Goal: Contribute content: Contribute content

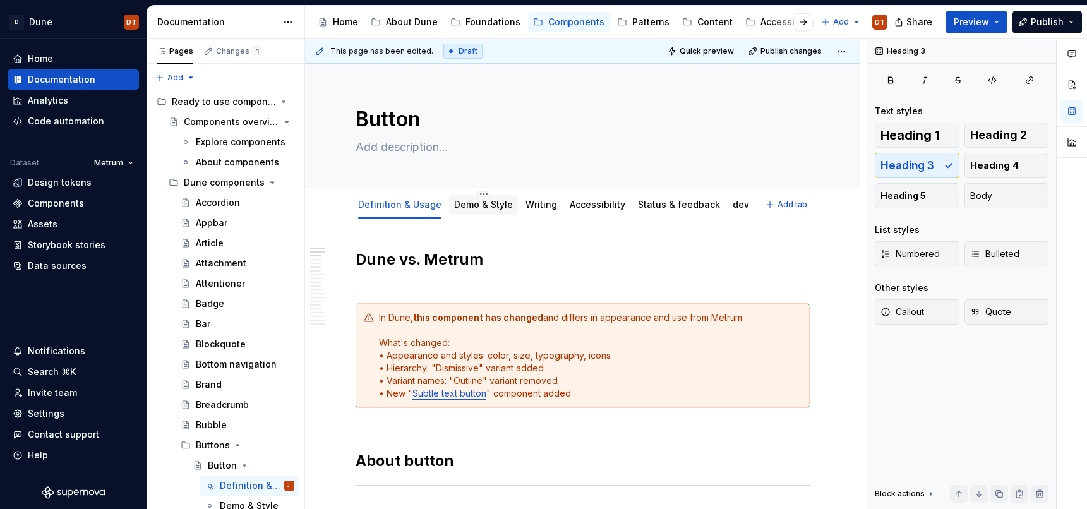
click at [469, 208] on link "Demo & Style" at bounding box center [483, 204] width 59 height 11
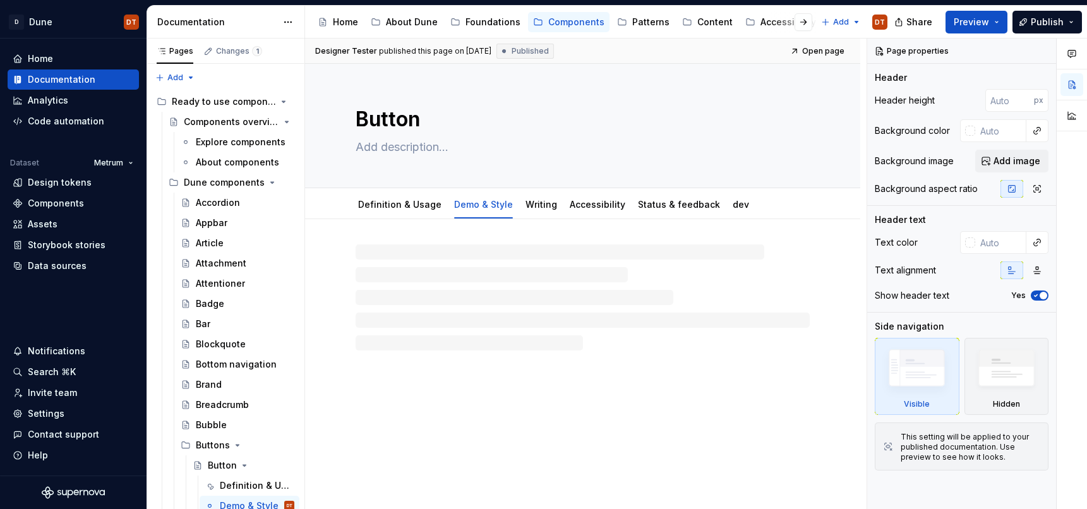
type textarea "*"
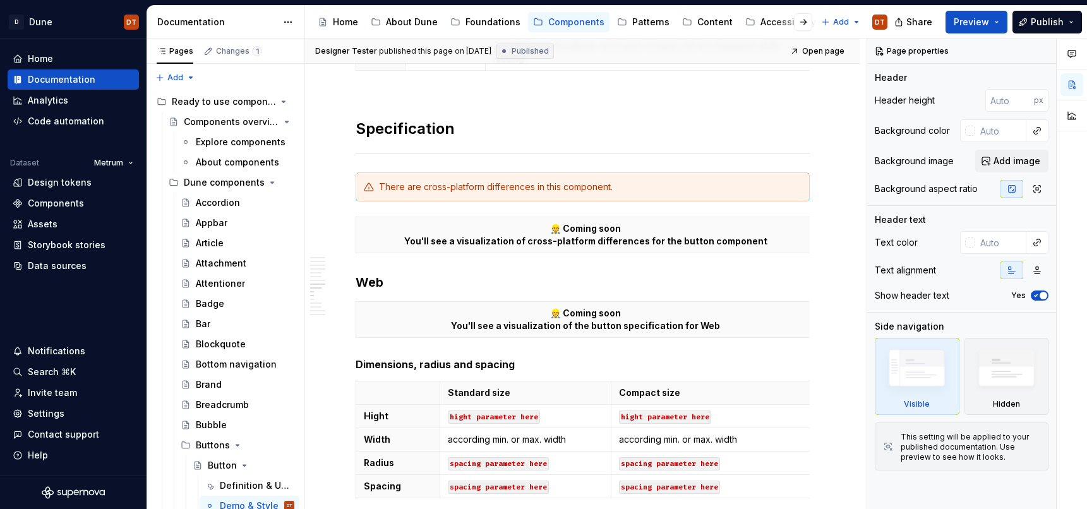
scroll to position [2270, 0]
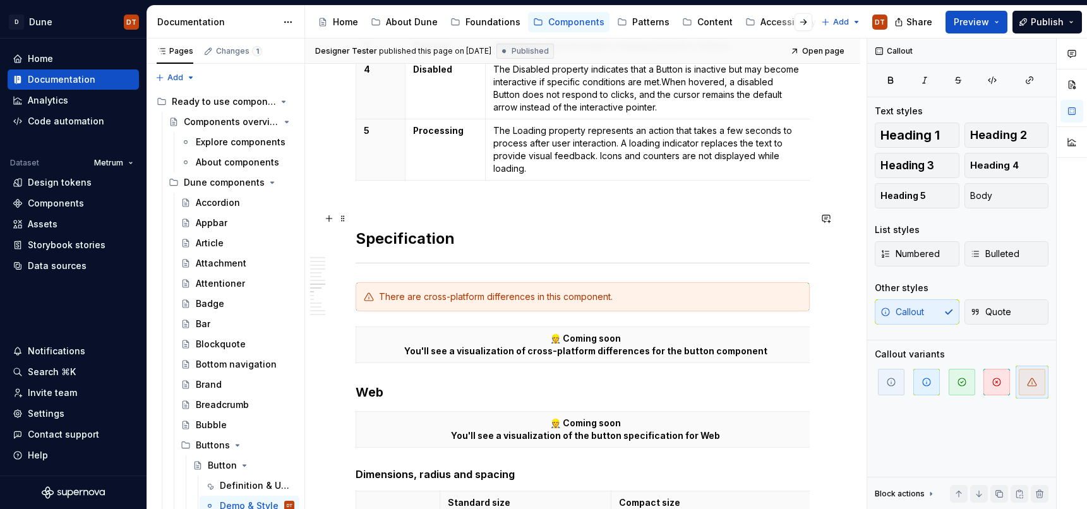
click at [488, 239] on h2 "Specification" at bounding box center [583, 228] width 454 height 40
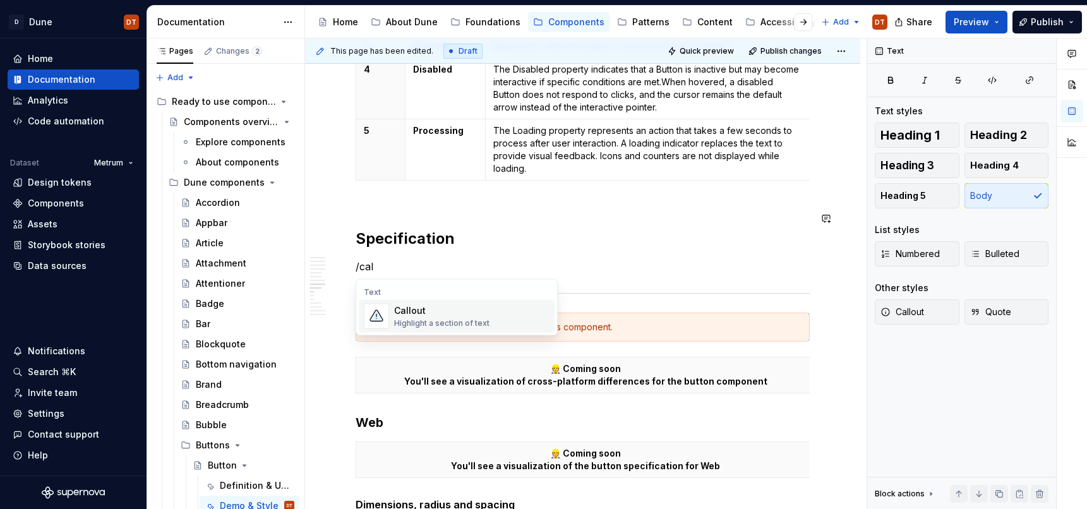
click at [457, 320] on div "Highlight a section of text" at bounding box center [441, 323] width 95 height 10
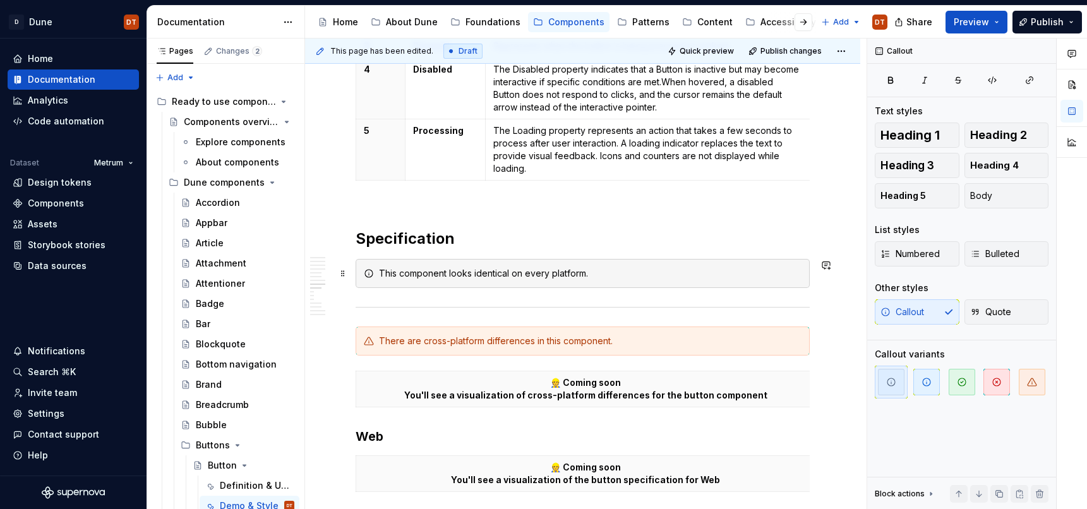
drag, startPoint x: 479, startPoint y: 277, endPoint x: 462, endPoint y: 275, distance: 17.1
click at [479, 277] on div "This component looks identical on every platform." at bounding box center [590, 273] width 423 height 13
drag, startPoint x: 448, startPoint y: 275, endPoint x: 529, endPoint y: 271, distance: 81.0
click at [510, 273] on div "This component looks identical on every platform." at bounding box center [590, 273] width 423 height 13
click at [663, 253] on button "button" at bounding box center [665, 252] width 18 height 18
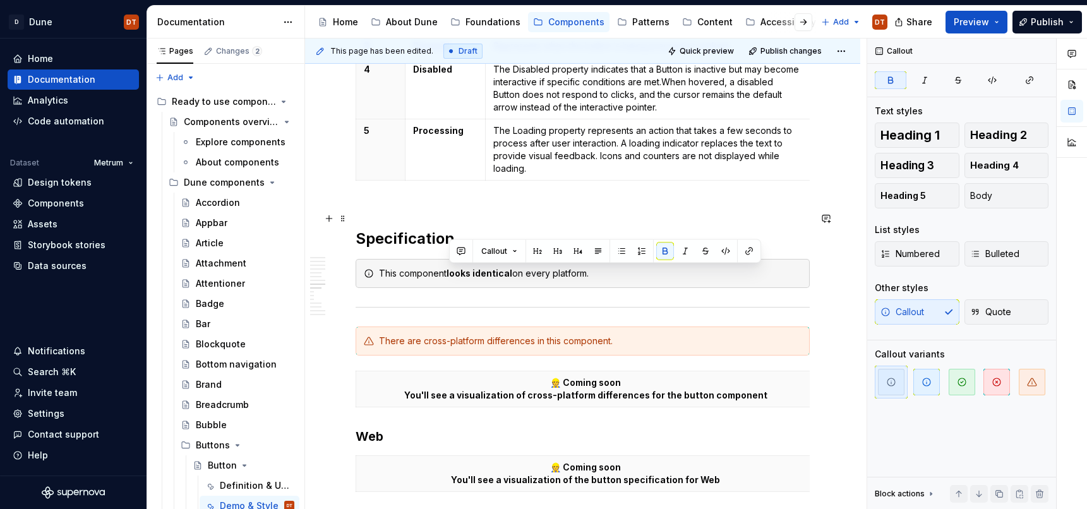
click at [517, 225] on h2 "Specification" at bounding box center [583, 228] width 454 height 40
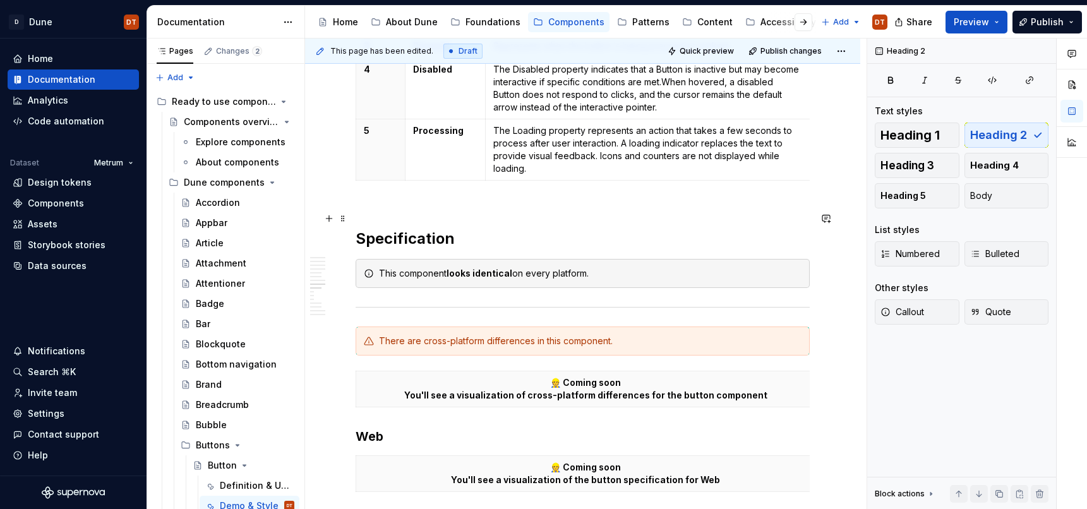
click at [569, 235] on h2 "Specification" at bounding box center [583, 228] width 454 height 40
click at [970, 23] on span "Preview" at bounding box center [971, 22] width 35 height 13
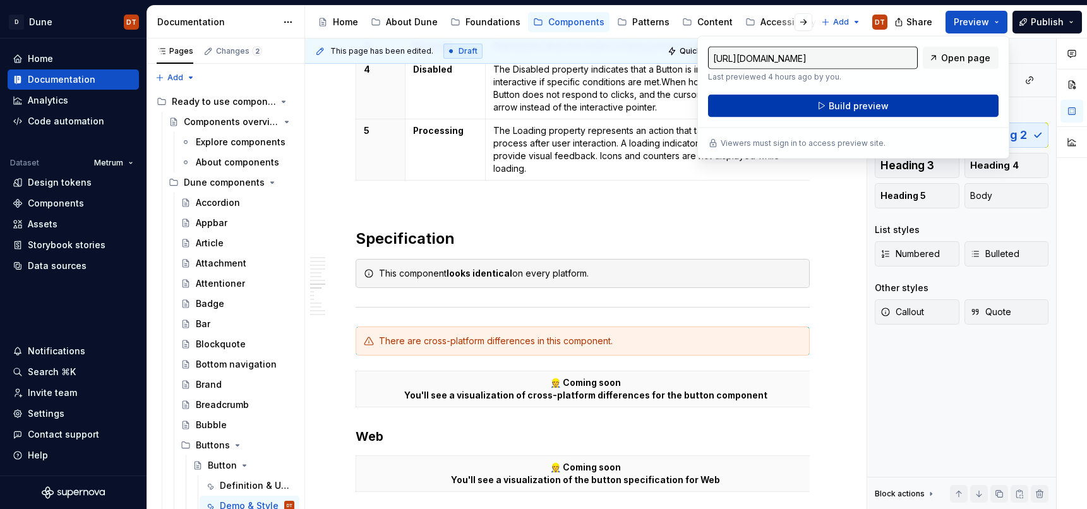
click at [852, 109] on span "Build preview" at bounding box center [859, 106] width 60 height 13
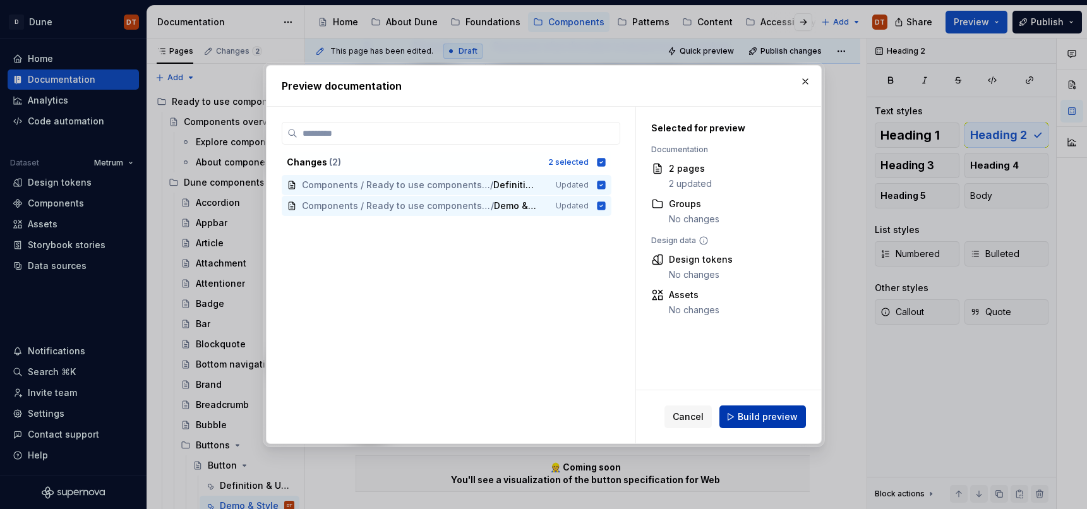
click at [765, 421] on span "Build preview" at bounding box center [768, 417] width 60 height 13
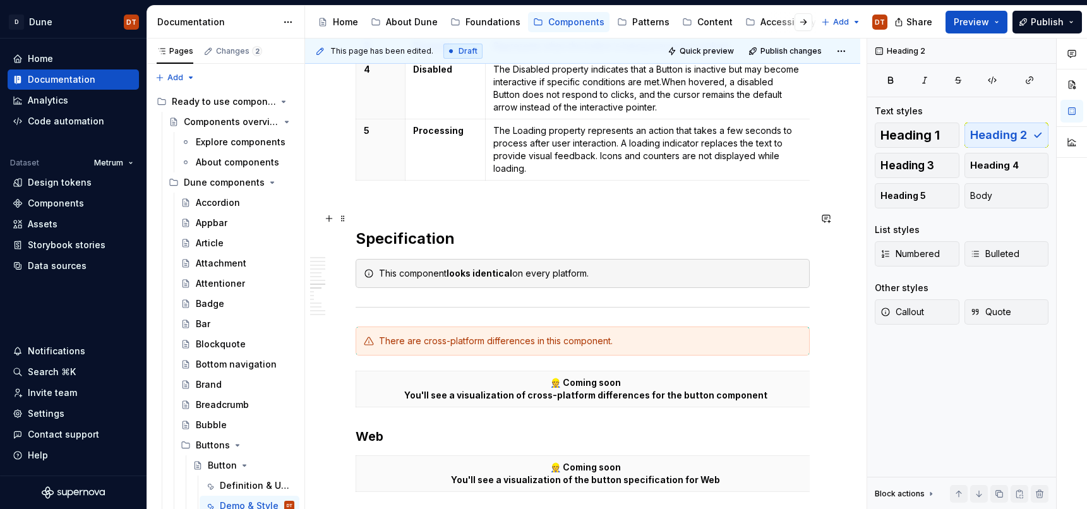
click at [576, 235] on h2 "Specification" at bounding box center [583, 228] width 454 height 40
drag, startPoint x: 517, startPoint y: 233, endPoint x: 469, endPoint y: 251, distance: 51.2
click at [517, 233] on h2 "Specification" at bounding box center [583, 228] width 454 height 40
click at [345, 274] on span at bounding box center [343, 274] width 10 height 18
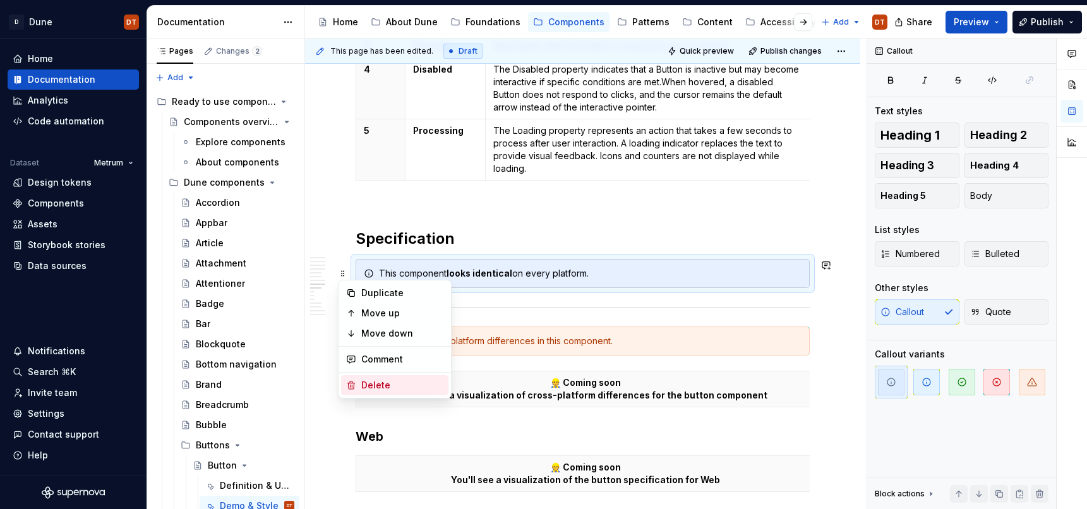
click at [377, 387] on div "Delete" at bounding box center [402, 385] width 82 height 13
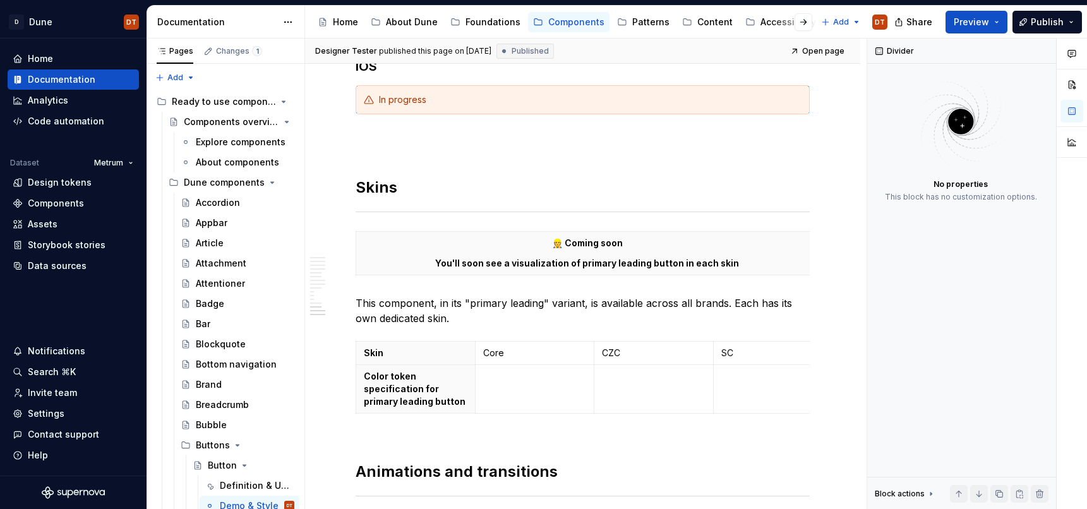
scroll to position [3386, 0]
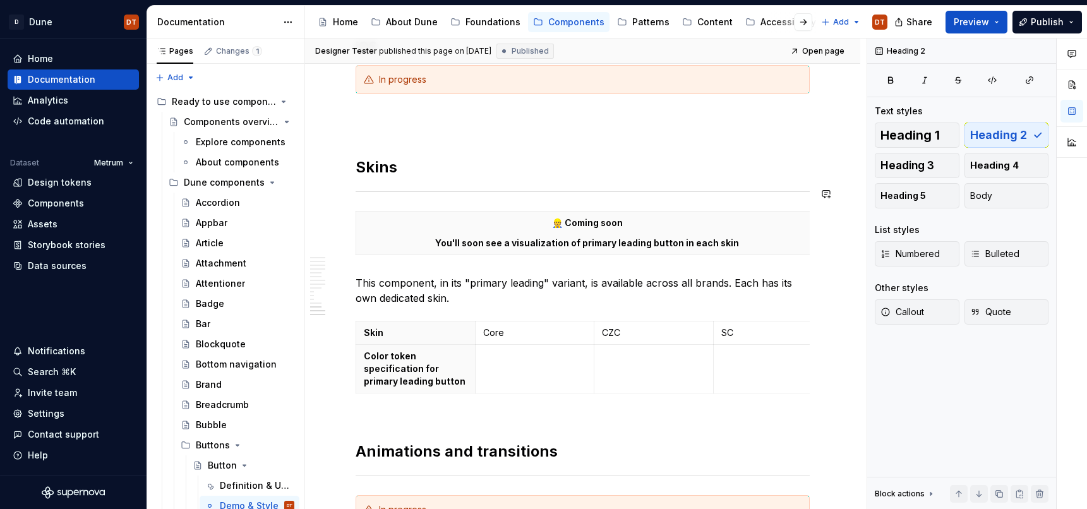
click at [810, 191] on hr at bounding box center [583, 191] width 454 height 1
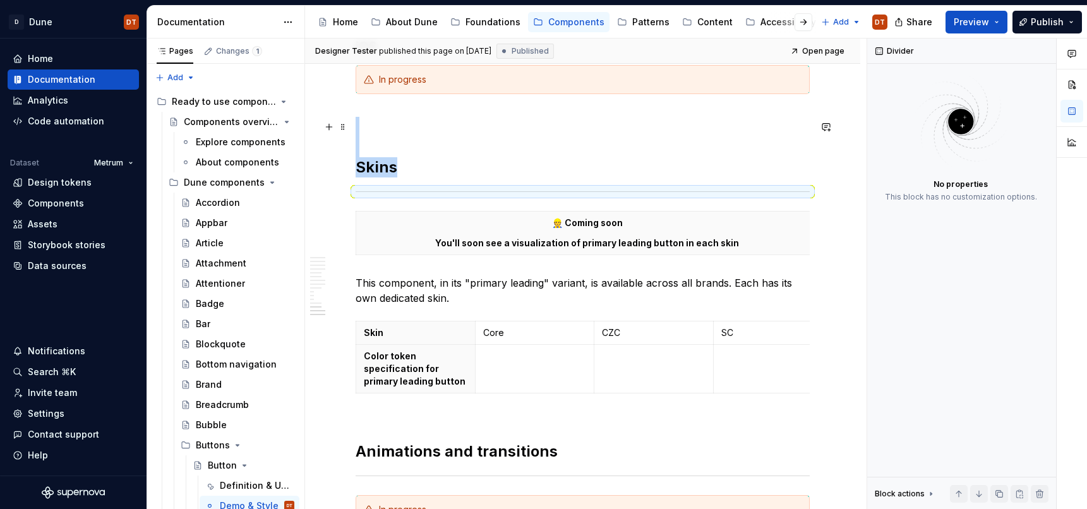
click at [440, 170] on h2 "Skins" at bounding box center [583, 147] width 454 height 61
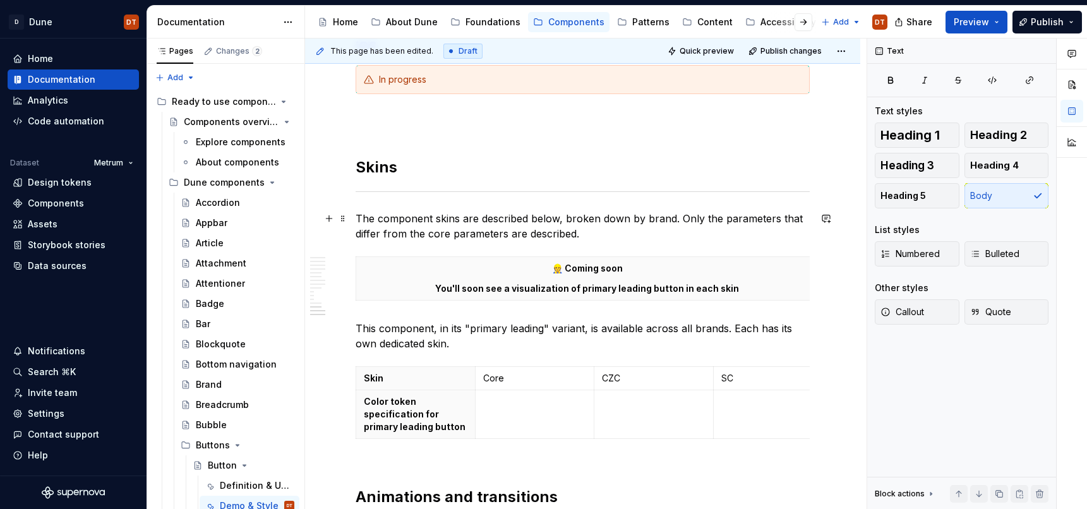
click at [627, 237] on p "The component skins are described below, broken down by brand. Only the paramet…" at bounding box center [583, 226] width 454 height 30
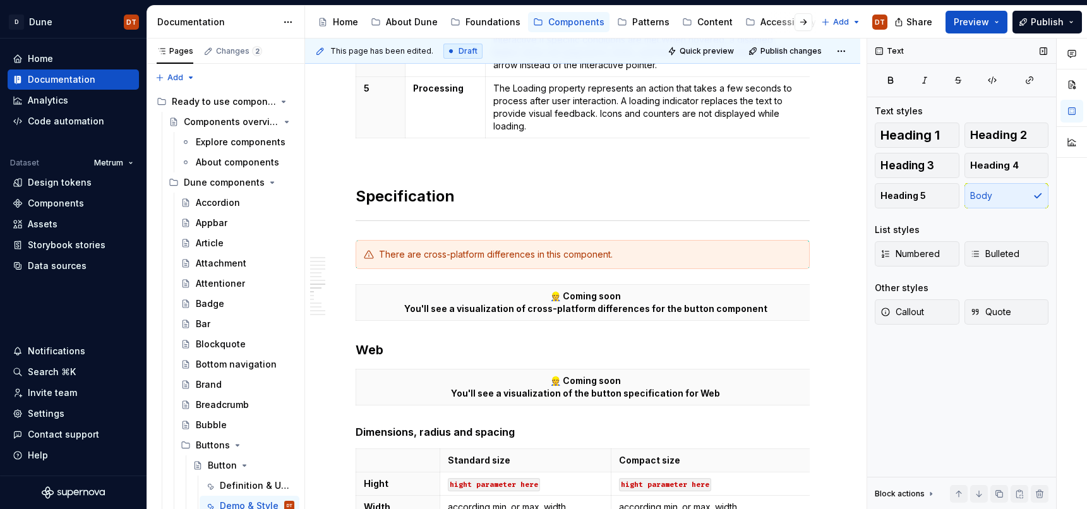
scroll to position [2250, 0]
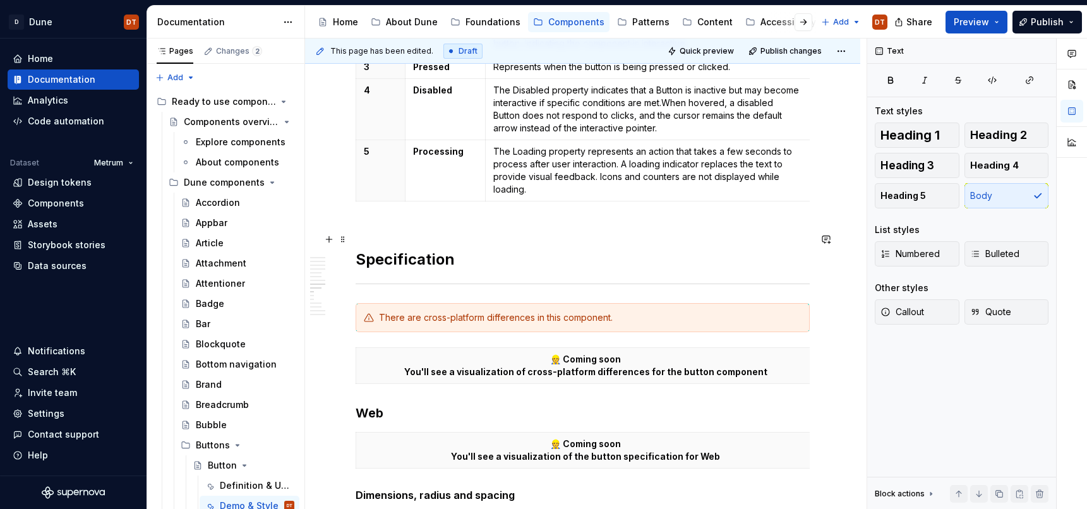
click at [478, 265] on h2 "Specification" at bounding box center [583, 249] width 454 height 40
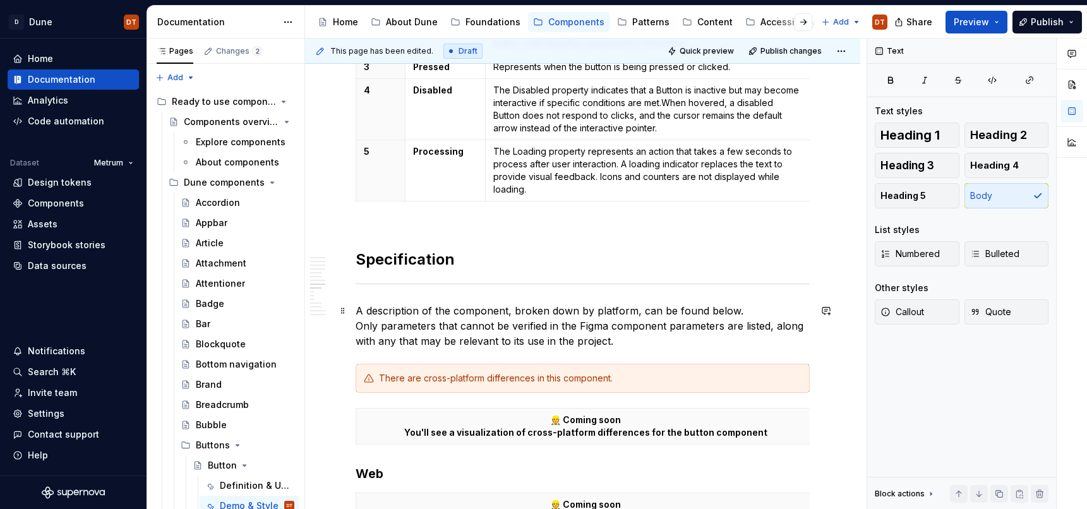
click at [521, 306] on p "A description of the component, broken down by platform, can be found below. On…" at bounding box center [583, 325] width 454 height 45
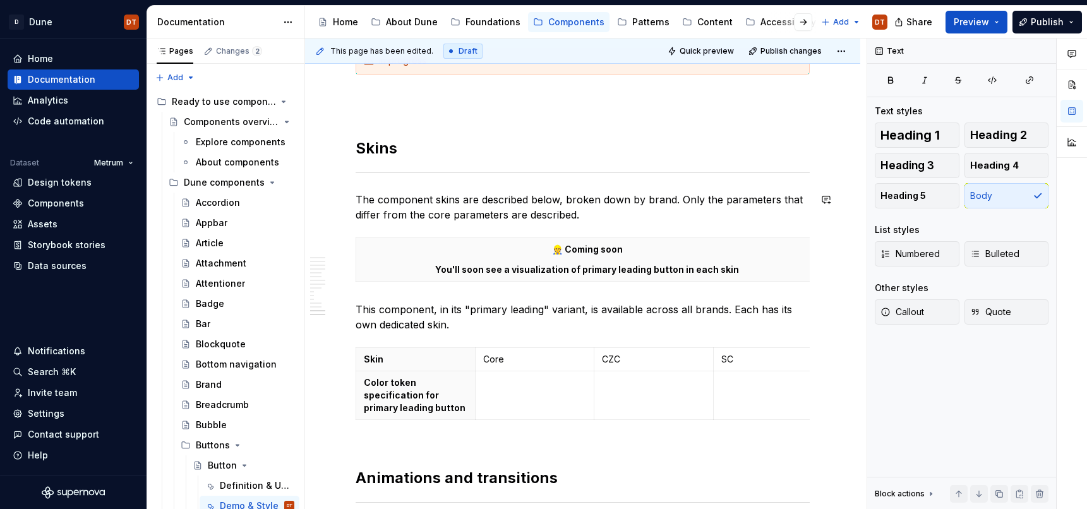
scroll to position [3470, 0]
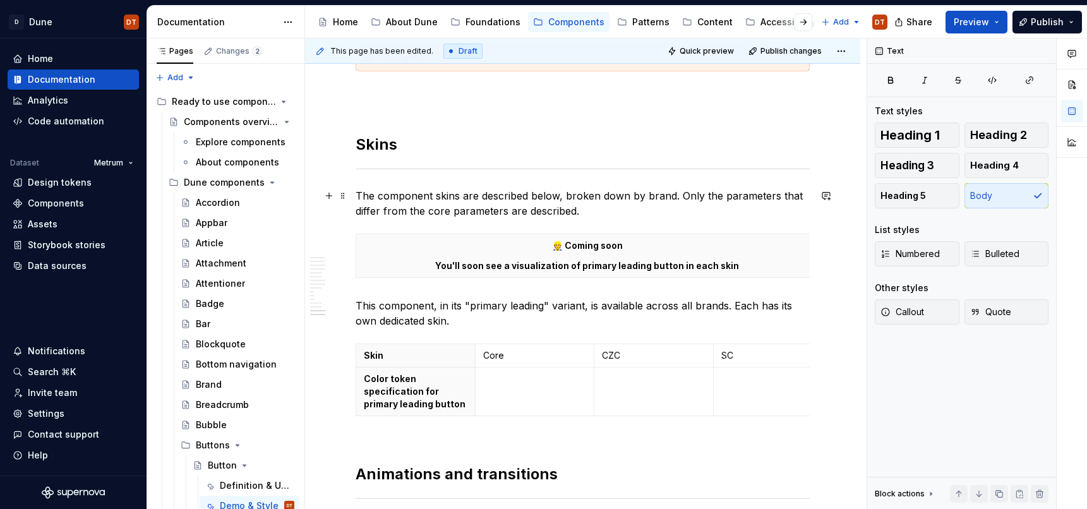
click at [363, 195] on p "The component skins are described below, broken down by brand. Only the paramet…" at bounding box center [583, 203] width 454 height 30
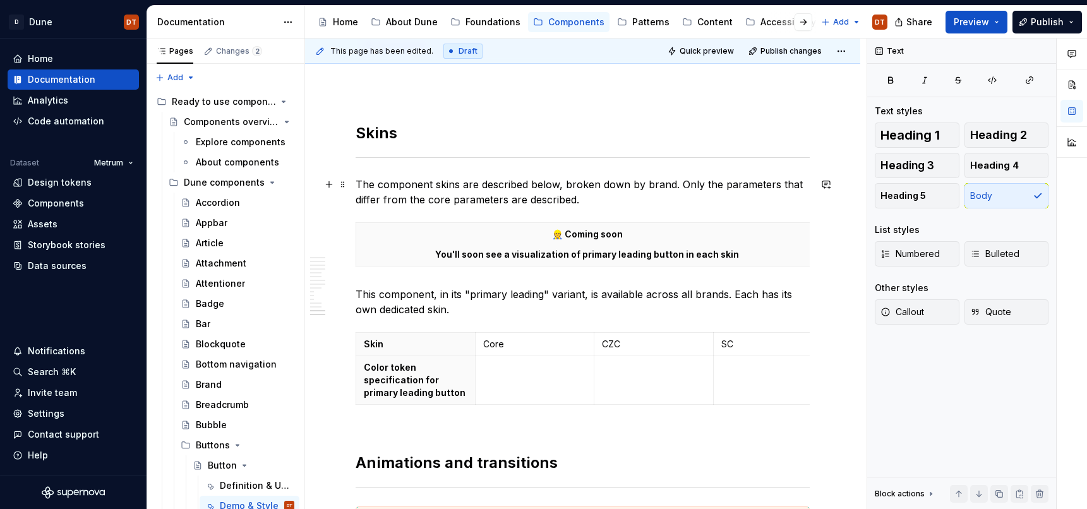
click at [588, 203] on p "The component skins are described below, broken down by brand. Only the paramet…" at bounding box center [583, 192] width 454 height 30
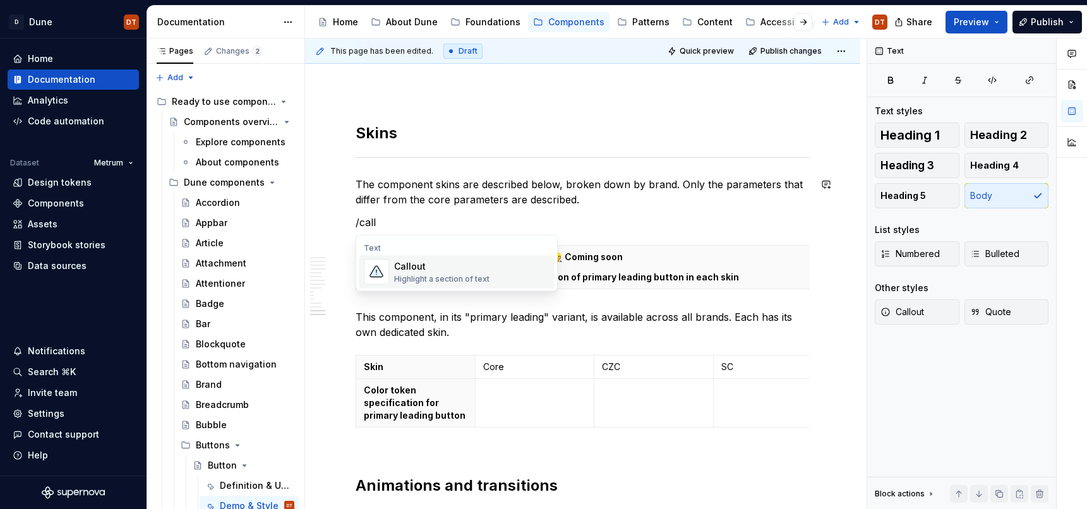
click at [450, 278] on div "Highlight a section of text" at bounding box center [441, 279] width 95 height 10
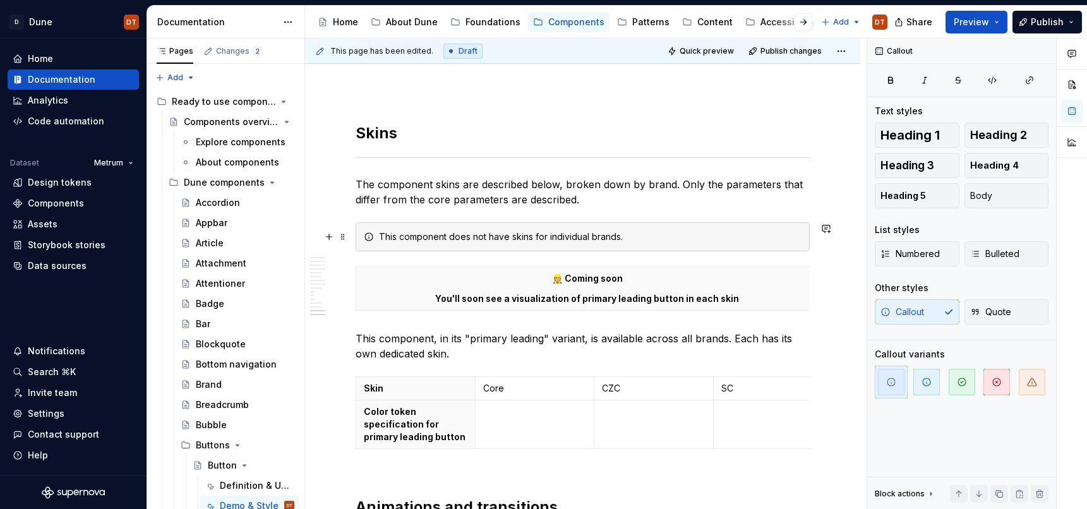
click at [473, 236] on div "This component does not have skins for individual brands." at bounding box center [590, 237] width 423 height 13
drag, startPoint x: 450, startPoint y: 239, endPoint x: 530, endPoint y: 239, distance: 79.6
click at [530, 239] on div "This component does not have skins for individual brands." at bounding box center [590, 237] width 423 height 13
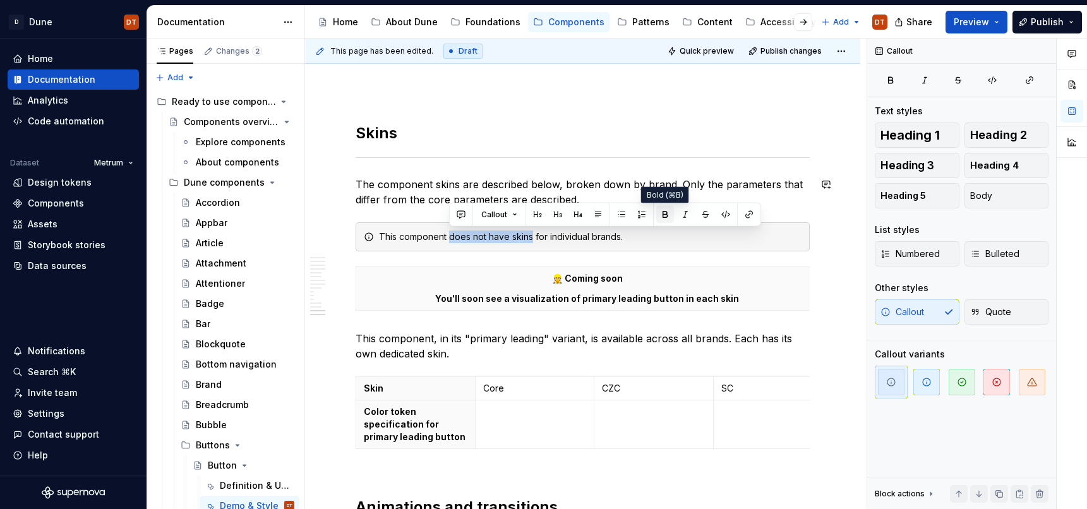
click at [670, 215] on button "button" at bounding box center [665, 215] width 18 height 18
click at [623, 127] on h2 "Skins" at bounding box center [583, 113] width 454 height 61
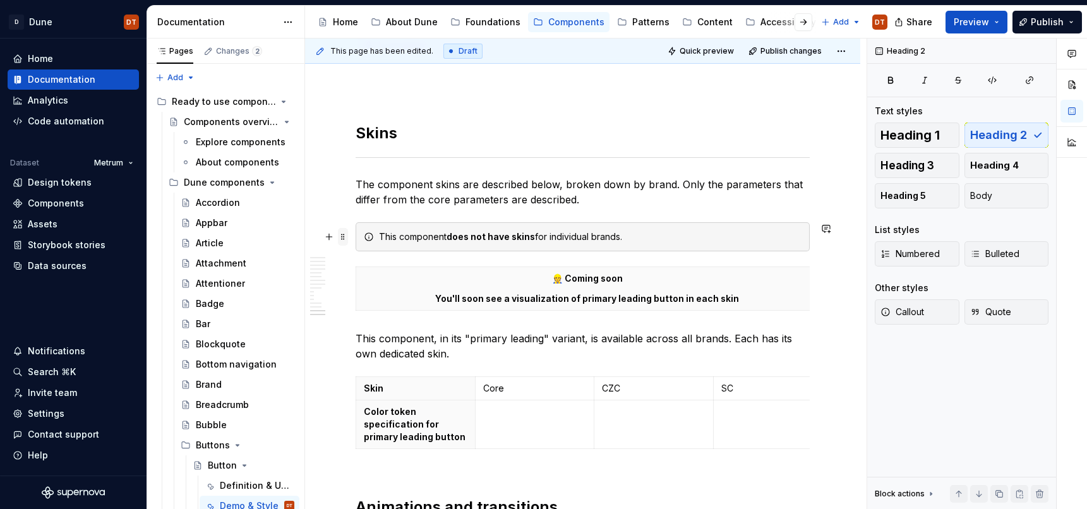
click at [346, 237] on span at bounding box center [343, 237] width 10 height 18
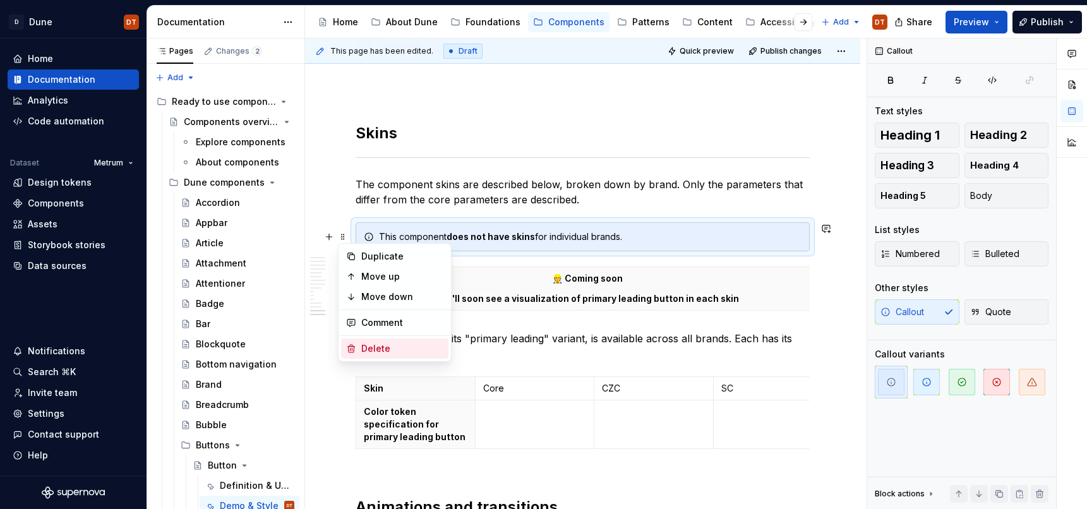
click at [379, 353] on div "Delete" at bounding box center [402, 348] width 82 height 13
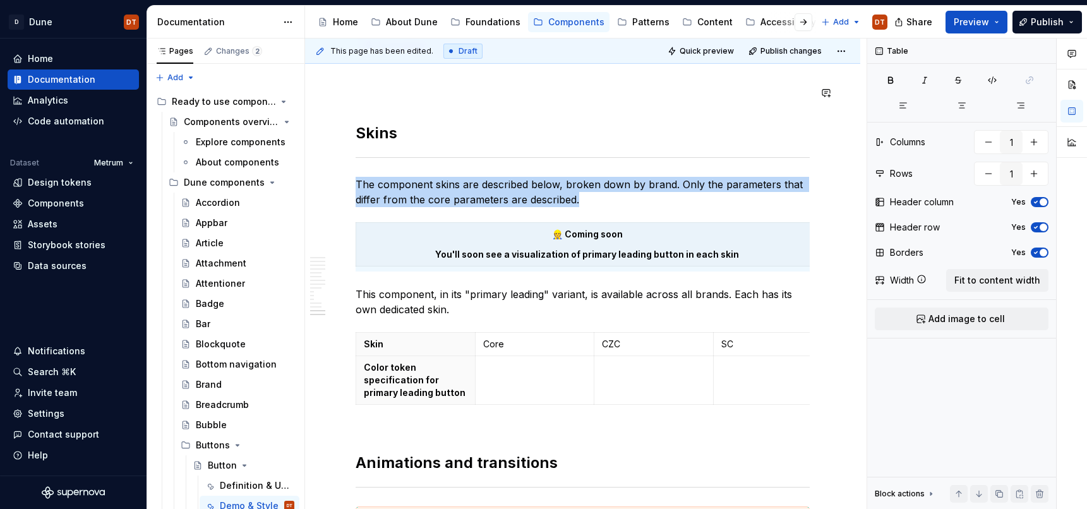
type textarea "*"
click at [426, 347] on p "Skin" at bounding box center [416, 344] width 104 height 13
click at [414, 349] on p "Skin" at bounding box center [416, 344] width 104 height 13
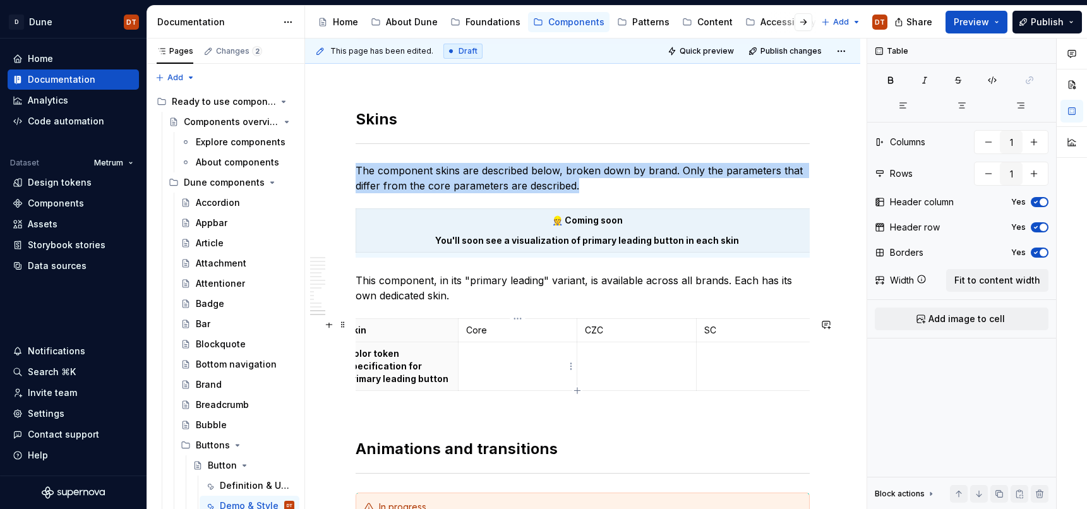
scroll to position [0, 0]
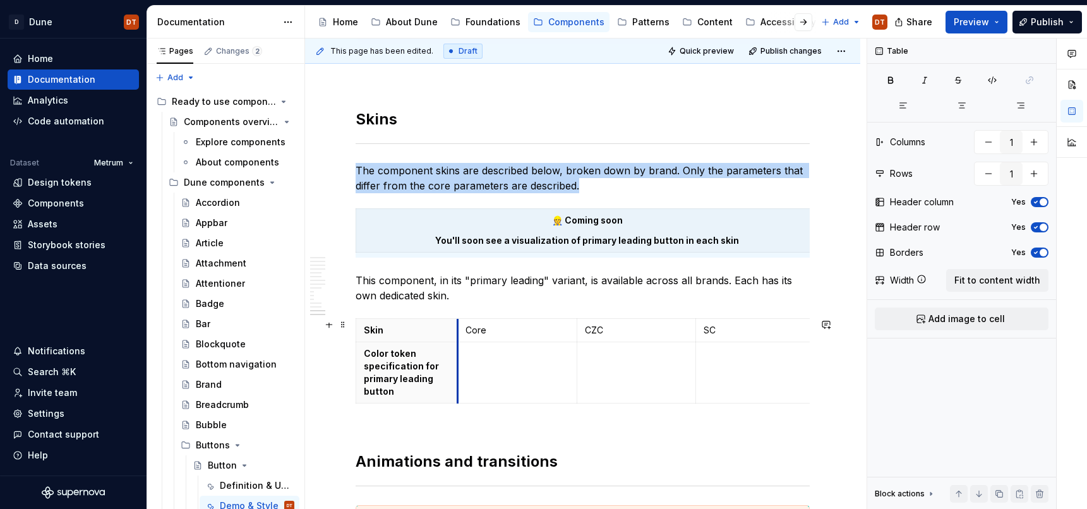
drag, startPoint x: 473, startPoint y: 364, endPoint x: 458, endPoint y: 366, distance: 15.4
click at [458, 366] on td at bounding box center [516, 372] width 119 height 61
click at [430, 332] on p "Skin" at bounding box center [407, 330] width 86 height 13
click at [411, 366] on p "Color token specification for primary leading button" at bounding box center [407, 372] width 86 height 51
click at [443, 334] on p "Skin" at bounding box center [407, 330] width 86 height 13
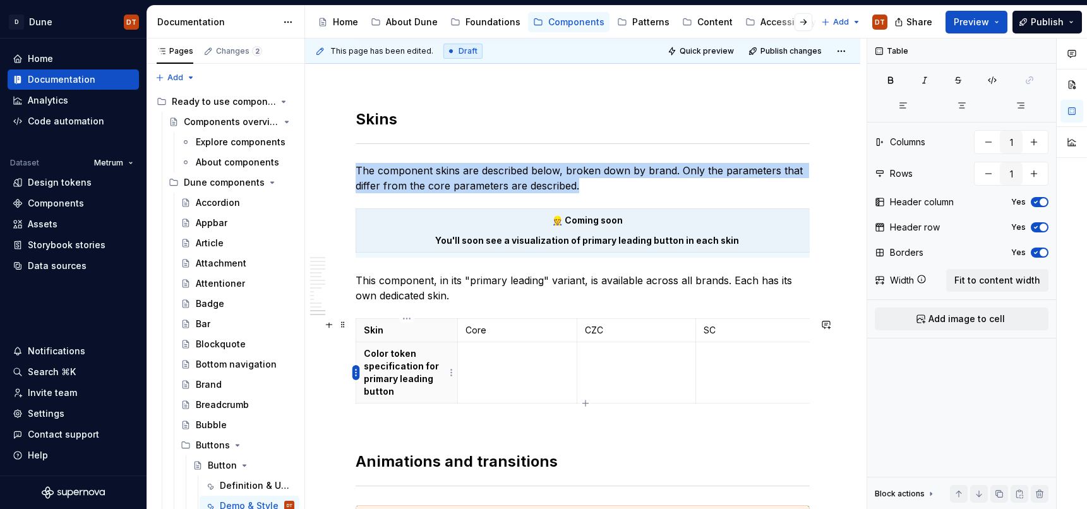
type input "4"
click at [354, 371] on html "D Dune DT Home Documentation Analytics Code automation Dataset Metrum Design to…" at bounding box center [543, 254] width 1087 height 509
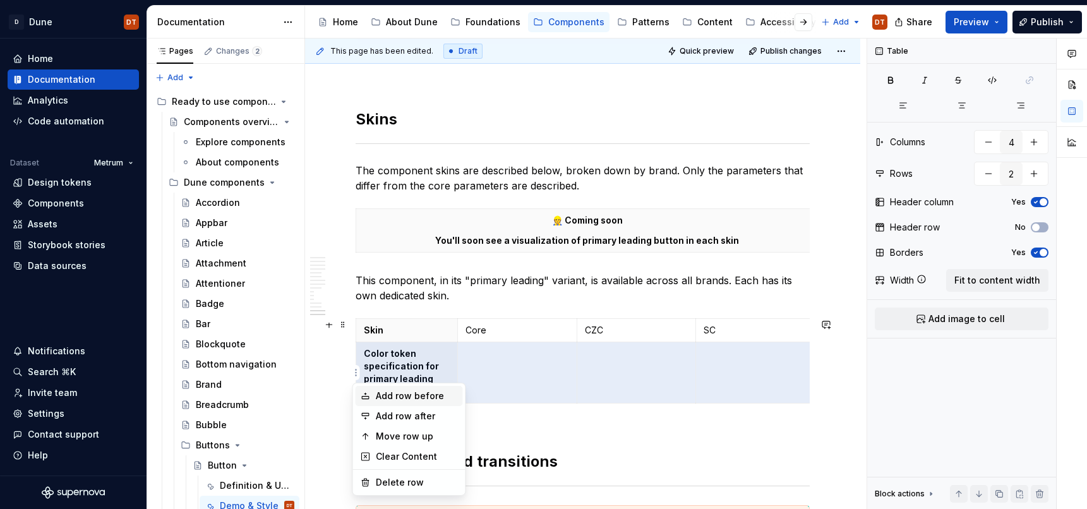
click at [414, 394] on div "Add row before" at bounding box center [417, 396] width 82 height 13
type input "3"
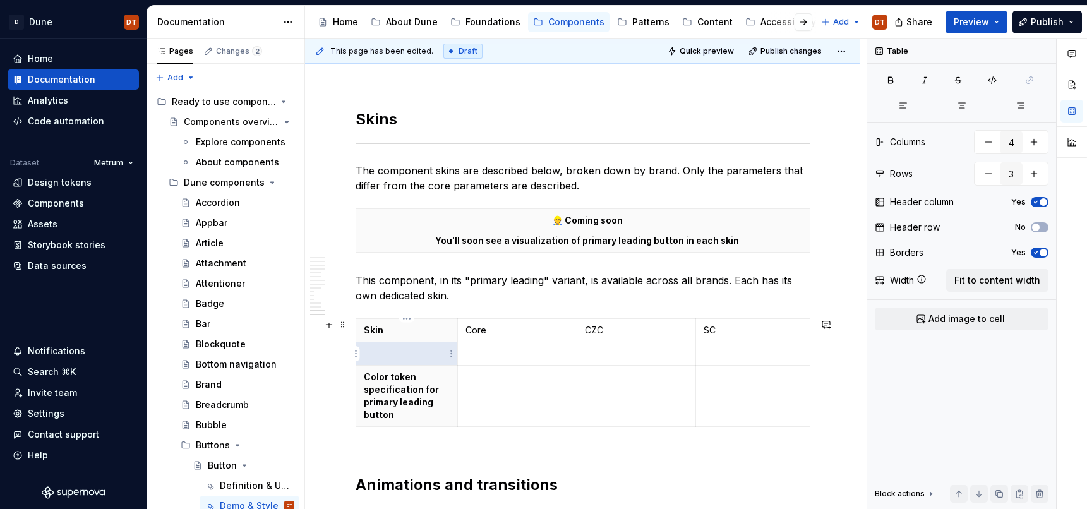
click at [397, 353] on p at bounding box center [407, 353] width 86 height 13
click at [371, 391] on p "Color token specification for primary leading button" at bounding box center [407, 396] width 86 height 51
click at [392, 389] on p "Color token specification for primary leading button" at bounding box center [407, 396] width 86 height 51
click at [407, 389] on p "Color token specification for primary leading button" at bounding box center [407, 396] width 86 height 51
click at [404, 399] on p "Color token specification for primary leading button" at bounding box center [407, 396] width 86 height 51
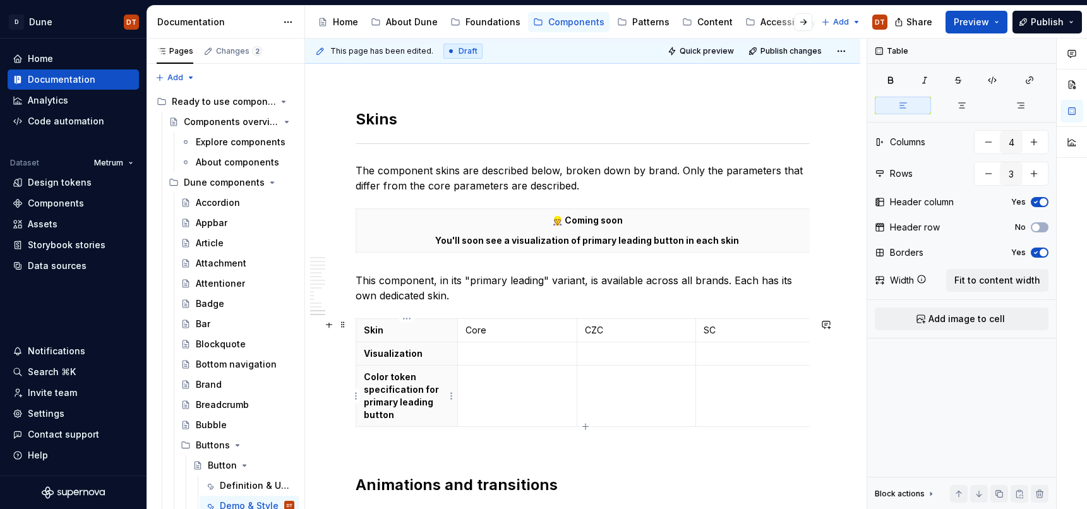
click at [390, 407] on p "Color token specification for primary leading button" at bounding box center [407, 396] width 86 height 51
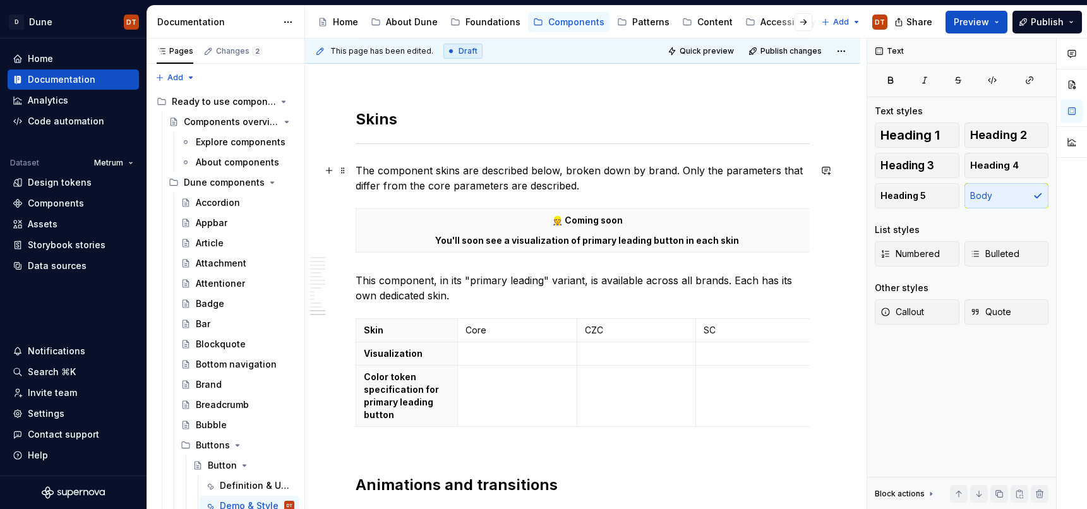
click at [569, 184] on p "The component skins are described below, broken down by brand. Only the paramet…" at bounding box center [583, 178] width 454 height 30
click at [576, 184] on p "The component skins are described below, broken down by brand. Only the paramet…" at bounding box center [583, 178] width 454 height 30
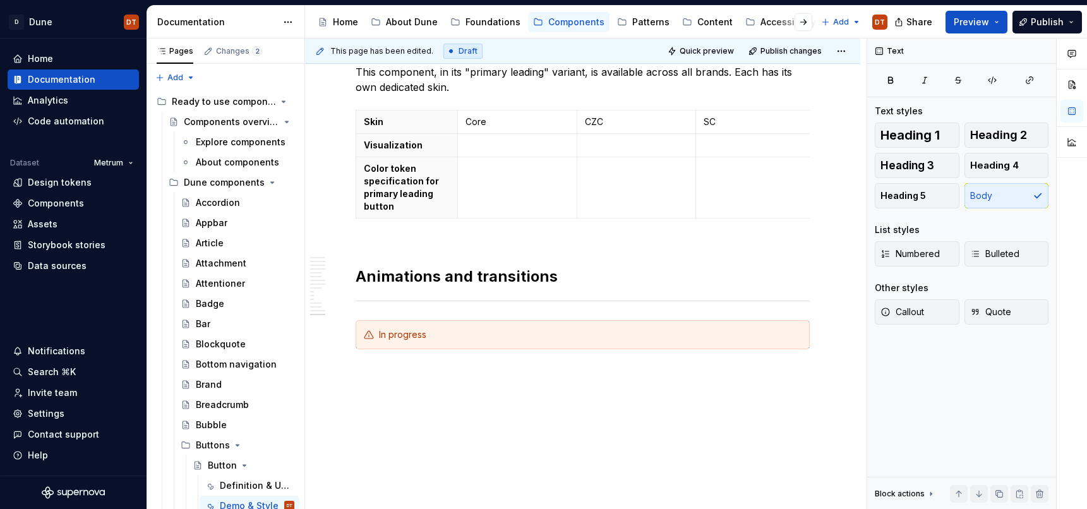
scroll to position [3690, 0]
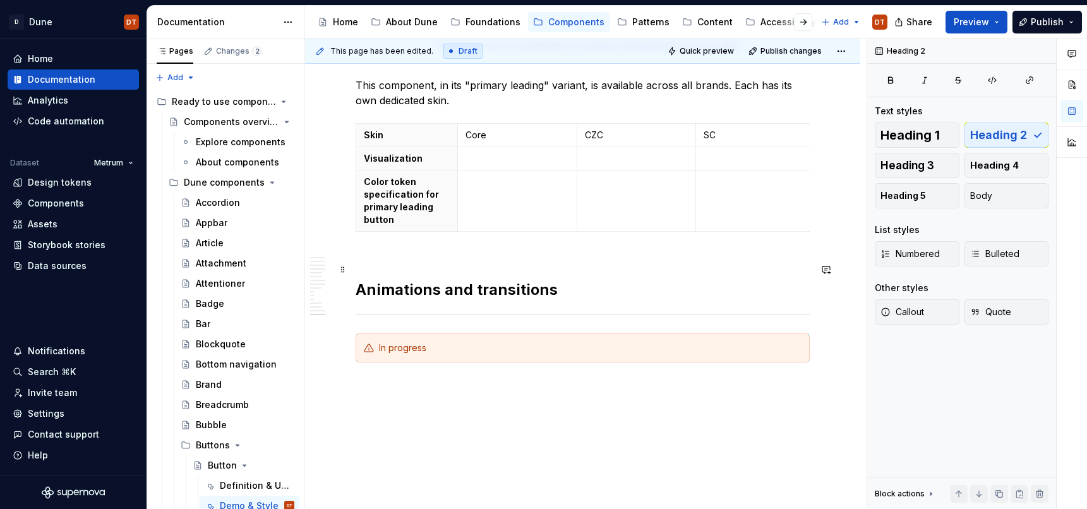
click at [438, 294] on h2 "Animations and transitions" at bounding box center [583, 280] width 454 height 40
click at [409, 296] on h2 "Animations and transitions" at bounding box center [583, 280] width 454 height 40
click at [379, 292] on h2 "Animations and transitions" at bounding box center [583, 280] width 454 height 40
click at [369, 290] on h2 "Animations and transitions" at bounding box center [583, 280] width 454 height 40
click at [380, 288] on h2 "Animations and transitions" at bounding box center [583, 280] width 454 height 40
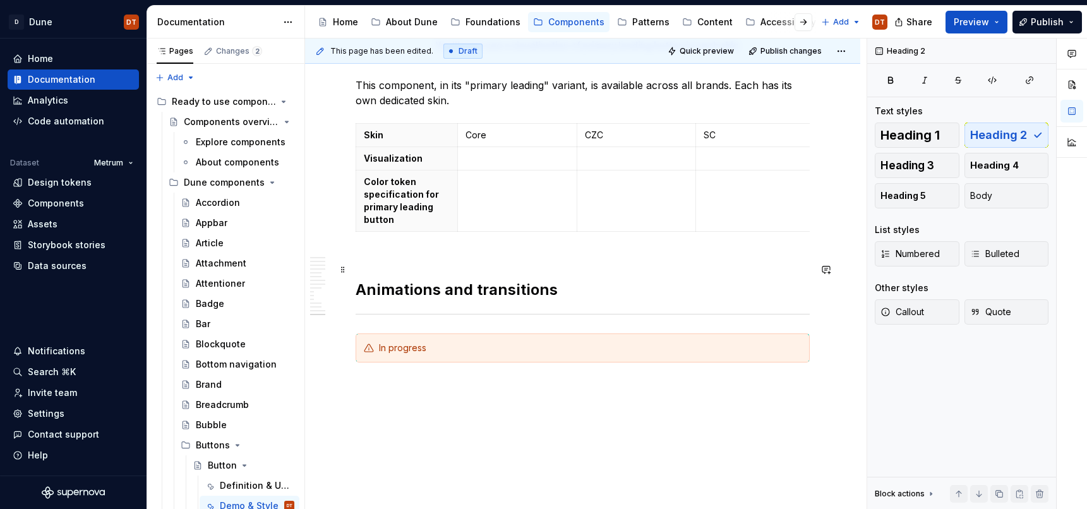
click at [394, 288] on h2 "Animations and transitions" at bounding box center [583, 280] width 454 height 40
click at [404, 289] on h2 "Animations and transitions" at bounding box center [583, 280] width 454 height 40
click at [435, 291] on h2 "Animations and transitions" at bounding box center [583, 280] width 454 height 40
click at [424, 291] on h2 "Animations and transitions" at bounding box center [583, 280] width 454 height 40
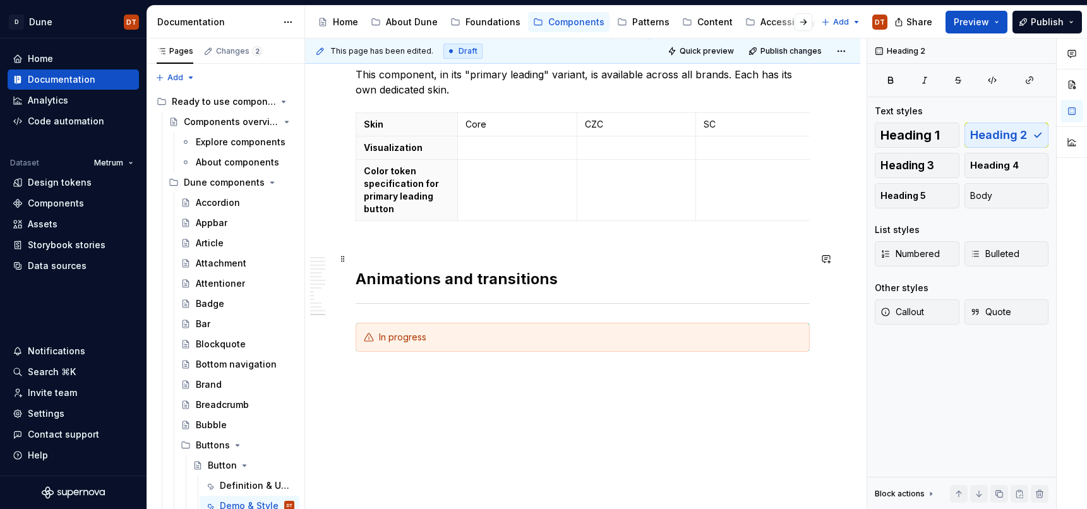
click at [397, 281] on h2 "Animations and transitions" at bounding box center [583, 269] width 454 height 40
click at [430, 279] on h2 "Animations and transitions" at bounding box center [583, 269] width 454 height 40
click at [433, 278] on h2 "Animations and transitions" at bounding box center [583, 269] width 454 height 40
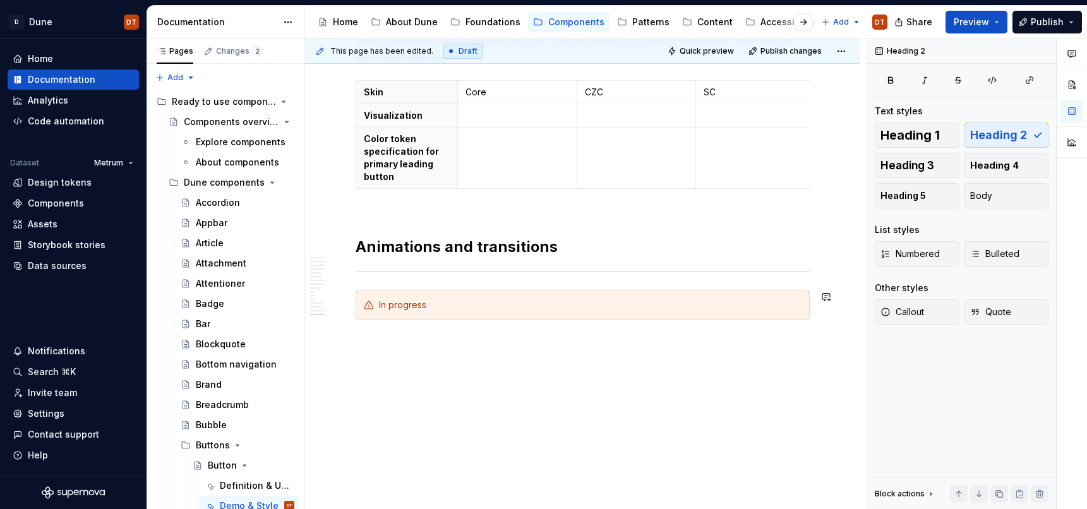
scroll to position [3727, 0]
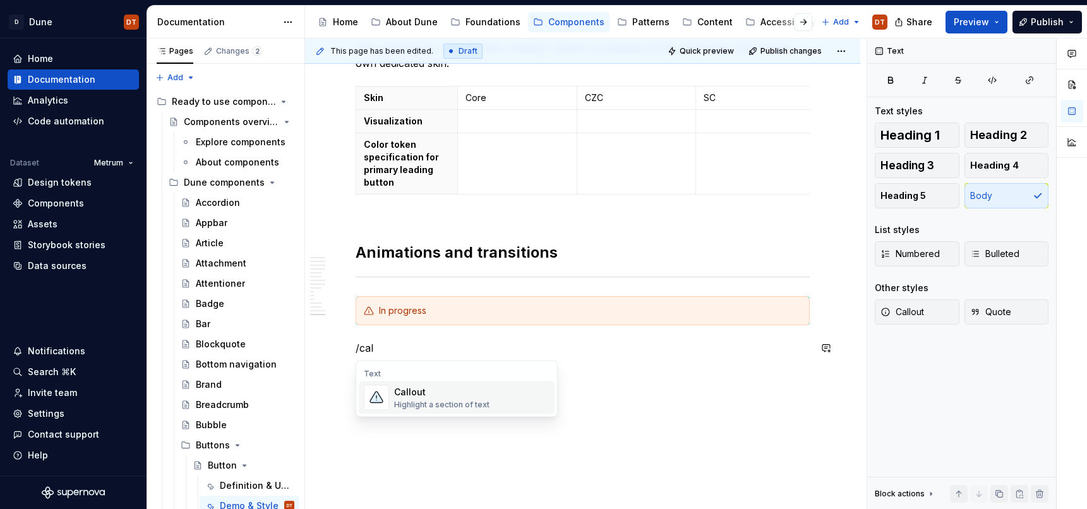
click at [417, 400] on div "Highlight a section of text" at bounding box center [441, 405] width 95 height 10
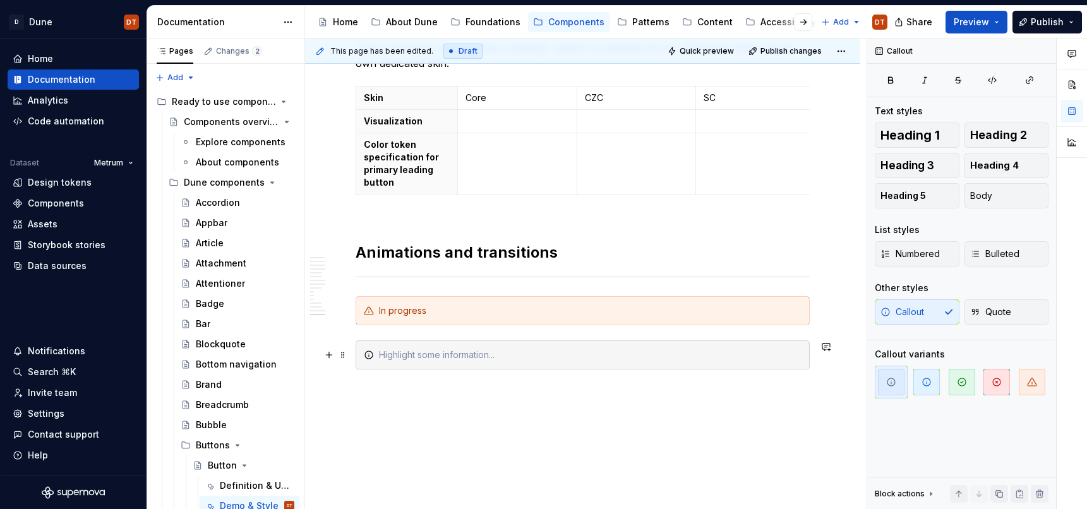
click at [410, 354] on div at bounding box center [590, 355] width 423 height 13
click at [412, 354] on div at bounding box center [590, 355] width 423 height 13
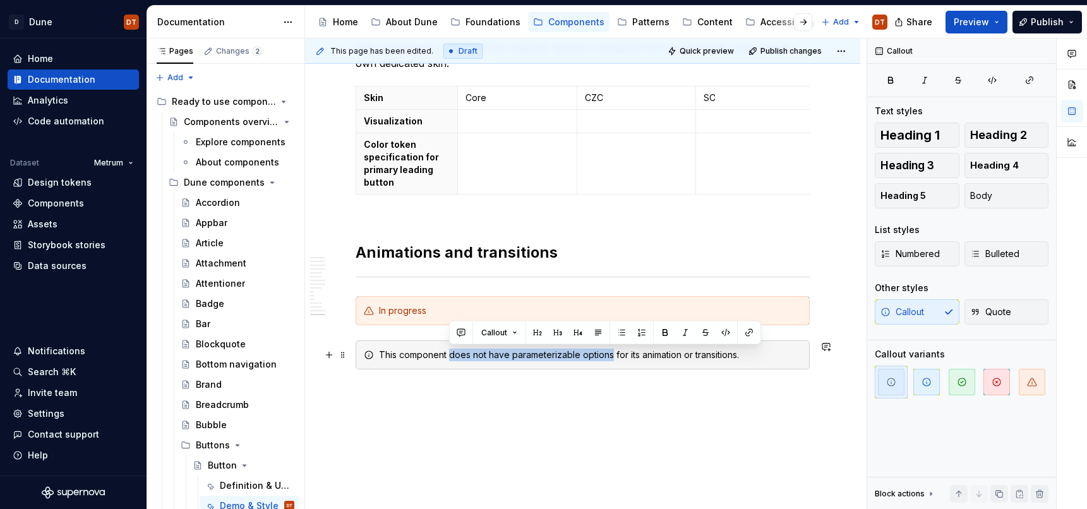
drag, startPoint x: 450, startPoint y: 357, endPoint x: 610, endPoint y: 356, distance: 160.5
click at [610, 356] on div "This component does not have parameterizable options for its animation or trans…" at bounding box center [590, 355] width 423 height 13
click at [560, 356] on div "This component does not have parameterizable options for its animation or trans…" at bounding box center [590, 355] width 423 height 13
click at [545, 356] on div "This component does not have parameterizable options for its animation or trans…" at bounding box center [590, 355] width 423 height 13
click at [481, 356] on div "This component does not have parameterizable options for its animation or trans…" at bounding box center [590, 355] width 423 height 13
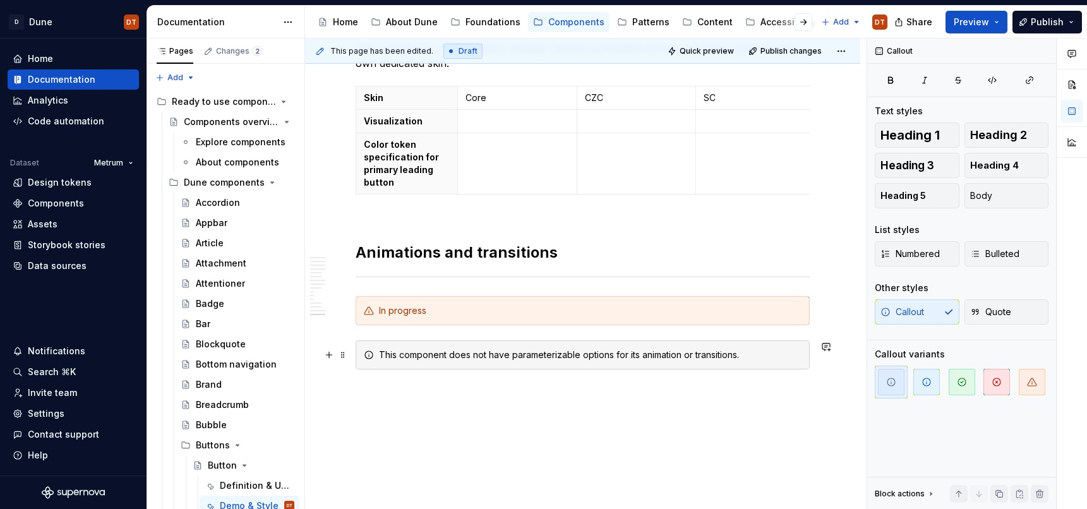
click at [504, 355] on div "This component does not have parameterizable options for its animation or trans…" at bounding box center [590, 355] width 423 height 13
drag, startPoint x: 518, startPoint y: 354, endPoint x: 507, endPoint y: 354, distance: 11.4
click at [518, 354] on div "This component does not have parameterizable options for its animation or trans…" at bounding box center [590, 355] width 423 height 13
drag, startPoint x: 450, startPoint y: 356, endPoint x: 611, endPoint y: 352, distance: 160.5
click at [611, 352] on div "This component does not have parameterizable options for its animation or trans…" at bounding box center [590, 355] width 423 height 13
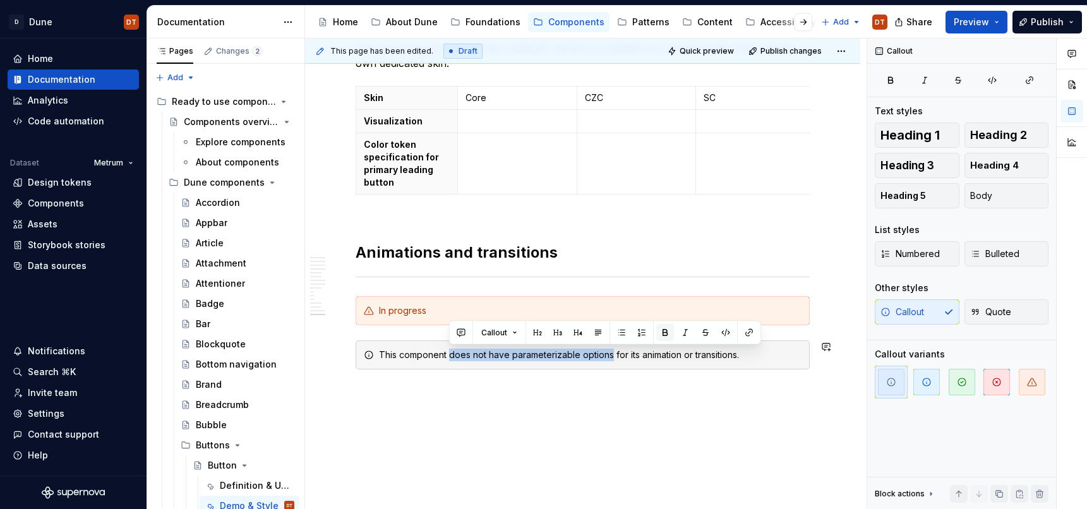
click at [663, 338] on button "button" at bounding box center [665, 333] width 18 height 18
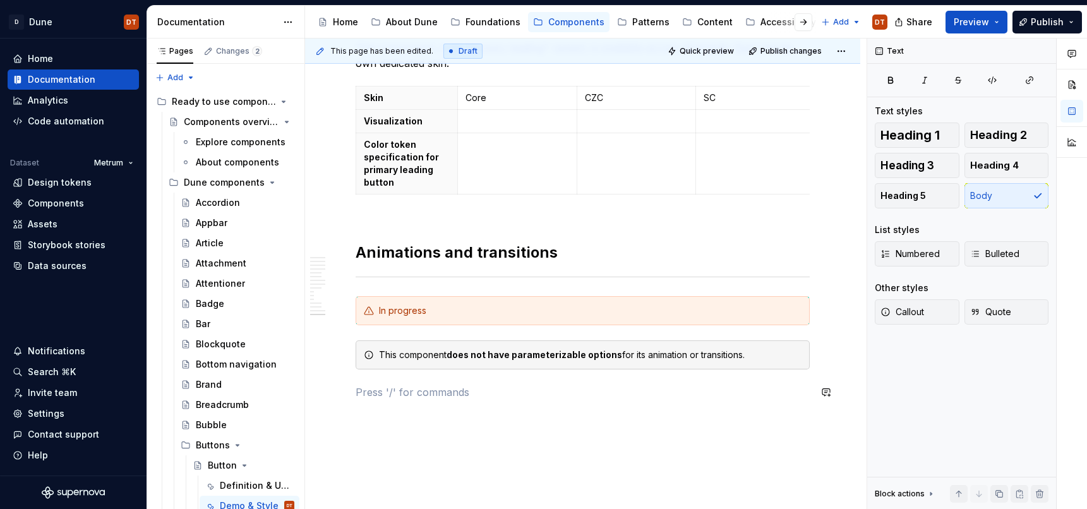
click at [342, 311] on span at bounding box center [343, 311] width 10 height 18
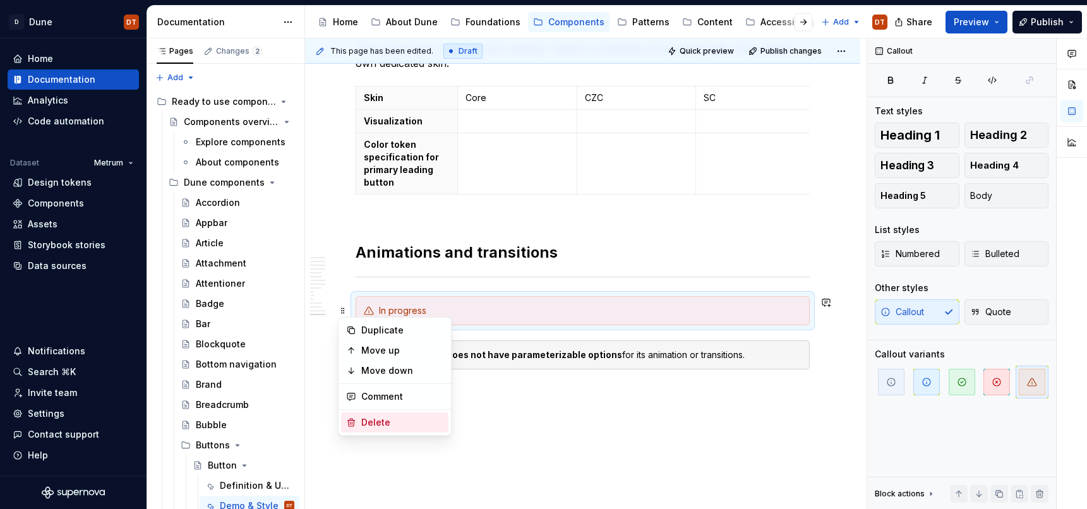
click at [371, 423] on div "Delete" at bounding box center [402, 422] width 82 height 13
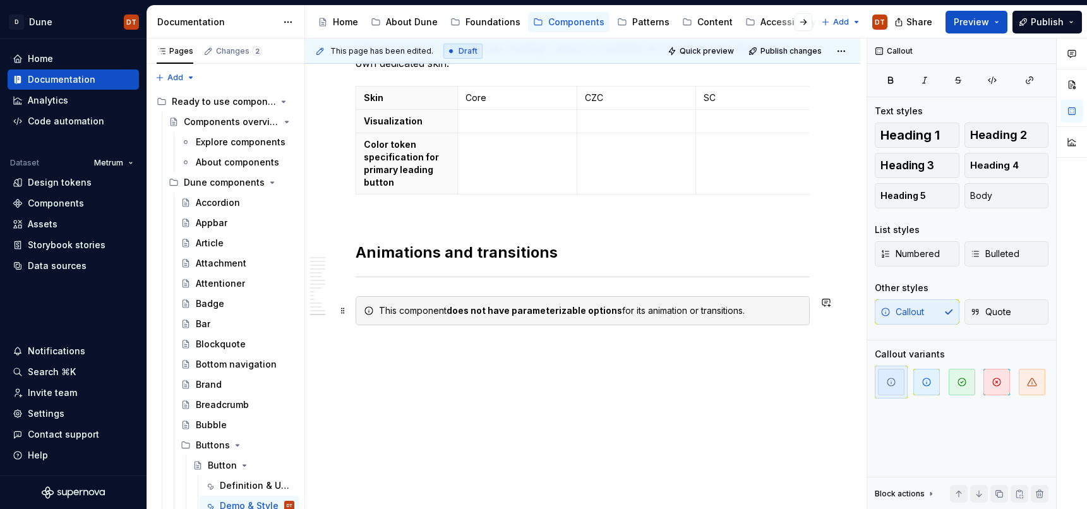
click at [528, 311] on strong "does not have parameterizable options" at bounding box center [535, 310] width 176 height 11
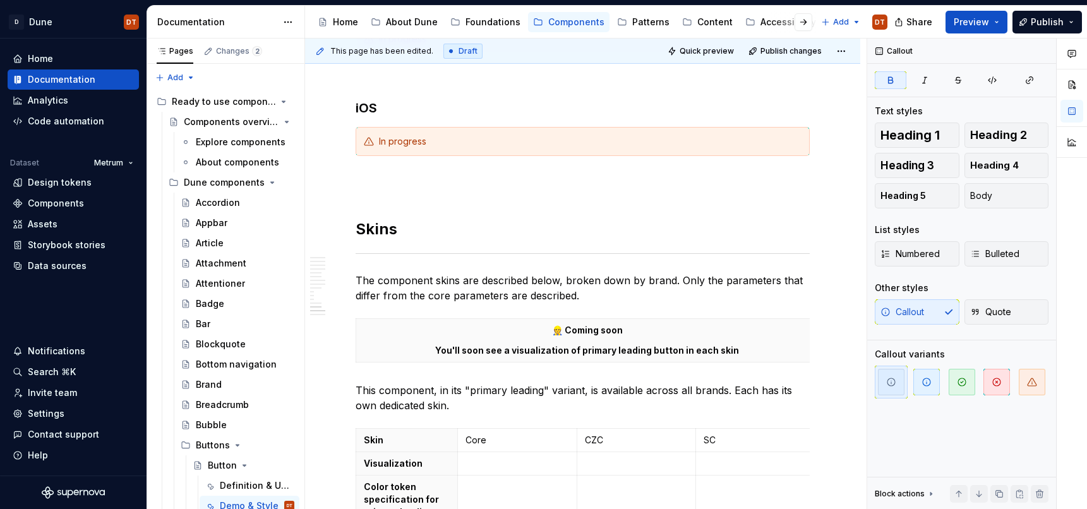
scroll to position [3403, 0]
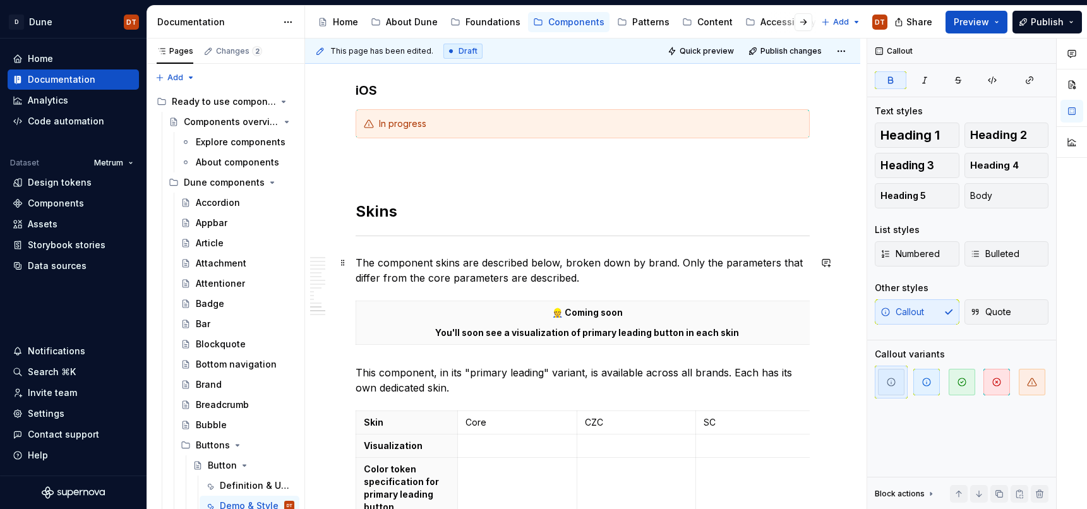
click at [679, 264] on p "The component skins are described below, broken down by brand. Only the paramet…" at bounding box center [583, 270] width 454 height 30
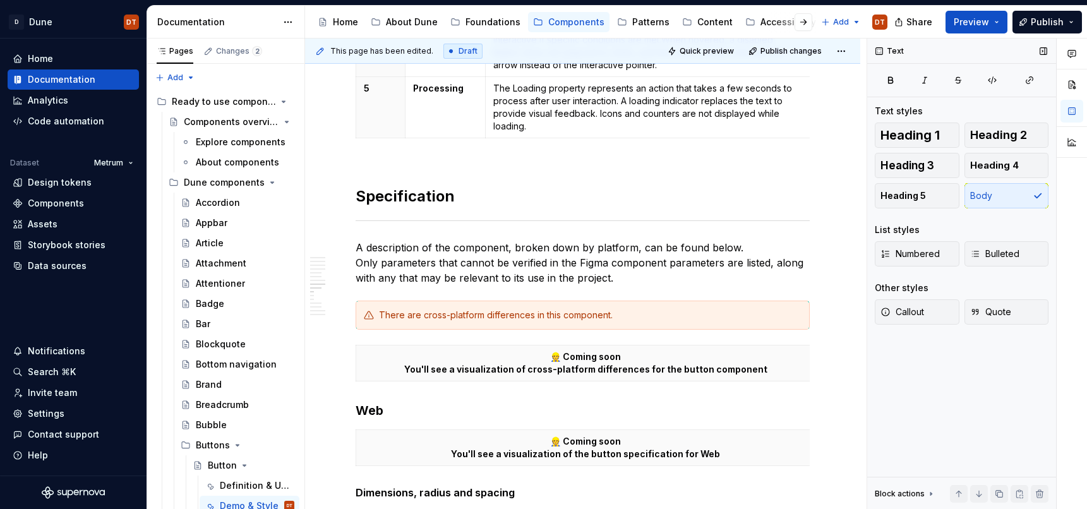
scroll to position [2319, 0]
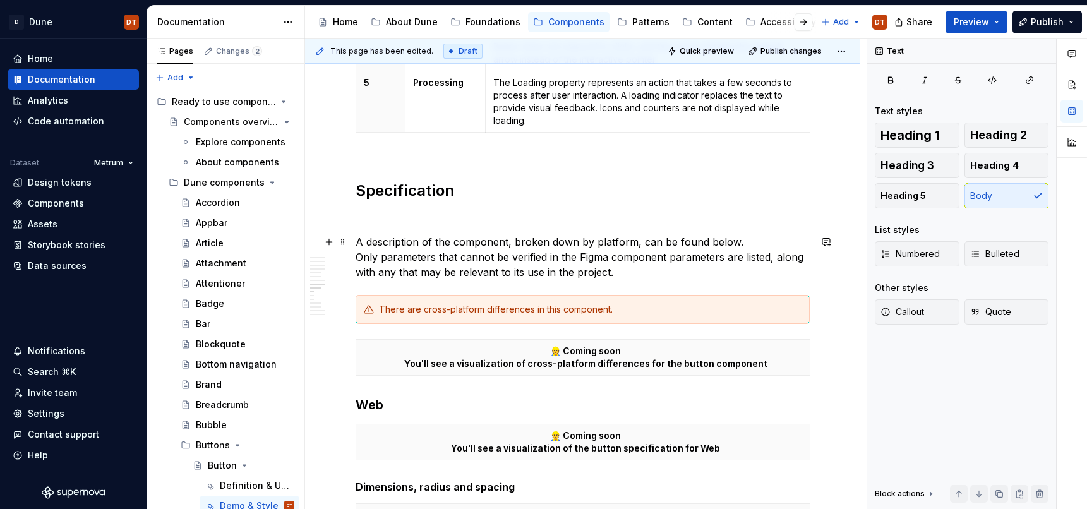
click at [622, 274] on p "A description of the component, broken down by platform, can be found below. On…" at bounding box center [583, 256] width 454 height 45
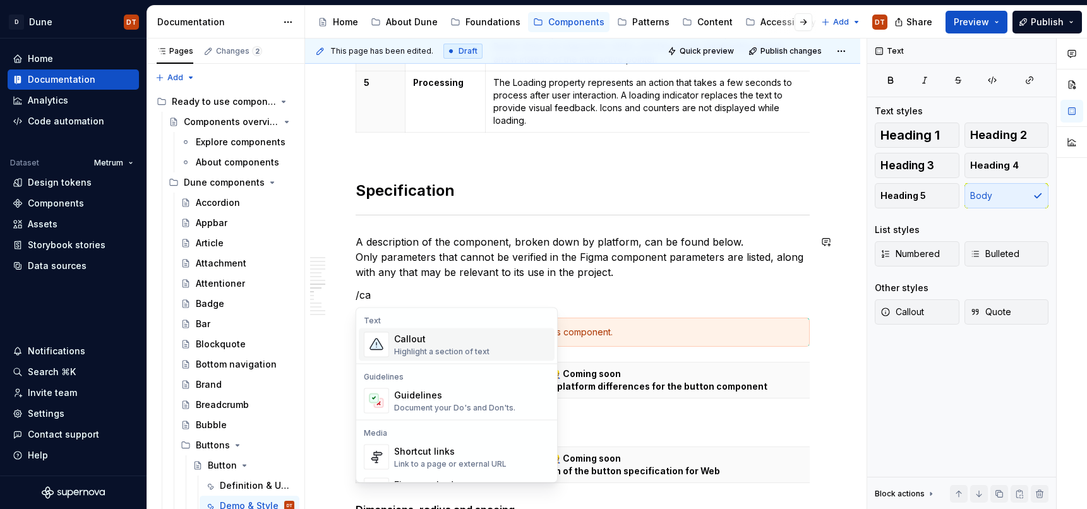
click at [433, 347] on div "Highlight a section of text" at bounding box center [441, 352] width 95 height 10
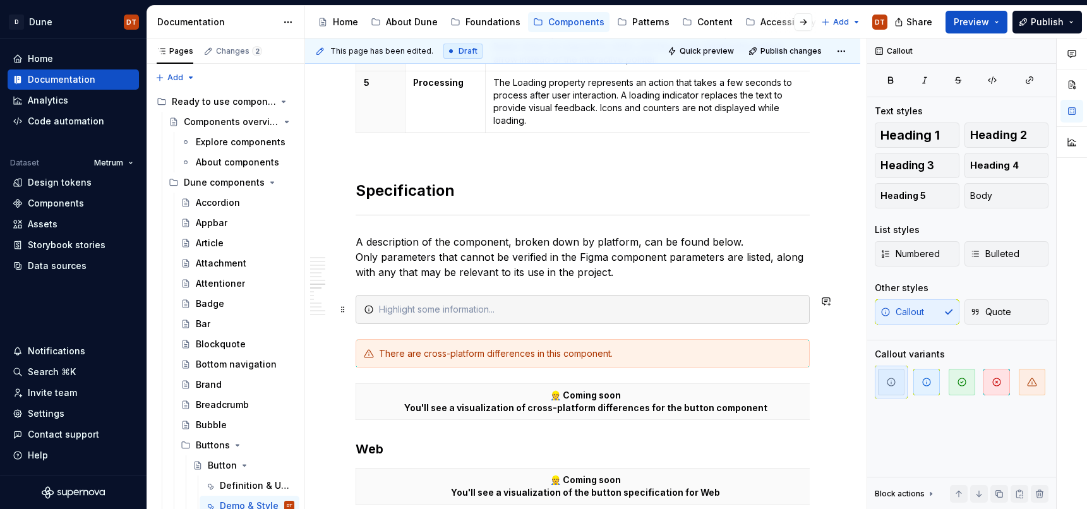
click at [404, 315] on div at bounding box center [590, 309] width 423 height 13
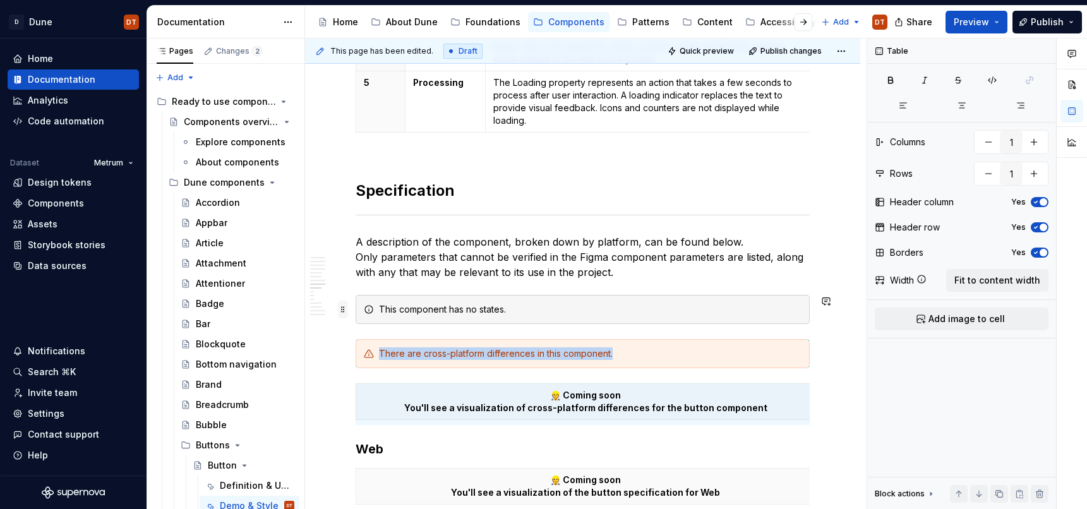
click at [343, 311] on span at bounding box center [343, 310] width 10 height 18
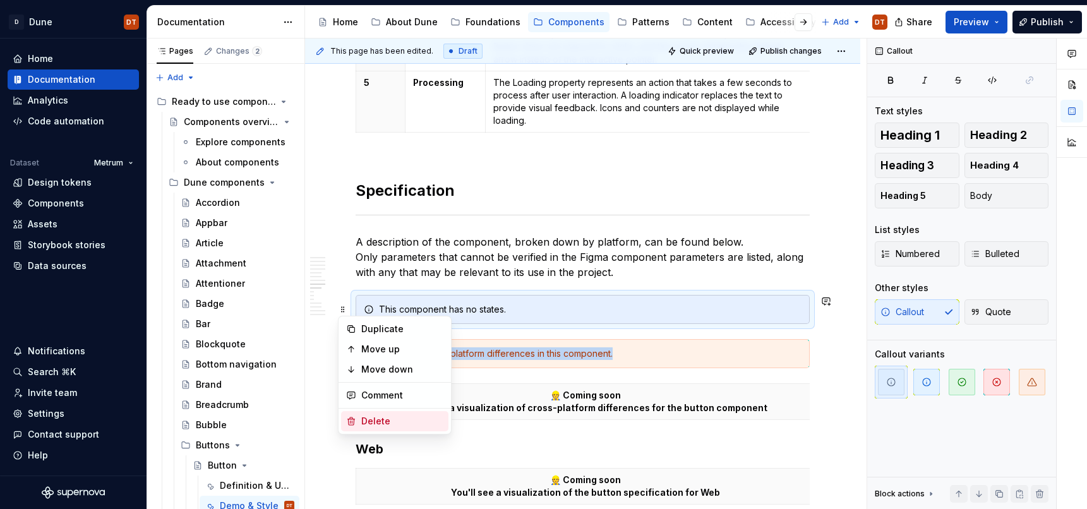
click at [389, 419] on div "Delete" at bounding box center [402, 421] width 82 height 13
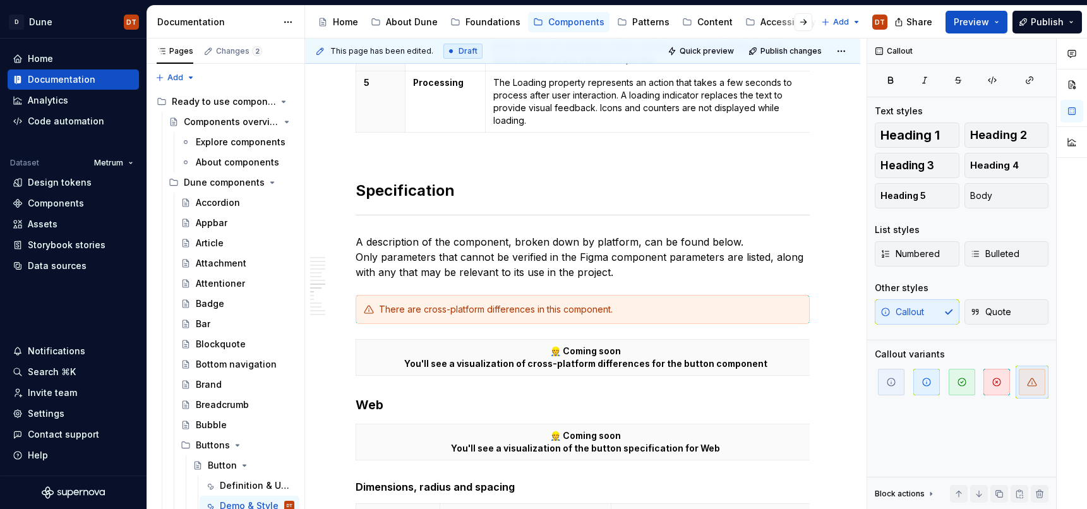
type textarea "*"
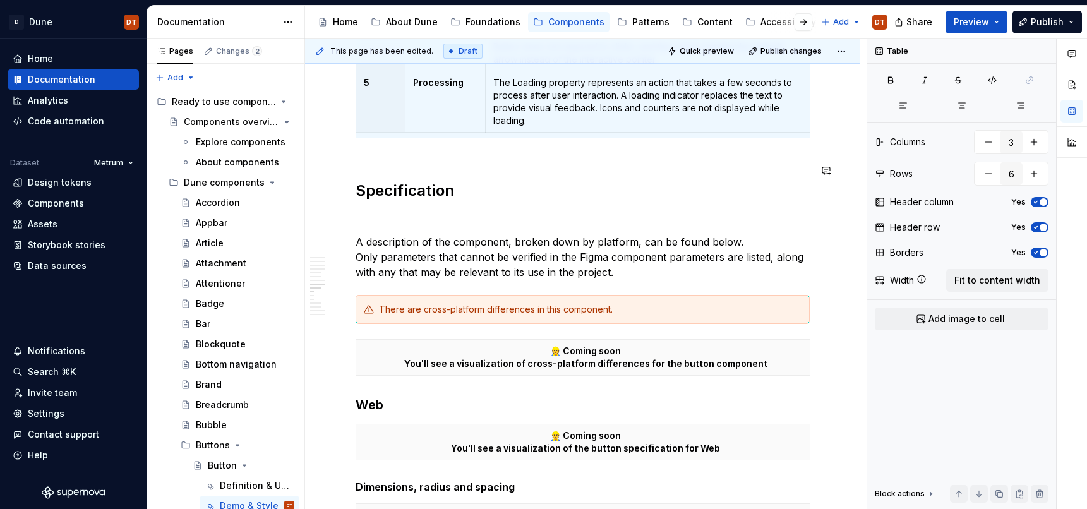
scroll to position [2171, 0]
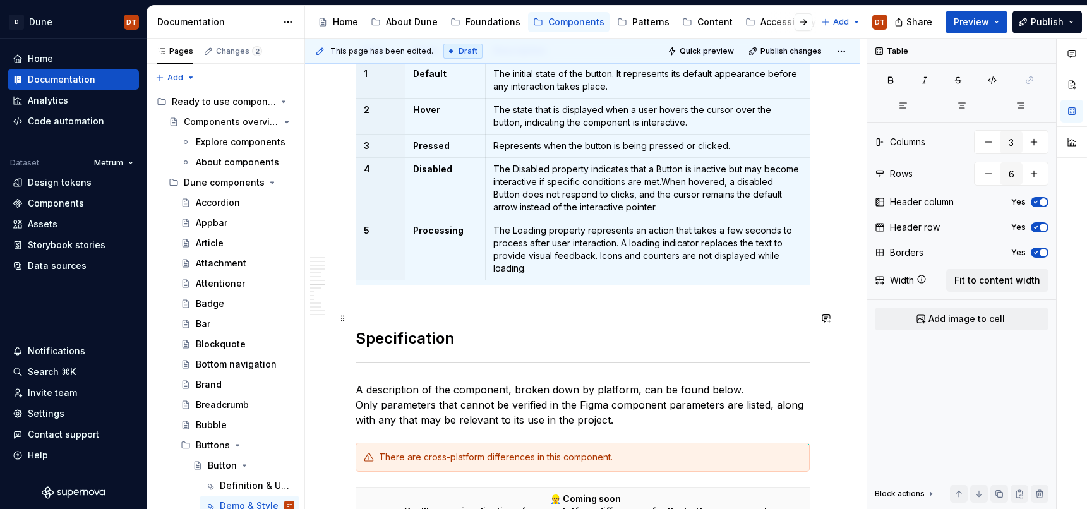
click at [589, 320] on h2 "Specification" at bounding box center [583, 328] width 454 height 40
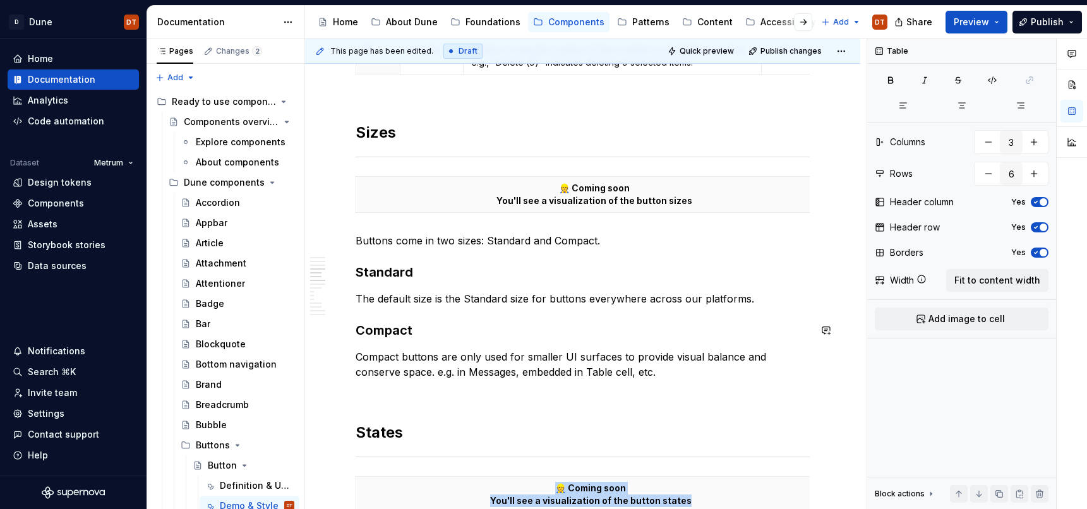
scroll to position [1657, 0]
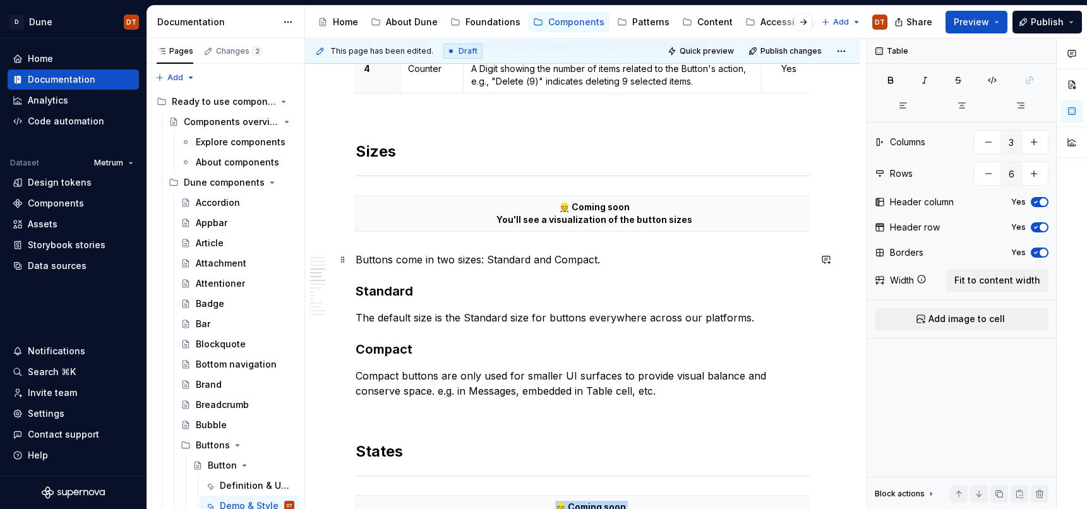
click at [636, 260] on p "Buttons come in two sizes: Standard and Compact." at bounding box center [583, 259] width 454 height 15
click at [538, 258] on p "Buttons come in two sizes: Standard and Compact." at bounding box center [583, 259] width 454 height 15
drag, startPoint x: 617, startPoint y: 264, endPoint x: 610, endPoint y: 263, distance: 6.4
click at [616, 263] on p "Buttons come in two sizes: Standard and Compact." at bounding box center [583, 259] width 454 height 15
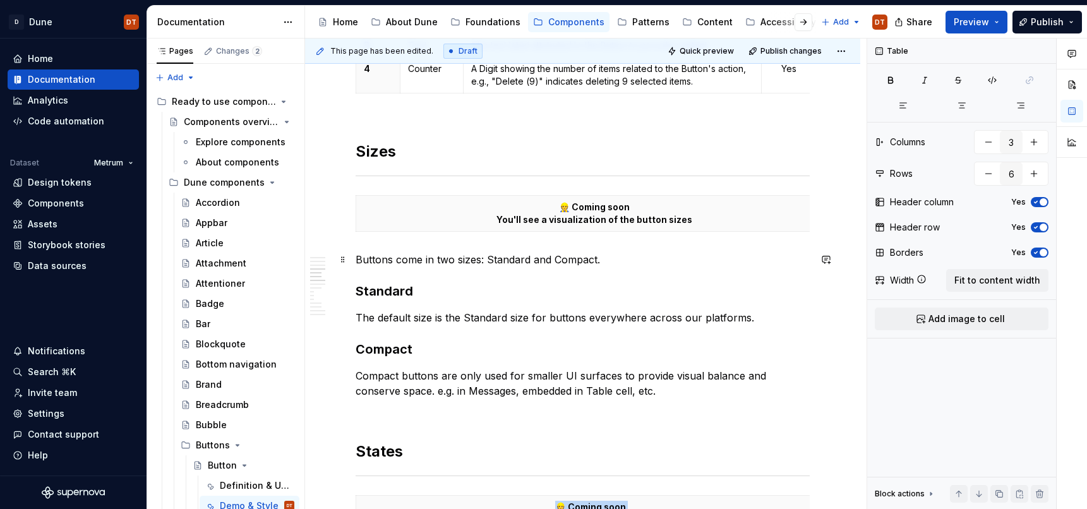
drag, startPoint x: 493, startPoint y: 267, endPoint x: 389, endPoint y: 271, distance: 105.0
click at [485, 267] on p "Buttons come in two sizes: Standard and Compact." at bounding box center [583, 259] width 454 height 15
click at [361, 291] on h3 "Standard" at bounding box center [583, 291] width 454 height 18
drag, startPoint x: 351, startPoint y: 292, endPoint x: 445, endPoint y: 281, distance: 94.7
click at [354, 291] on div "**********" at bounding box center [586, 274] width 562 height 471
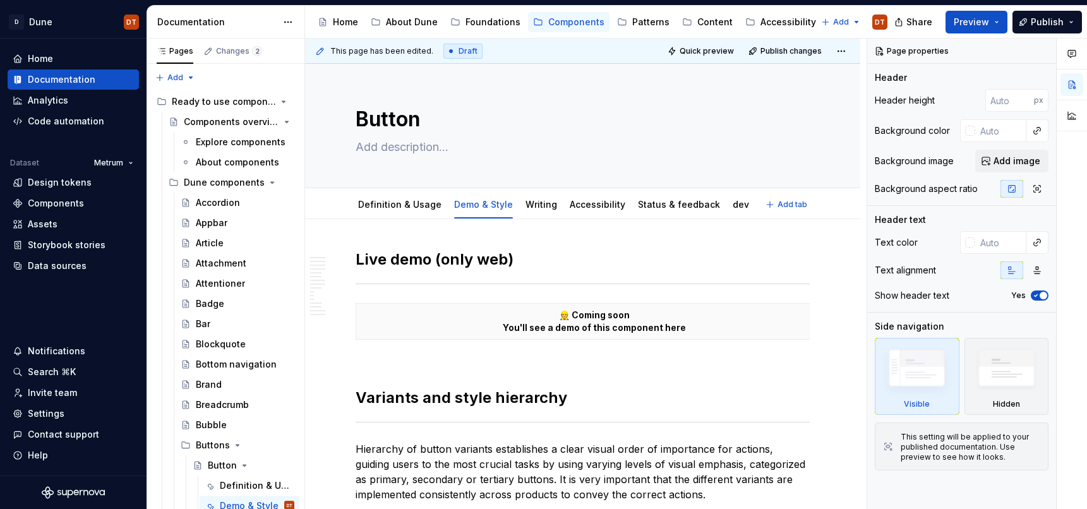
type textarea "*"
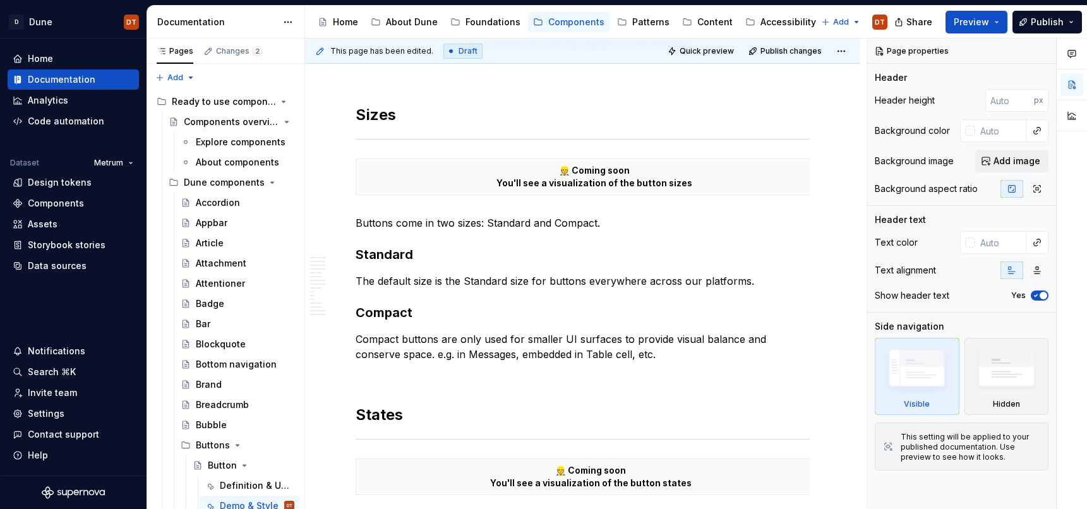
scroll to position [1701, 0]
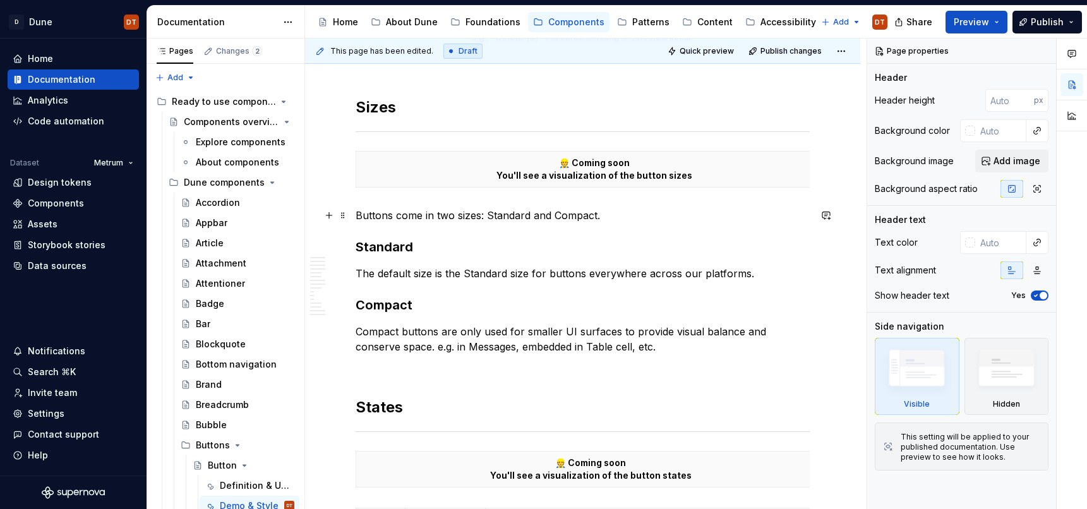
click at [617, 216] on p "Buttons come in two sizes: Standard and Compact." at bounding box center [583, 215] width 454 height 15
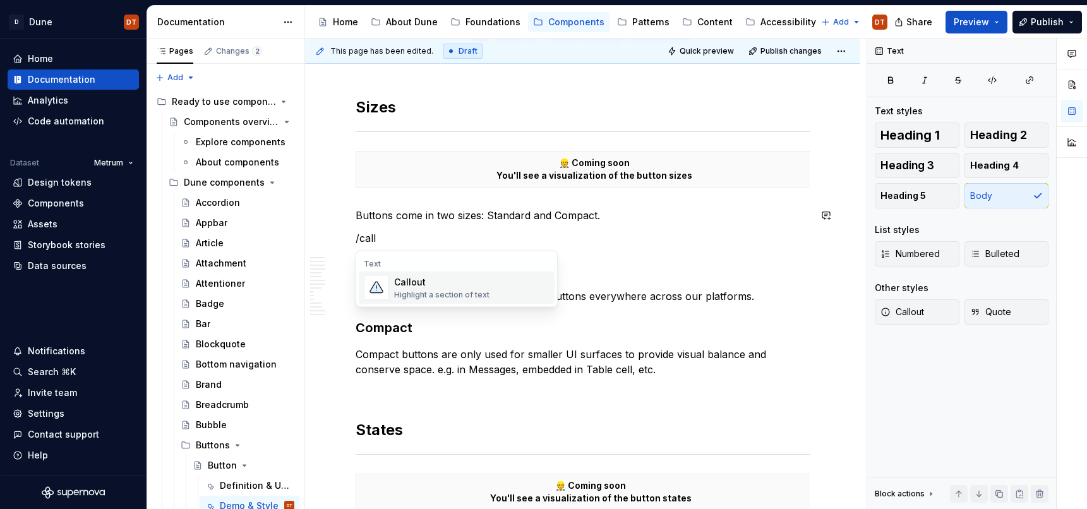
scroll to position [1702, 0]
click at [424, 292] on div "Highlight a section of text" at bounding box center [441, 294] width 95 height 10
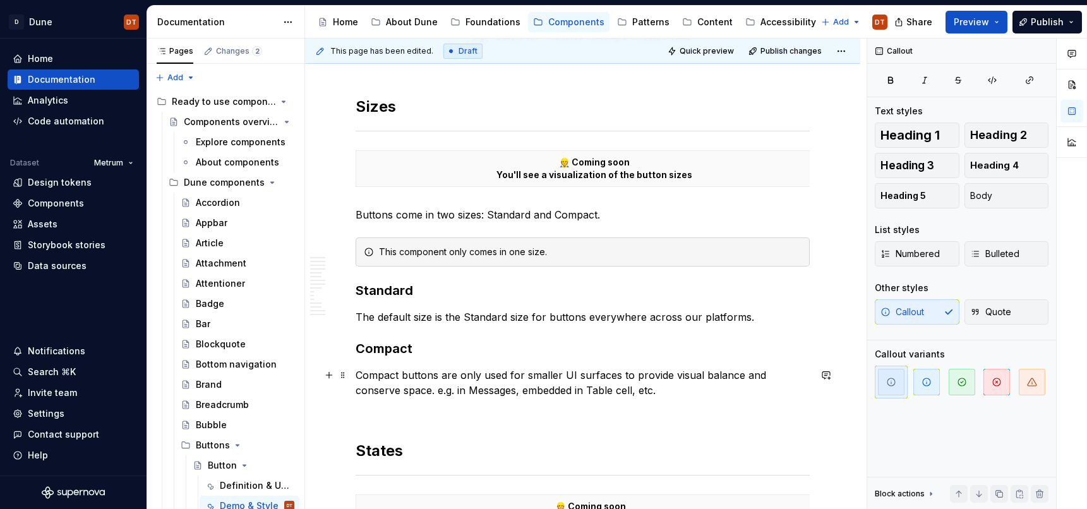
click at [493, 383] on p "Compact buttons are only used for smaller UI surfaces to provide visual balance…" at bounding box center [583, 383] width 454 height 30
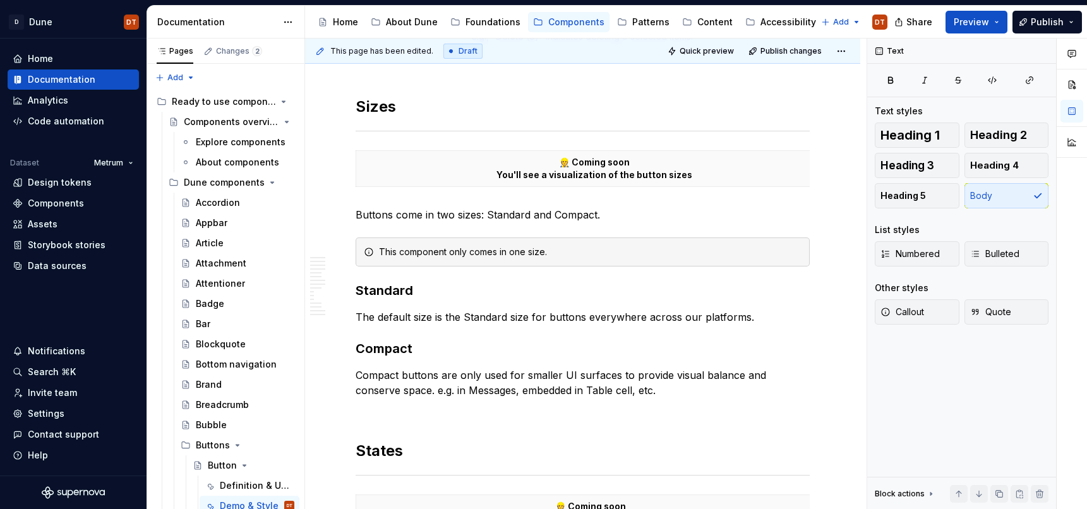
type textarea "*"
click at [509, 254] on div "This component only comes in one size." at bounding box center [590, 252] width 423 height 13
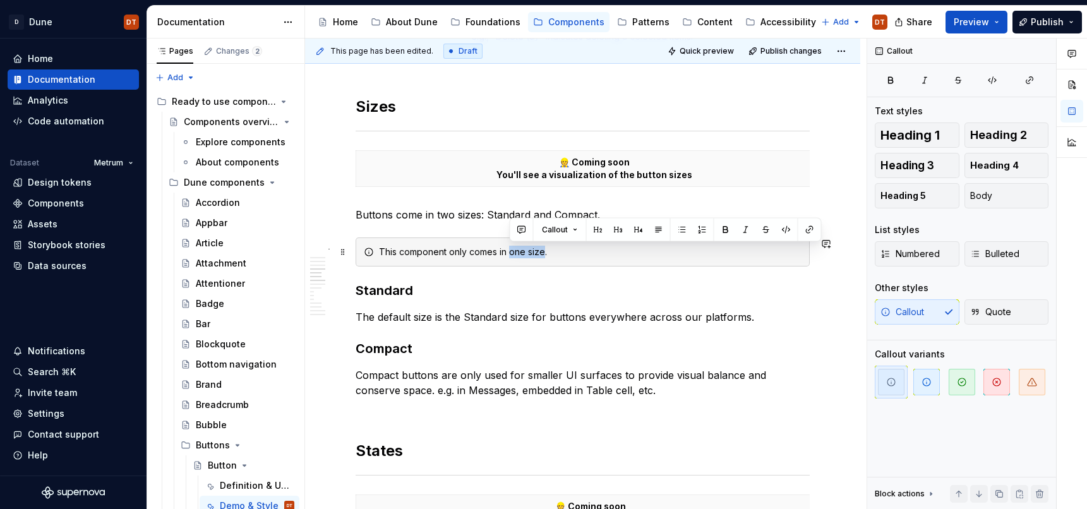
drag, startPoint x: 510, startPoint y: 253, endPoint x: 543, endPoint y: 254, distance: 32.9
click at [543, 254] on div "This component only comes in one size." at bounding box center [590, 252] width 423 height 13
click at [721, 230] on button "button" at bounding box center [726, 230] width 18 height 18
drag, startPoint x: 618, startPoint y: 285, endPoint x: 625, endPoint y: 308, distance: 24.4
click at [618, 285] on h3 "Standard" at bounding box center [583, 291] width 454 height 18
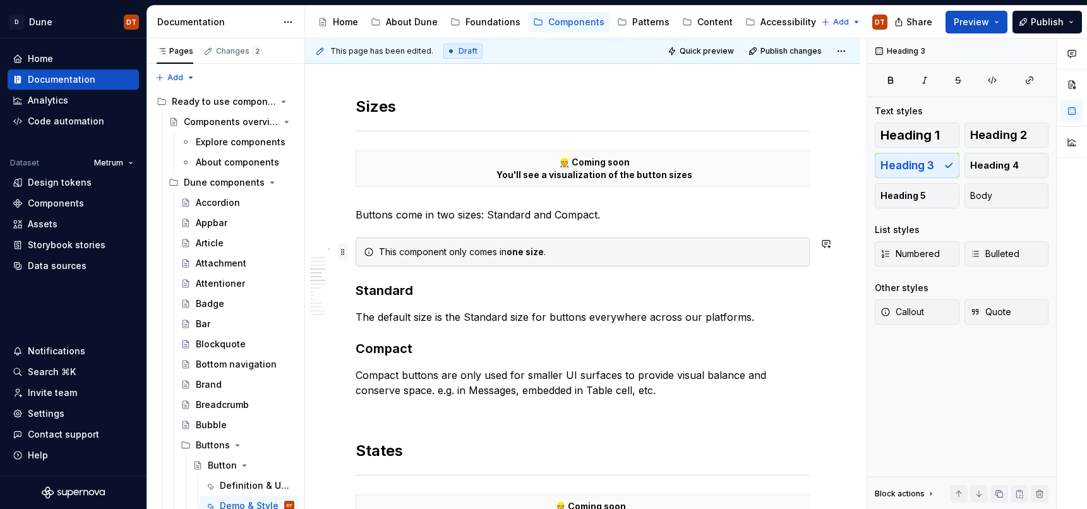
click at [345, 252] on span at bounding box center [343, 252] width 10 height 18
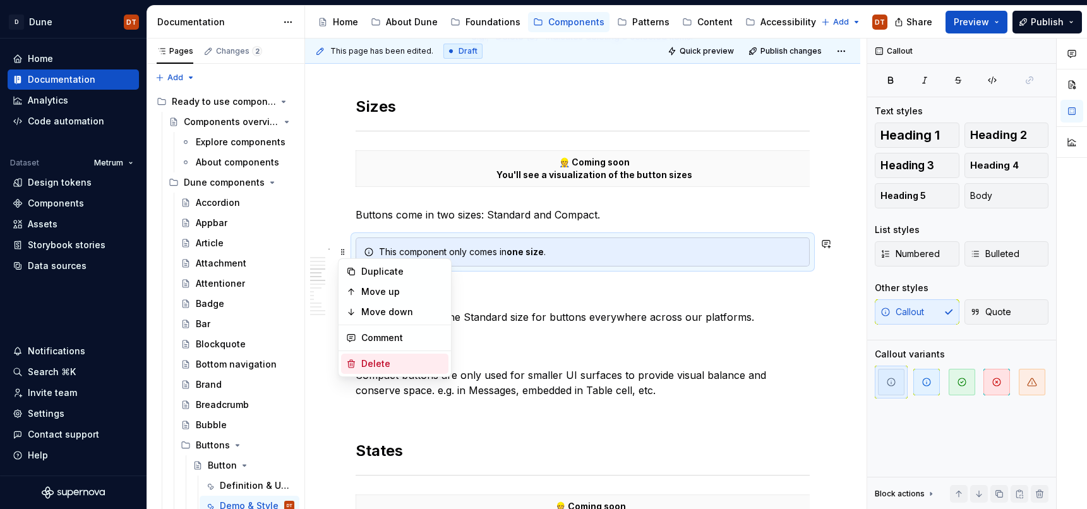
click at [377, 362] on div "Delete" at bounding box center [402, 364] width 82 height 13
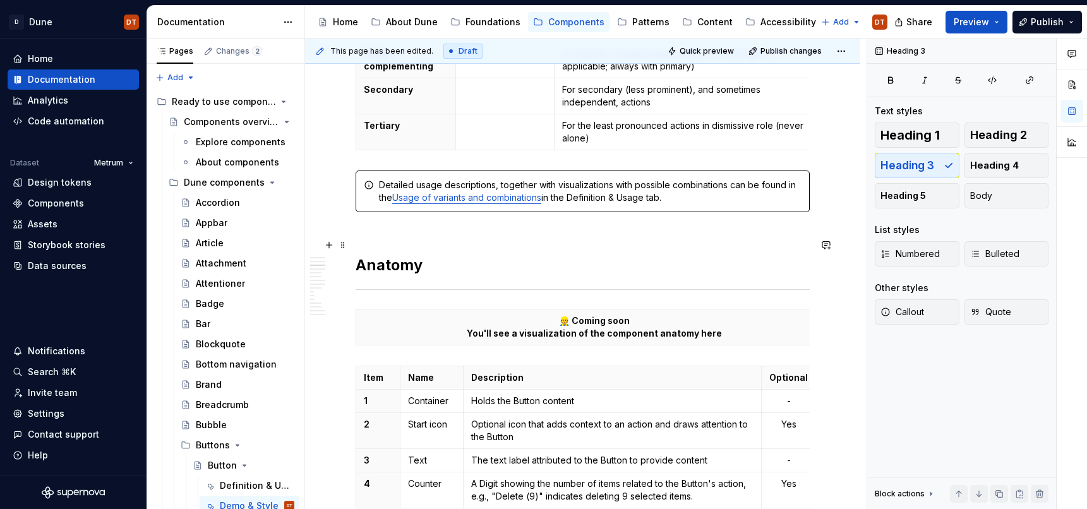
scroll to position [1225, 0]
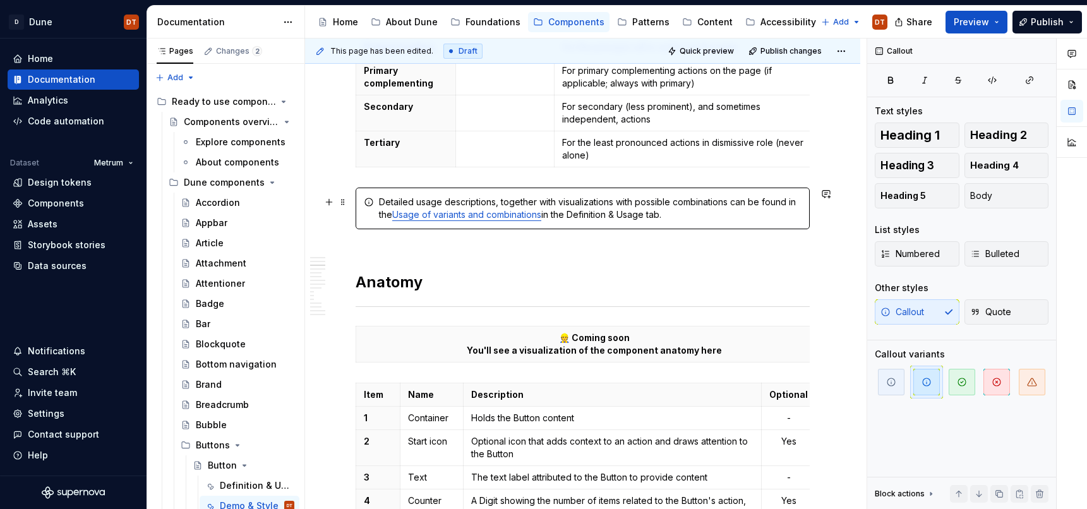
click at [371, 198] on icon at bounding box center [369, 202] width 10 height 10
click at [344, 201] on span at bounding box center [343, 202] width 10 height 18
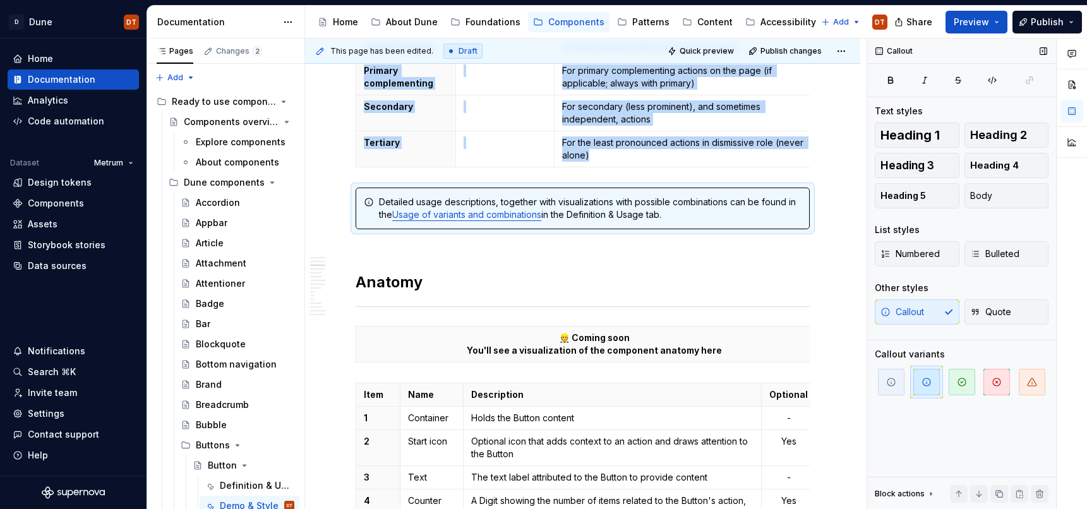
click at [926, 388] on span "button" at bounding box center [927, 382] width 27 height 27
click at [957, 385] on icon "button" at bounding box center [962, 382] width 10 height 10
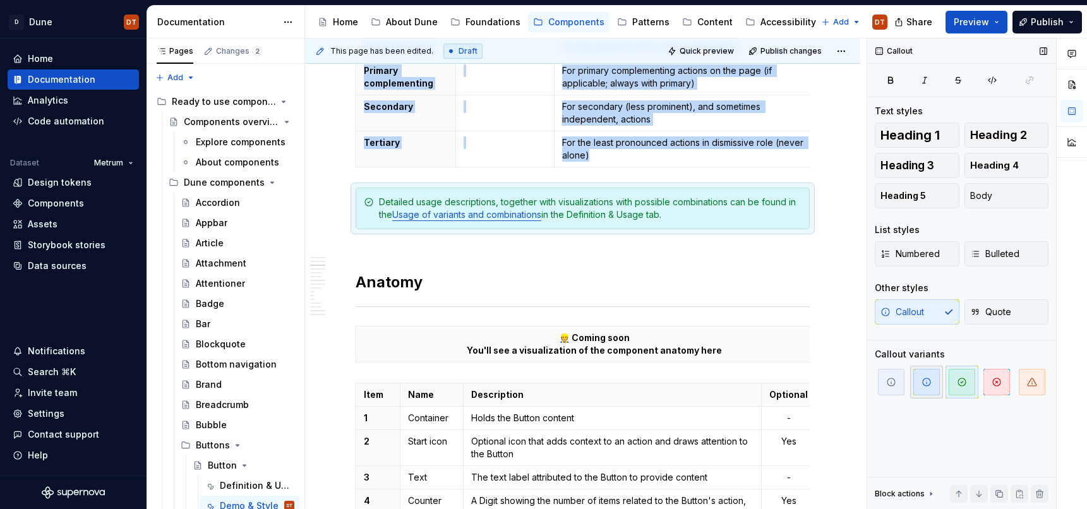
click at [927, 385] on icon "button" at bounding box center [927, 382] width 10 height 10
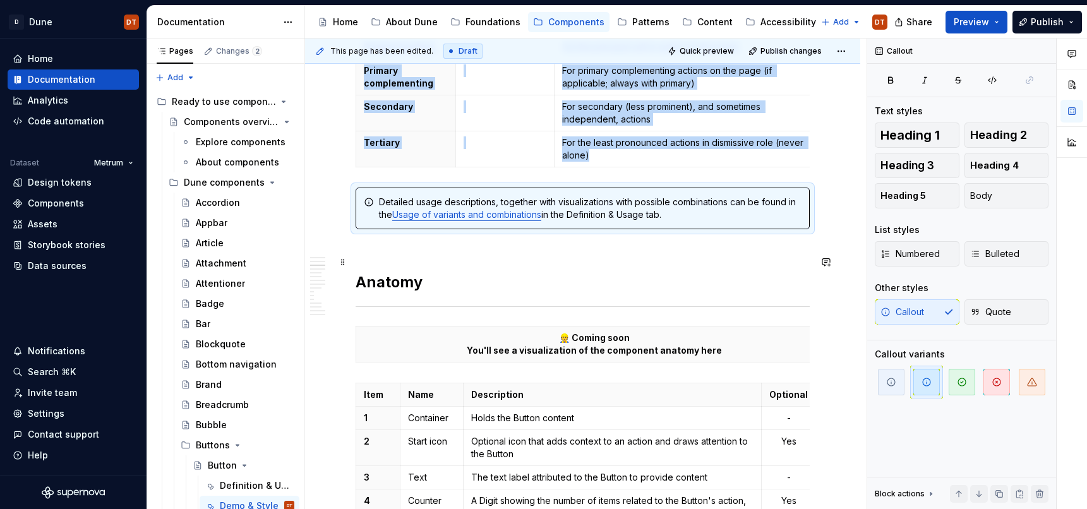
drag, startPoint x: 576, startPoint y: 263, endPoint x: 634, endPoint y: 242, distance: 62.6
click at [576, 263] on h2 "Anatomy" at bounding box center [583, 272] width 454 height 40
drag, startPoint x: 667, startPoint y: 215, endPoint x: 660, endPoint y: 216, distance: 7.0
click at [667, 215] on div "Detailed usage descriptions, together with visualizations with possible combina…" at bounding box center [590, 208] width 423 height 25
click at [535, 202] on div "Detailed usage descriptions, together with visualizations with possible combina…" at bounding box center [590, 208] width 423 height 25
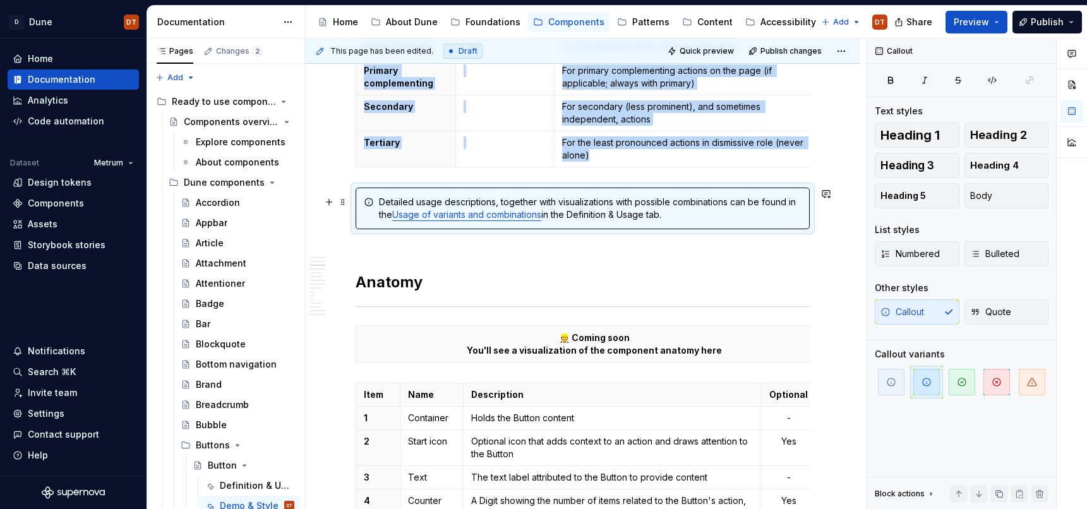
click at [535, 202] on div "Detailed usage descriptions, together with visualizations with possible combina…" at bounding box center [590, 208] width 423 height 25
drag, startPoint x: 567, startPoint y: 204, endPoint x: 565, endPoint y: 214, distance: 9.6
click at [567, 204] on div "Detailed usage descriptions, together with visualizations with possible combina…" at bounding box center [590, 208] width 423 height 25
click at [575, 215] on div "Detailed usage descriptions, together with visualizations with possible combina…" at bounding box center [590, 208] width 423 height 25
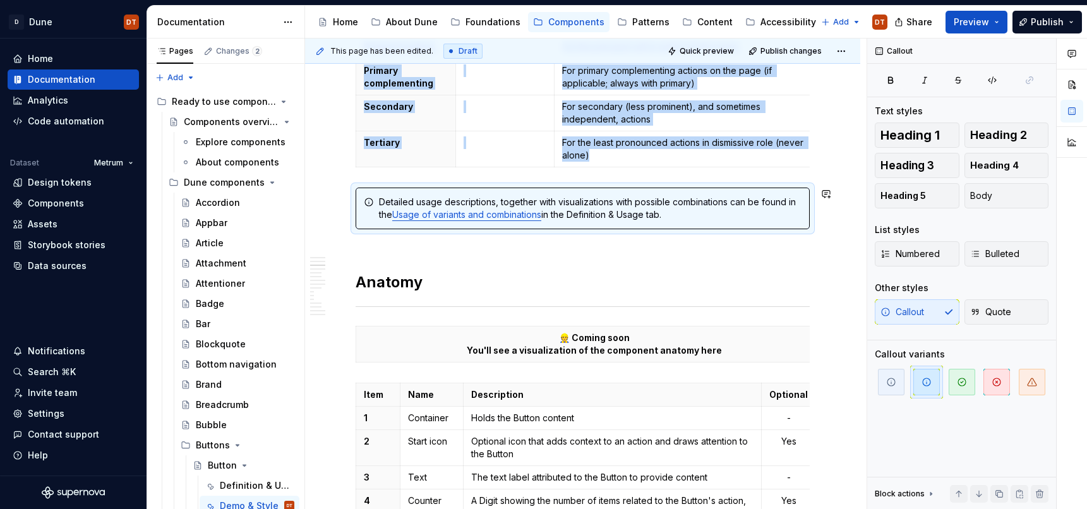
click at [474, 260] on h2 "Anatomy" at bounding box center [583, 272] width 454 height 40
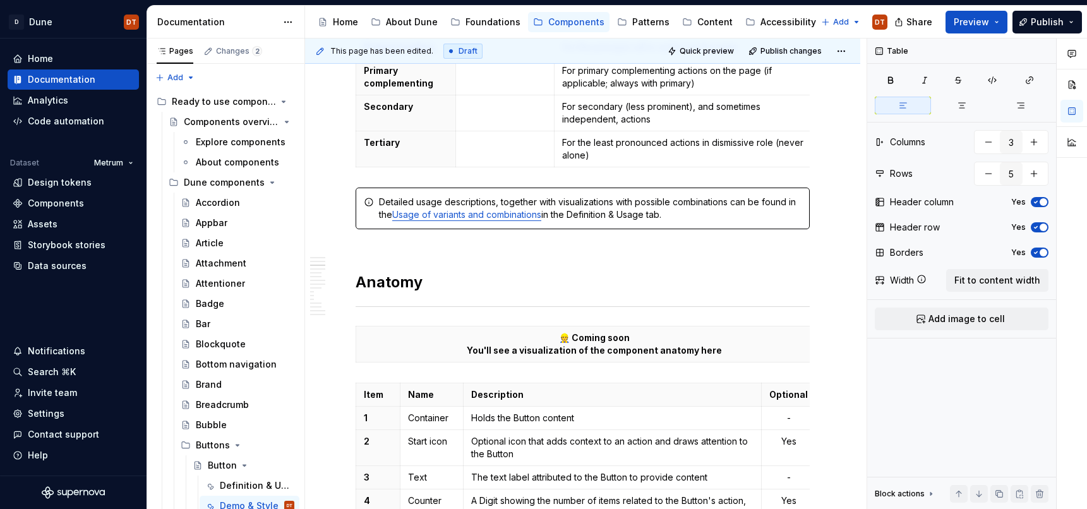
click at [377, 170] on div "Variant Visualization Hierarchy represented in style Primary leading For the pr…" at bounding box center [583, 92] width 454 height 160
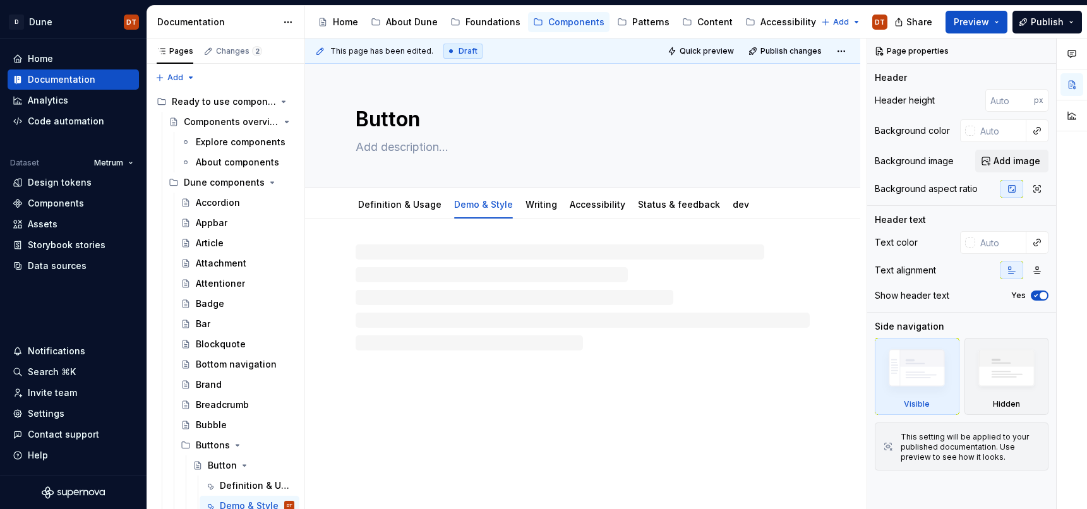
type textarea "*"
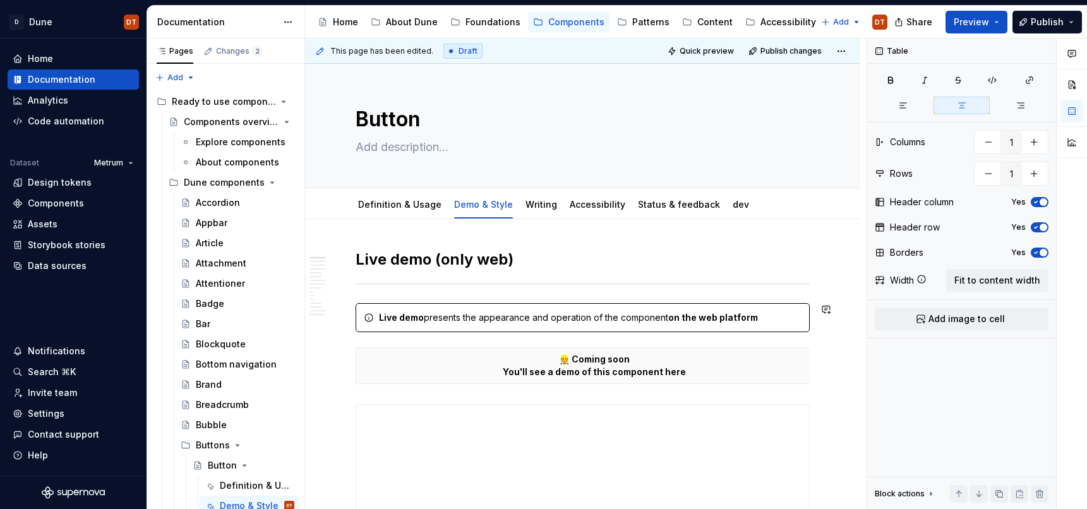
drag, startPoint x: 366, startPoint y: 340, endPoint x: 448, endPoint y: 325, distance: 82.8
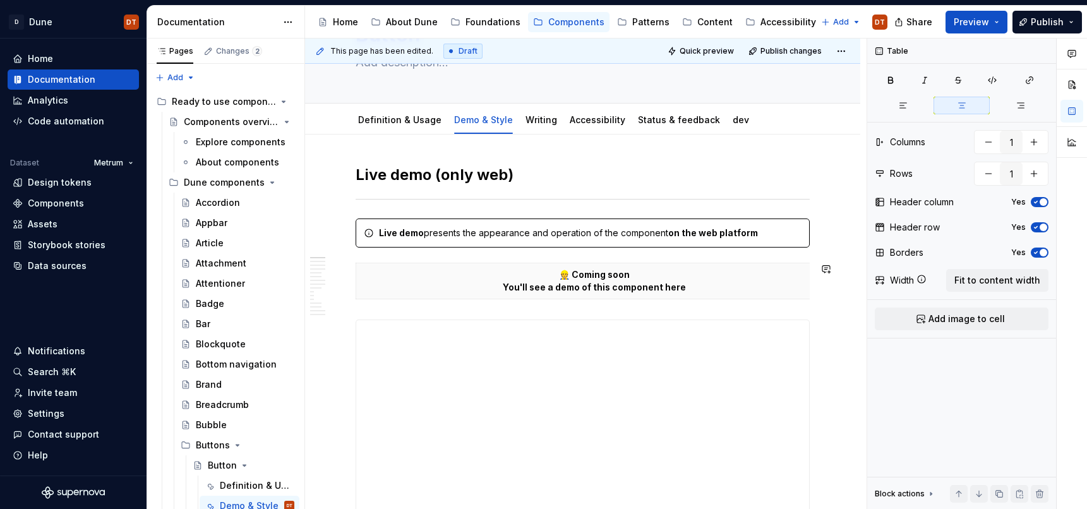
scroll to position [132, 0]
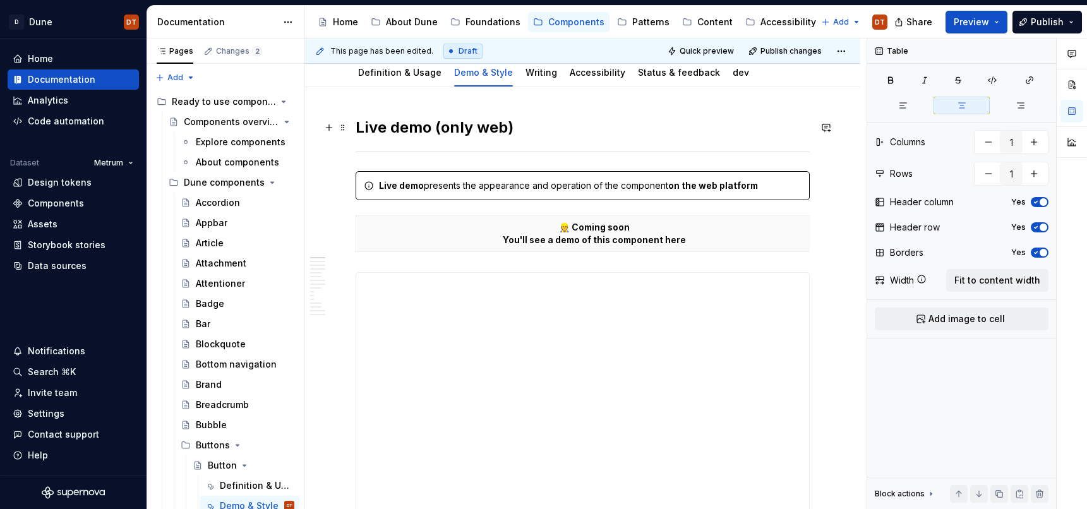
click at [533, 130] on h2 "Live demo (only web)" at bounding box center [583, 128] width 454 height 20
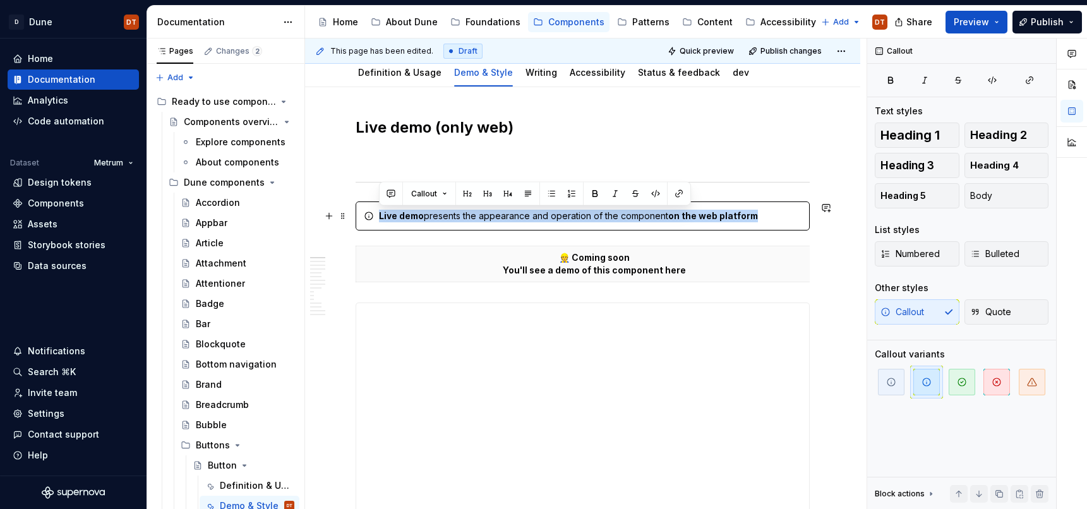
drag, startPoint x: 380, startPoint y: 217, endPoint x: 754, endPoint y: 212, distance: 374.0
click at [755, 212] on div "Live demo presents the appearance and operation of the component on the web pla…" at bounding box center [590, 216] width 423 height 13
copy div "Live demo presents the appearance and operation of the component on the web pla…"
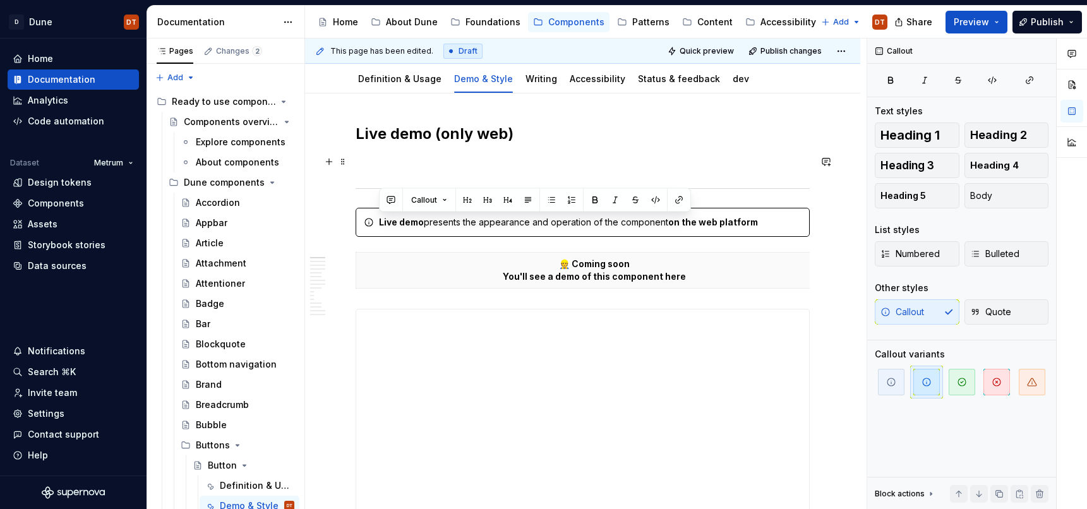
click at [378, 162] on p at bounding box center [583, 161] width 454 height 15
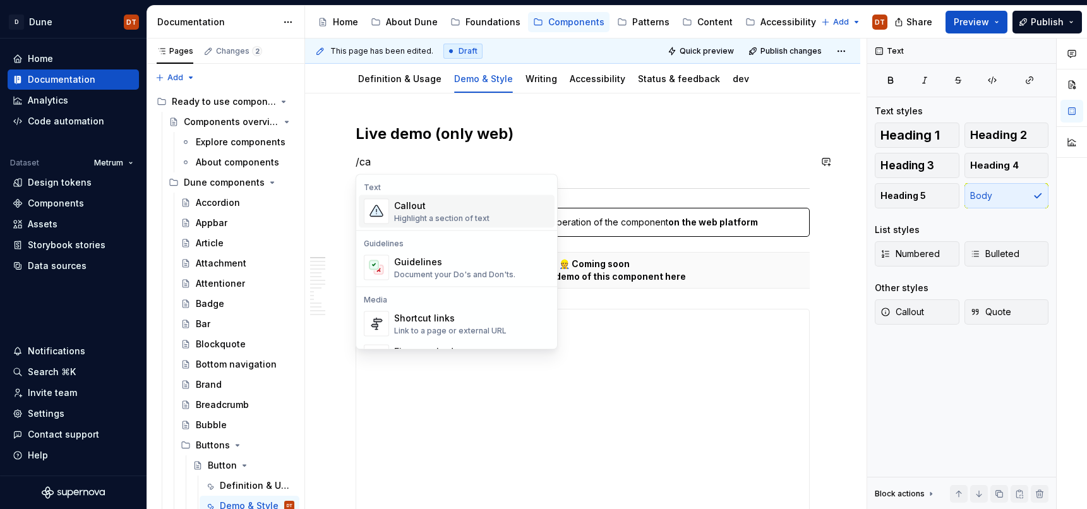
click at [425, 205] on div "Callout" at bounding box center [441, 206] width 95 height 13
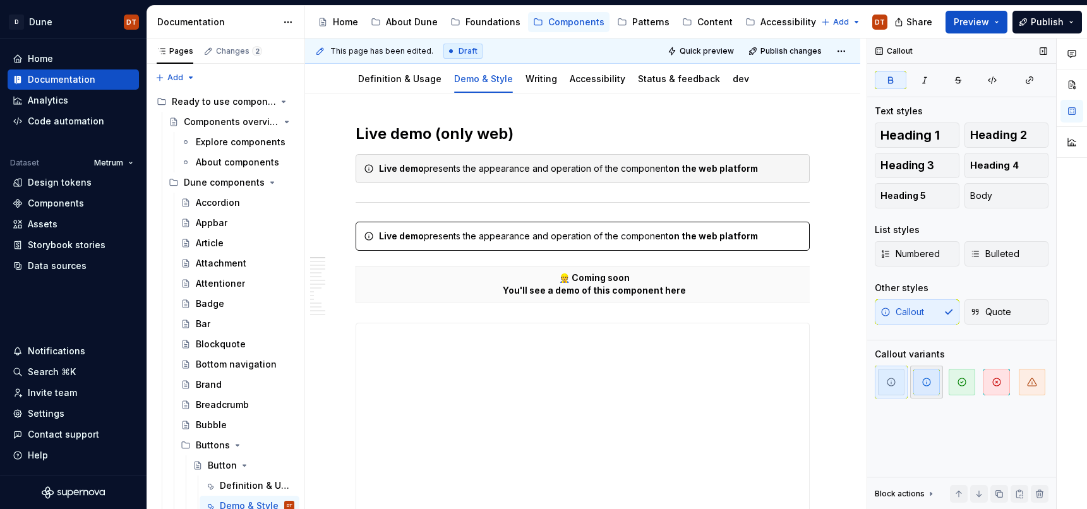
click at [920, 387] on span "button" at bounding box center [927, 382] width 27 height 27
click at [926, 385] on icon "button" at bounding box center [927, 382] width 10 height 10
click at [891, 383] on icon "button" at bounding box center [892, 382] width 8 height 8
click at [930, 392] on span "button" at bounding box center [927, 382] width 27 height 27
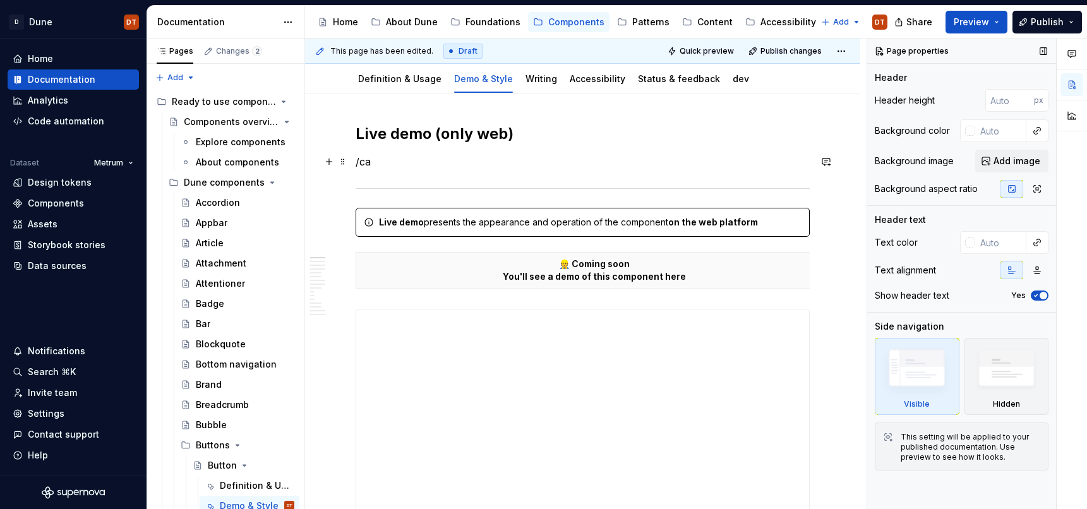
click at [385, 165] on p "/ca" at bounding box center [583, 161] width 454 height 15
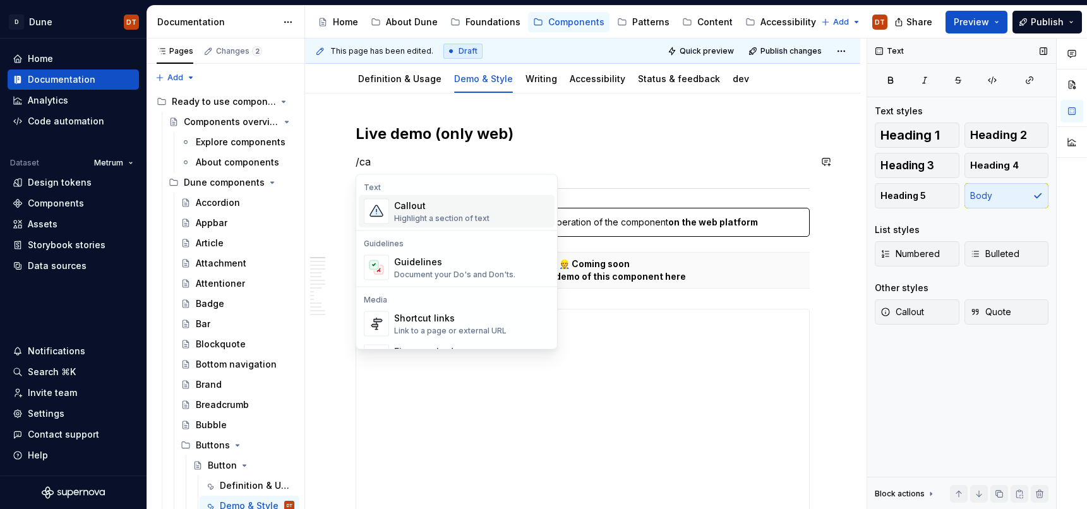
click at [411, 217] on div "Highlight a section of text" at bounding box center [441, 219] width 95 height 10
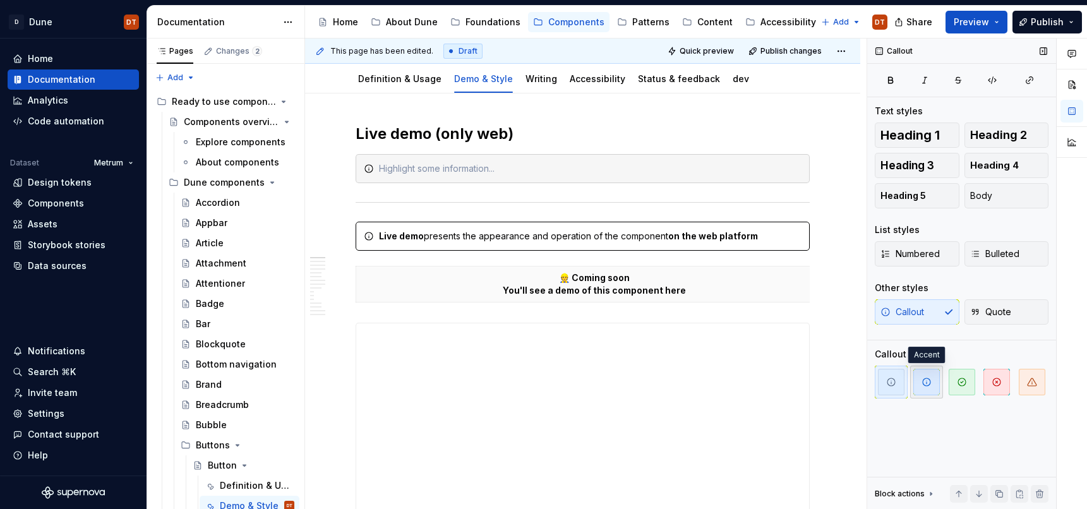
click at [927, 391] on span "button" at bounding box center [927, 382] width 27 height 27
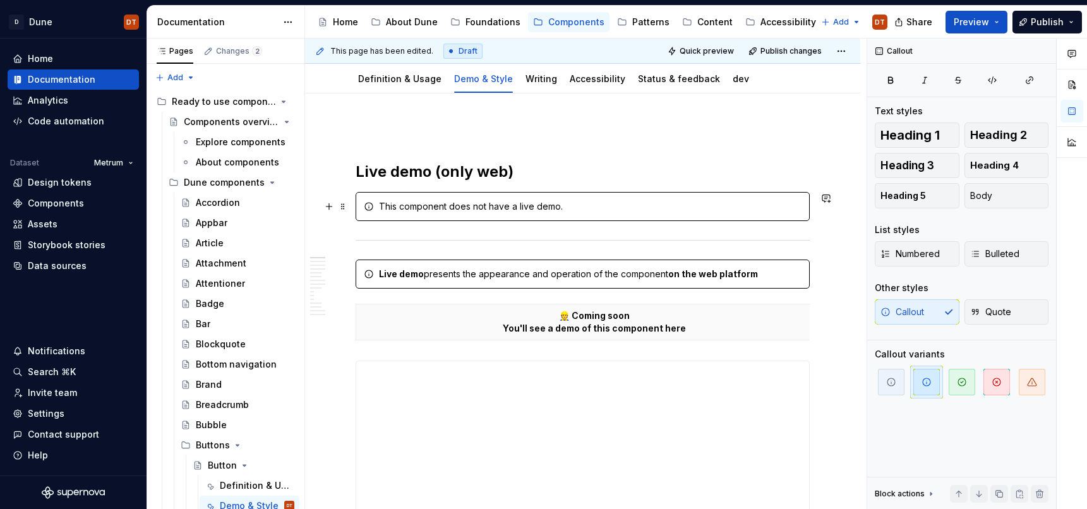
drag, startPoint x: 485, startPoint y: 205, endPoint x: 464, endPoint y: 207, distance: 20.9
click at [485, 205] on div "This component does not have a live demo." at bounding box center [590, 206] width 423 height 13
drag, startPoint x: 450, startPoint y: 207, endPoint x: 557, endPoint y: 206, distance: 106.8
click at [557, 207] on div "This component does not have a live demo." at bounding box center [590, 206] width 423 height 13
click at [669, 186] on button "button" at bounding box center [665, 185] width 18 height 18
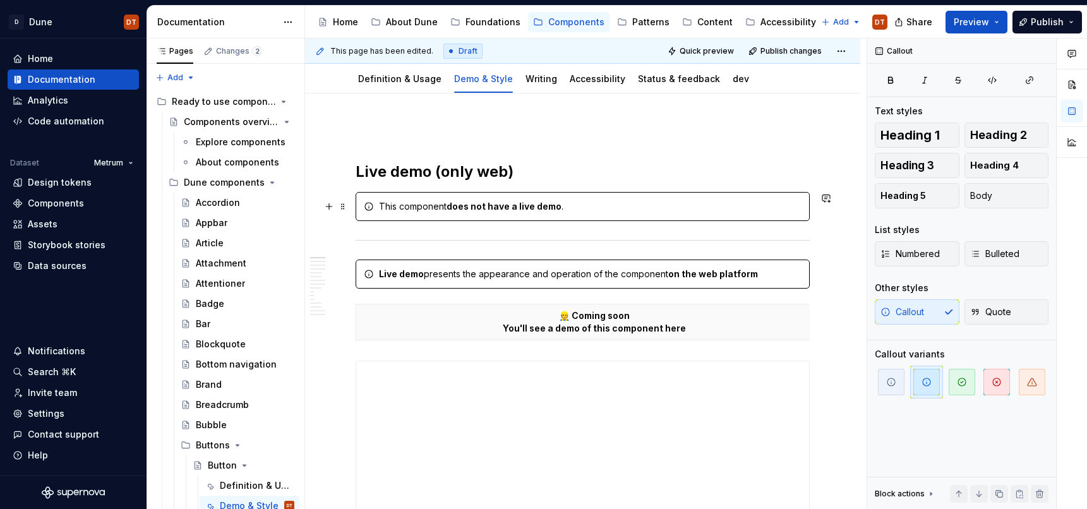
click at [415, 205] on div "This component does not have a live demo ." at bounding box center [590, 206] width 423 height 13
click at [425, 207] on div "This component does not have a live demo ." at bounding box center [590, 206] width 423 height 13
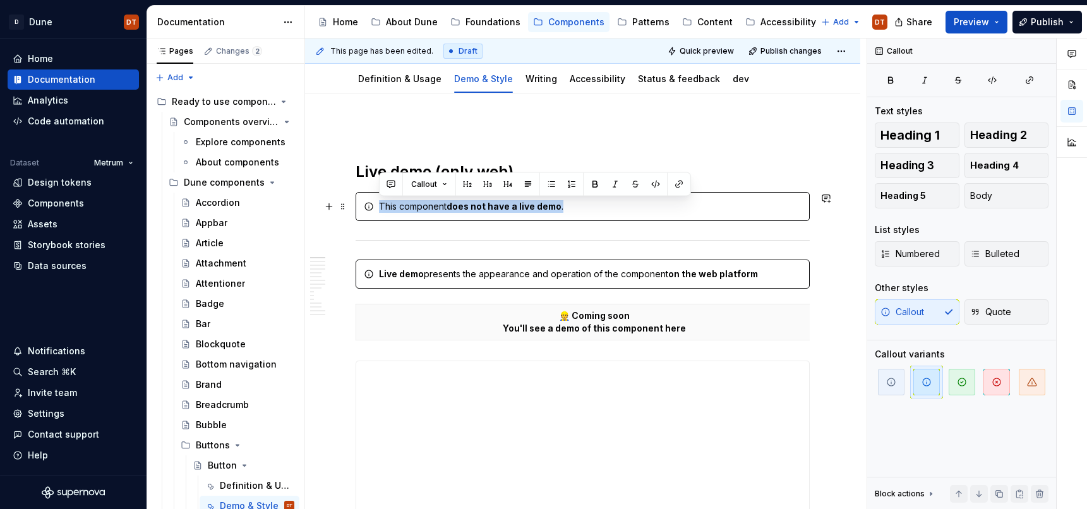
drag, startPoint x: 564, startPoint y: 205, endPoint x: 379, endPoint y: 210, distance: 185.2
click at [379, 210] on div "This component does not have a live demo ." at bounding box center [590, 206] width 423 height 13
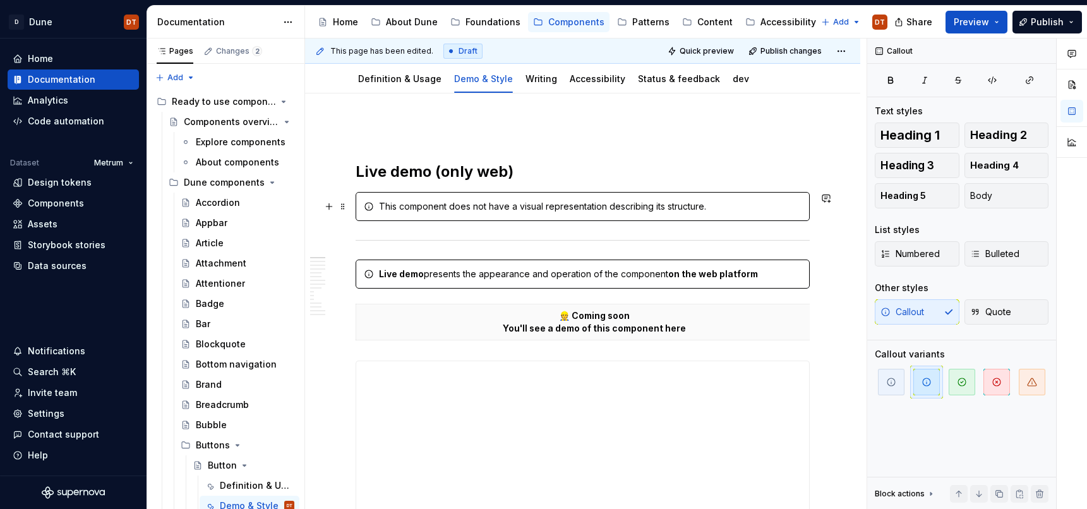
drag, startPoint x: 528, startPoint y: 207, endPoint x: 466, endPoint y: 212, distance: 61.4
click at [528, 207] on div "This component does not have a visual representation describing its structure." at bounding box center [590, 206] width 423 height 13
drag, startPoint x: 450, startPoint y: 207, endPoint x: 600, endPoint y: 208, distance: 149.1
click at [603, 208] on div "This component does not have a visual representation describing its structure." at bounding box center [590, 206] width 423 height 13
click at [666, 185] on button "button" at bounding box center [665, 185] width 18 height 18
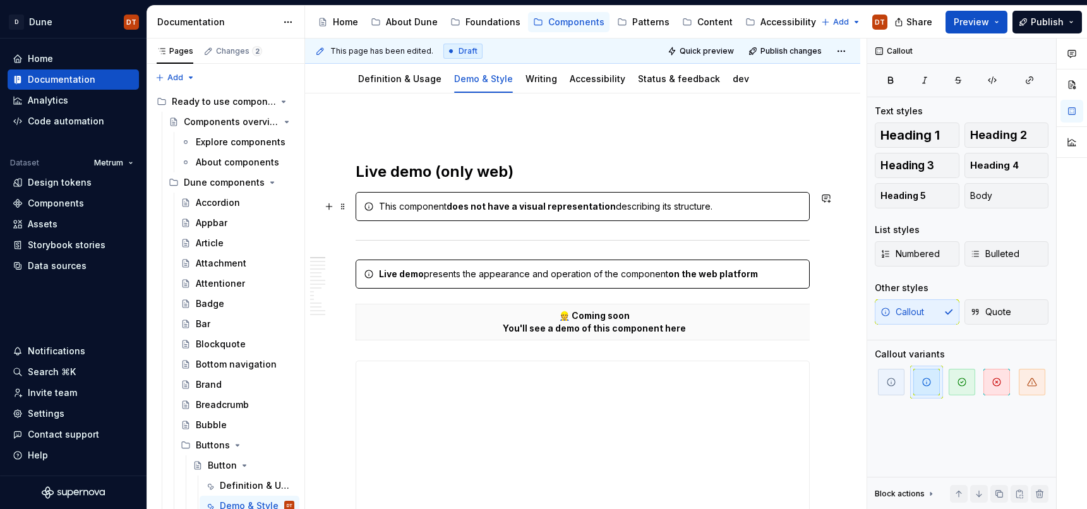
click at [639, 207] on div "This component does not have a visual representation describing its structure." at bounding box center [590, 206] width 423 height 13
click at [467, 211] on strong "does not have a visual representation" at bounding box center [531, 206] width 169 height 11
click at [459, 203] on strong "does not have a visual representation" at bounding box center [531, 206] width 169 height 11
drag, startPoint x: 449, startPoint y: 207, endPoint x: 735, endPoint y: 208, distance: 286.2
click at [735, 208] on div "This component does not have a visual representation describing its structure." at bounding box center [590, 206] width 423 height 13
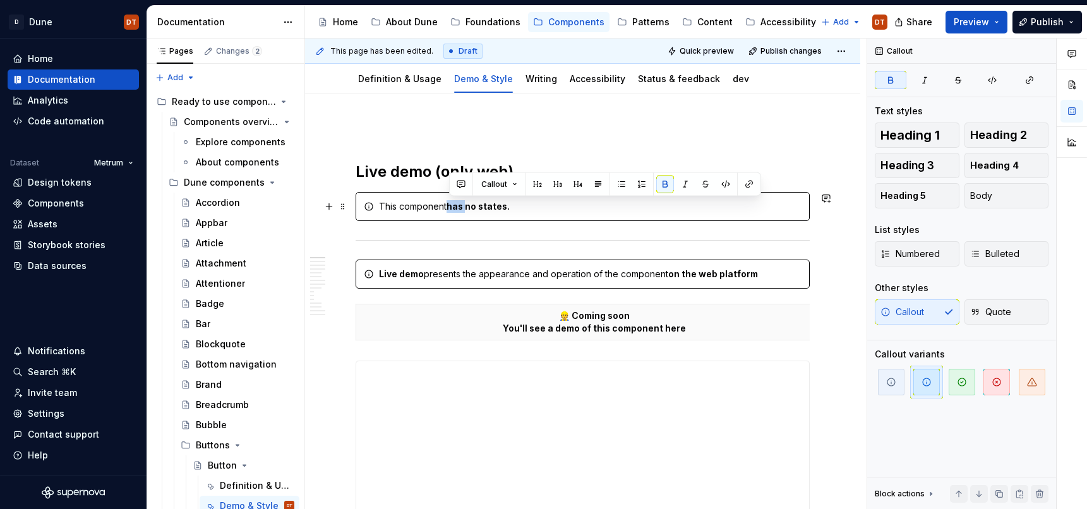
drag, startPoint x: 469, startPoint y: 206, endPoint x: 455, endPoint y: 209, distance: 14.3
click at [449, 210] on strong "has no states." at bounding box center [478, 206] width 63 height 11
click at [664, 185] on button "button" at bounding box center [665, 185] width 18 height 18
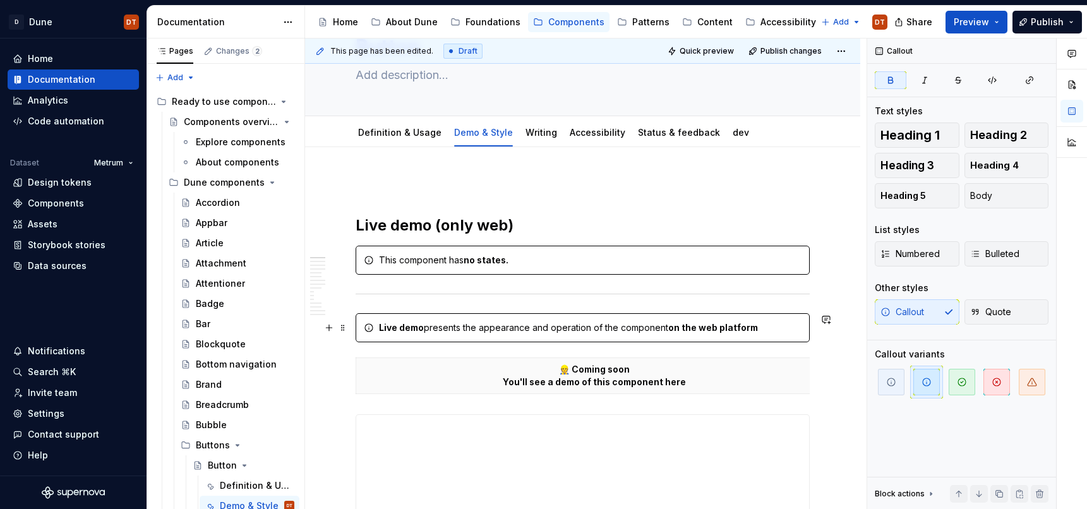
scroll to position [62, 0]
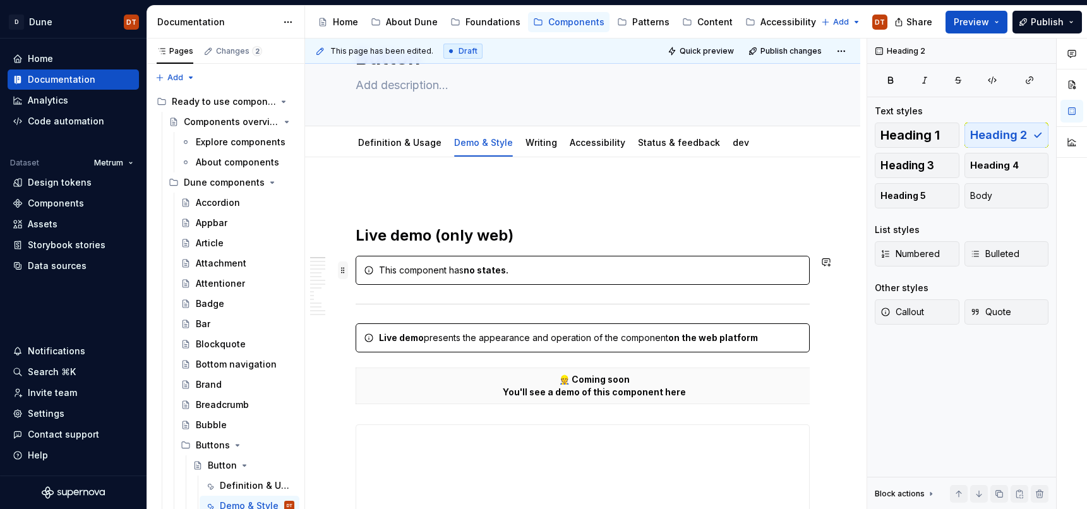
click at [344, 272] on span at bounding box center [343, 271] width 10 height 18
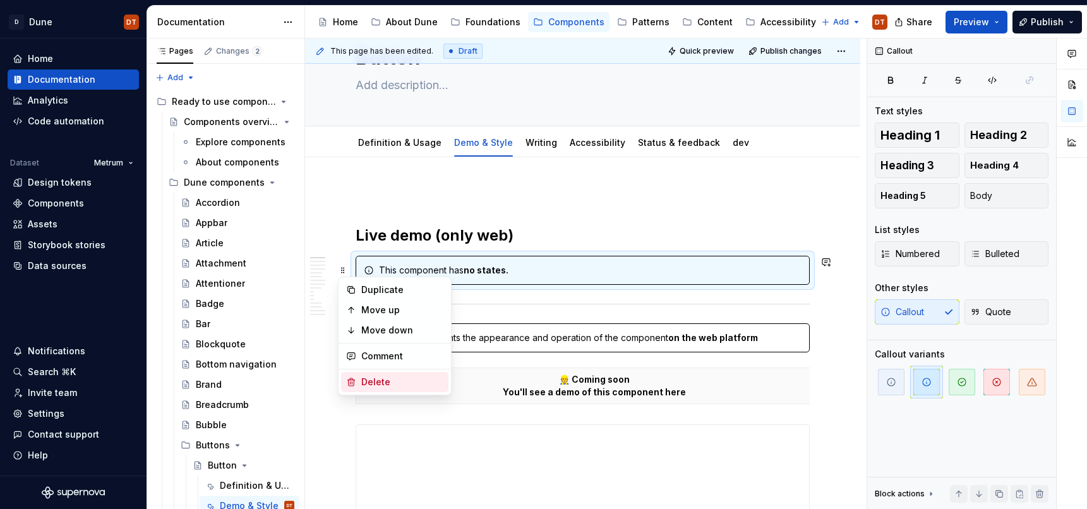
click at [408, 383] on div "Delete" at bounding box center [402, 382] width 82 height 13
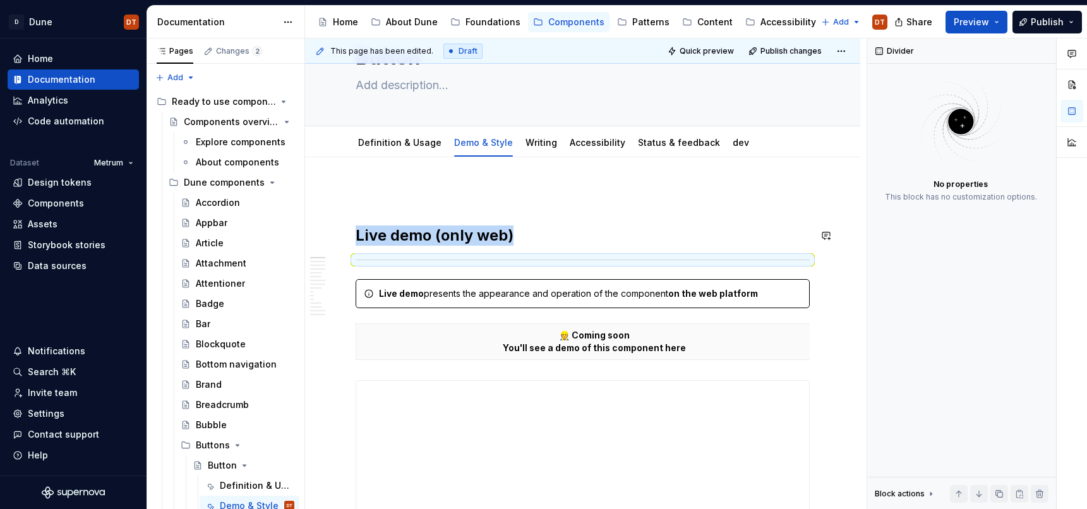
scroll to position [38, 0]
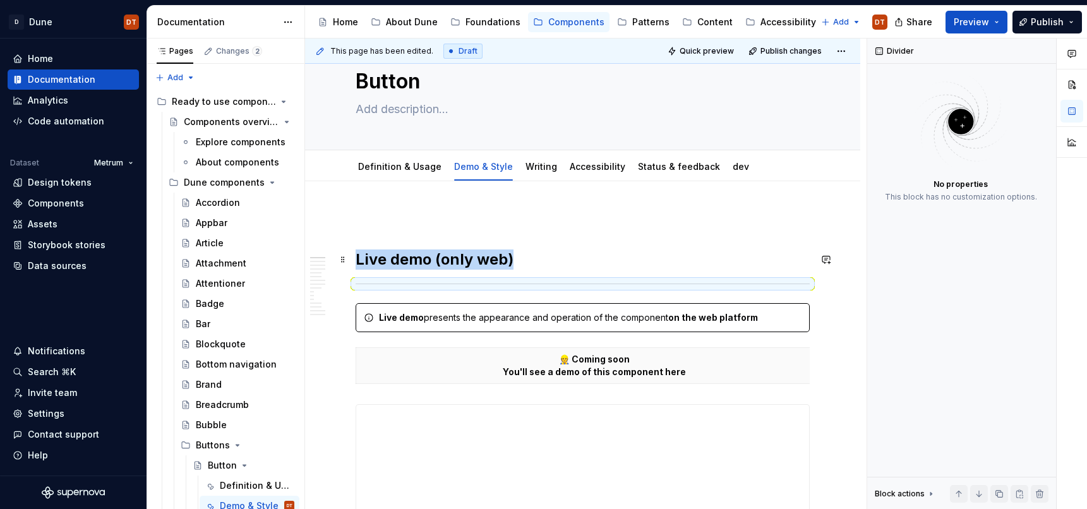
click at [356, 258] on h2 "Live demo (only web)" at bounding box center [583, 260] width 454 height 20
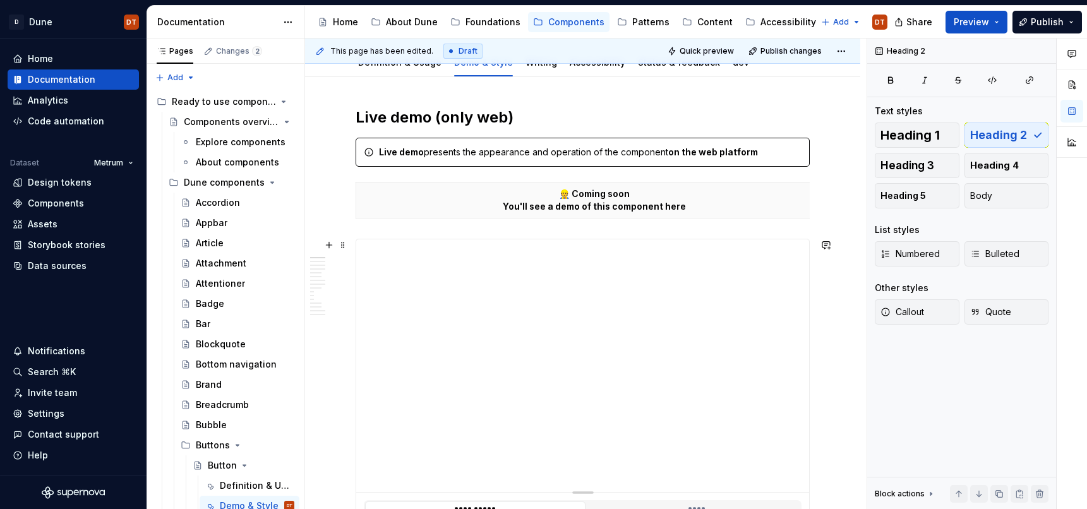
scroll to position [143, 0]
click at [645, 208] on p "👷 Coming soon You'll see a demo of this component here" at bounding box center [594, 198] width 461 height 25
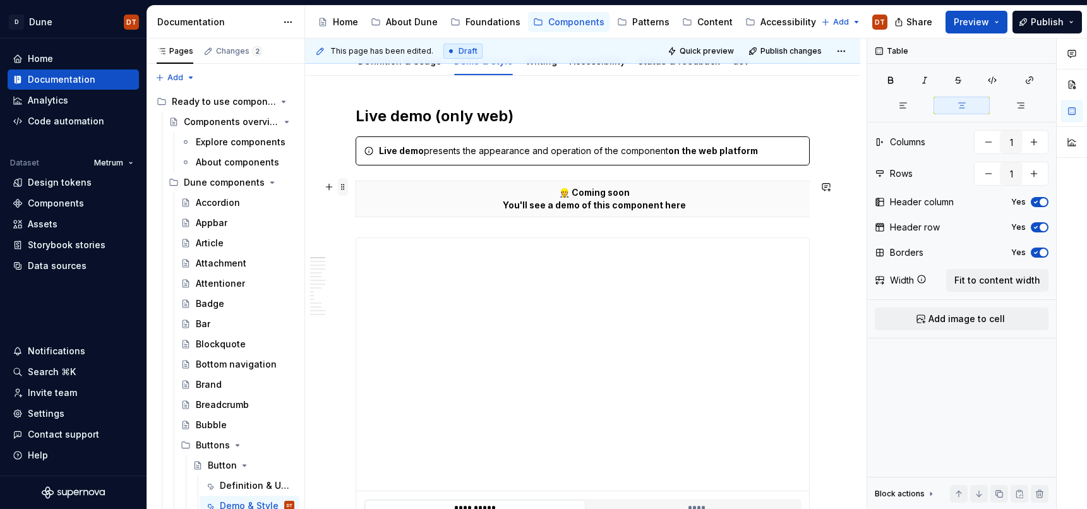
click at [343, 187] on span at bounding box center [343, 187] width 10 height 18
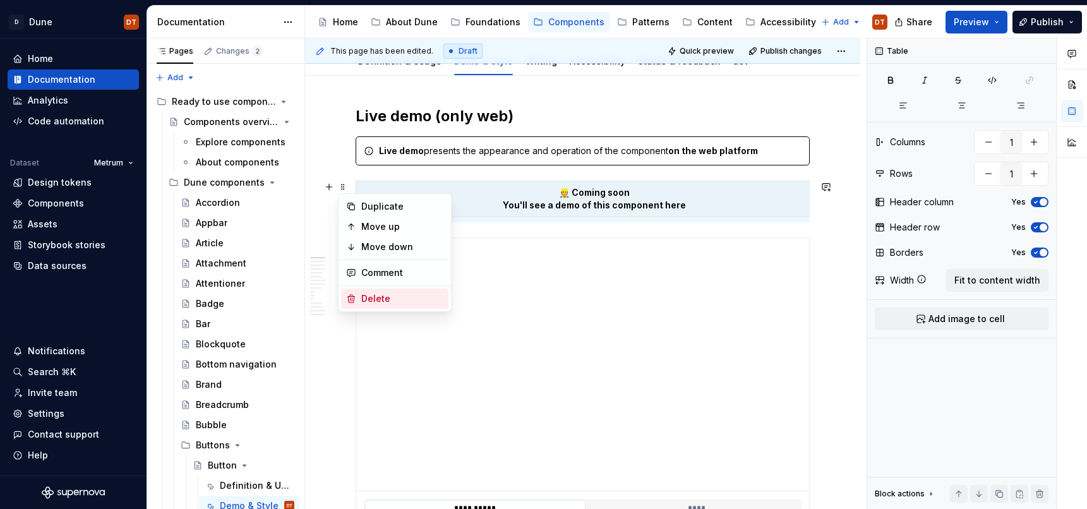
click at [379, 296] on div "Delete" at bounding box center [402, 298] width 82 height 13
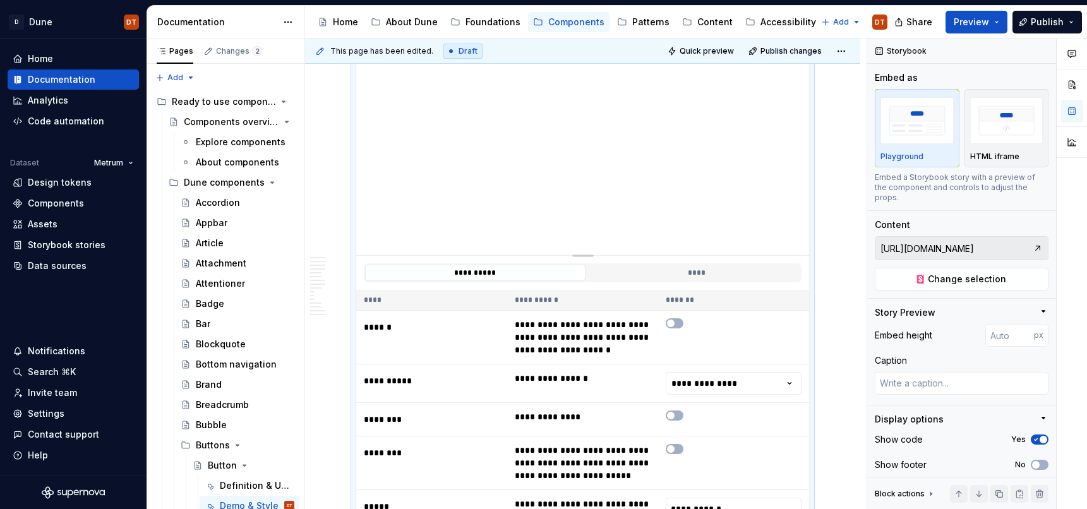
scroll to position [353, 0]
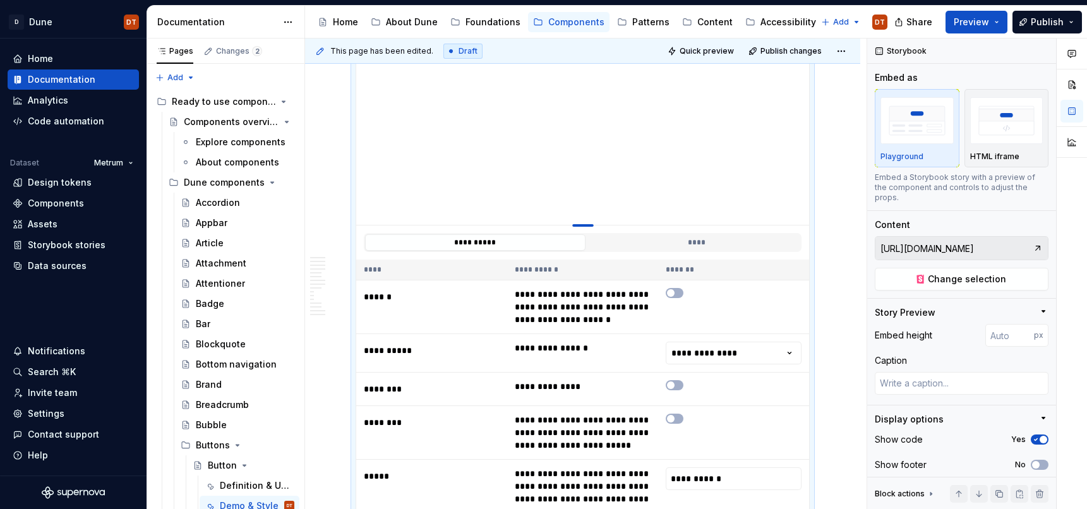
type textarea "*"
type input "401"
type textarea "*"
type input "400"
type textarea "*"
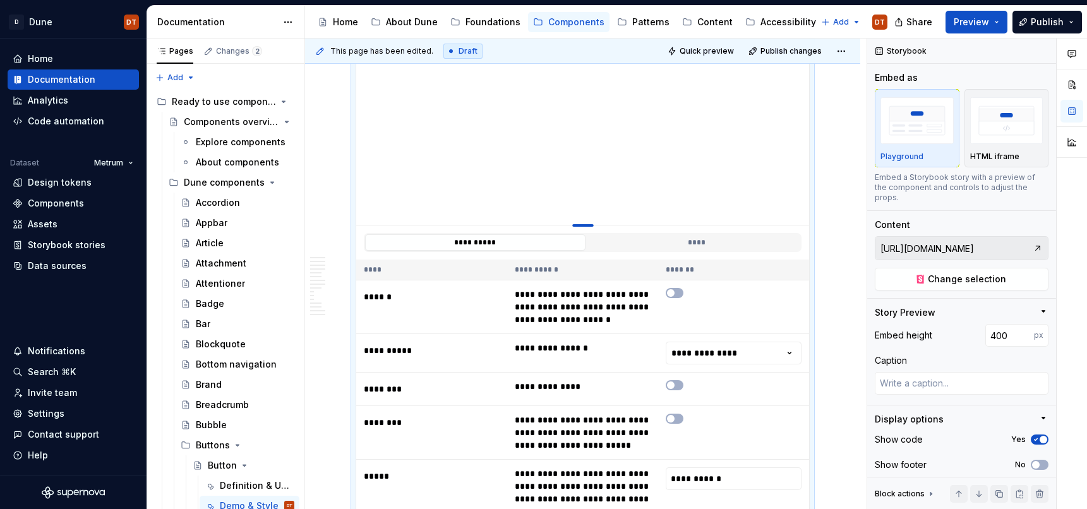
type input "398"
type textarea "*"
type input "390"
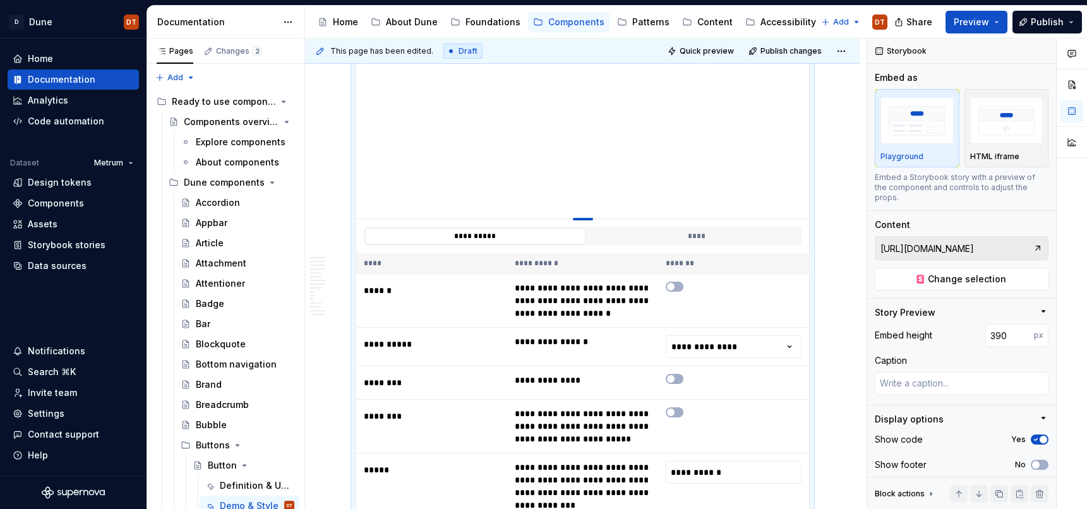
type textarea "*"
type input "381"
type textarea "*"
type input "372"
type textarea "*"
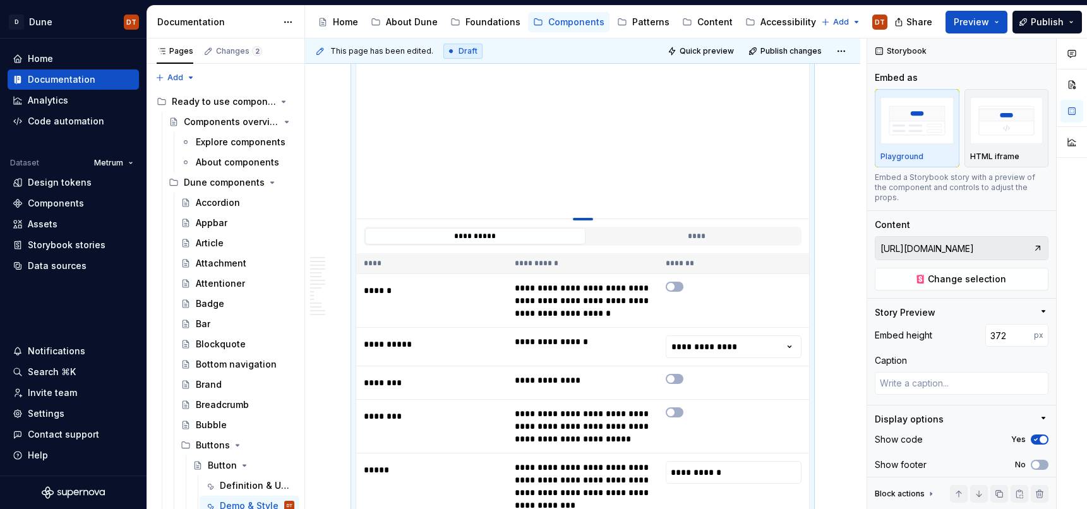
type input "365"
type textarea "*"
type input "358"
type textarea "*"
type input "352"
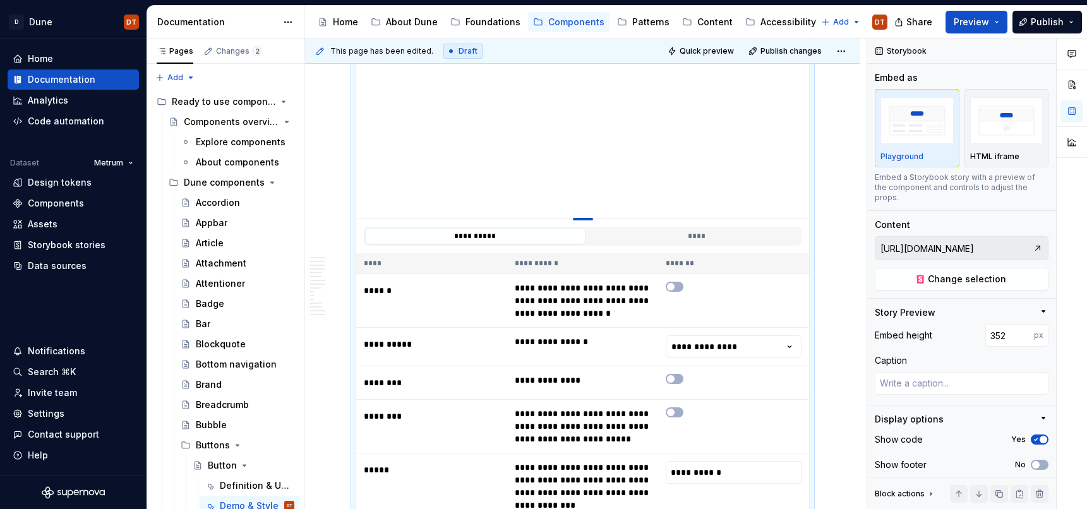
type textarea "*"
type input "347"
type textarea "*"
type input "340"
type textarea "*"
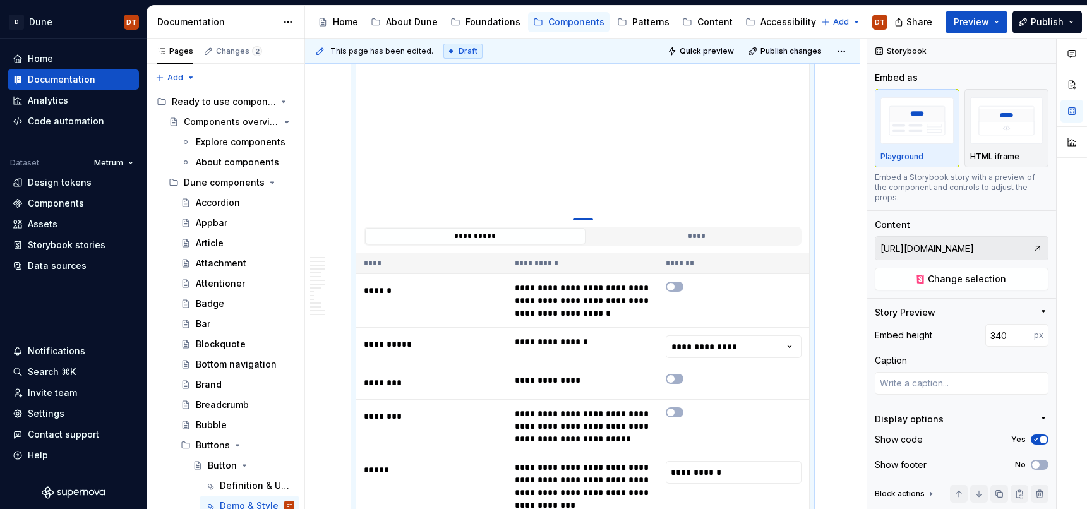
type input "334"
type textarea "*"
type input "327"
type textarea "*"
type input "318"
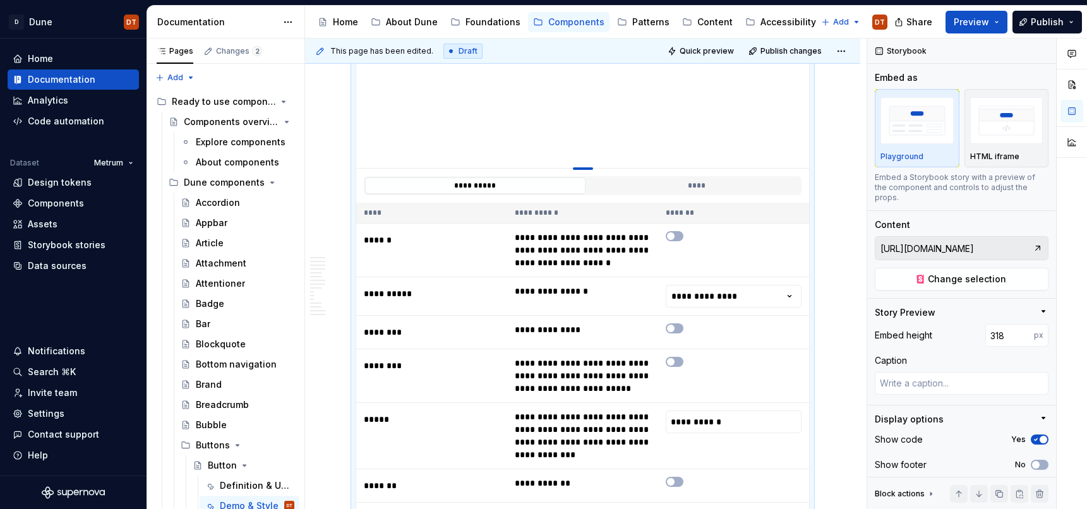
type textarea "*"
type input "310"
type textarea "*"
type input "308"
type textarea "*"
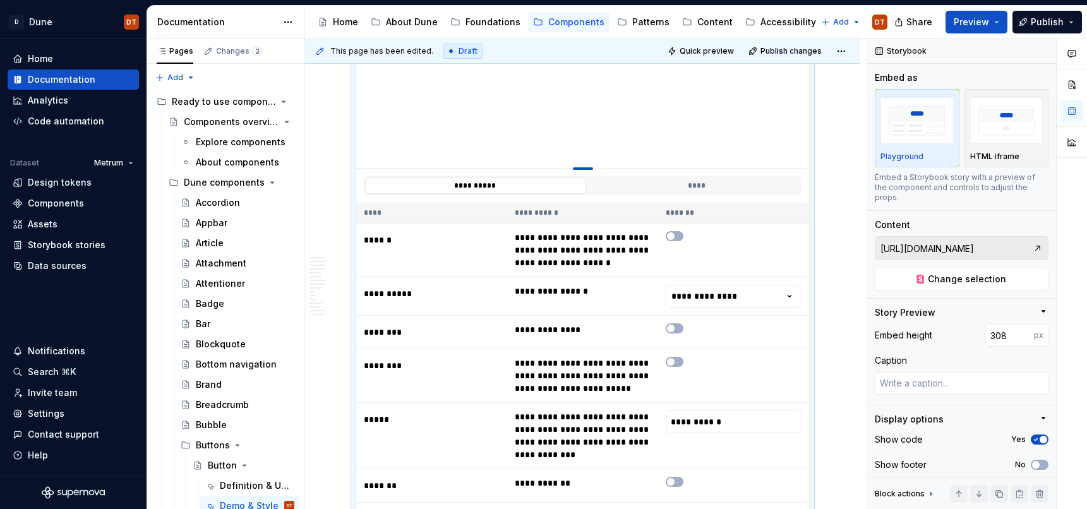
type input "304"
type textarea "*"
type input "296"
type textarea "*"
type input "293"
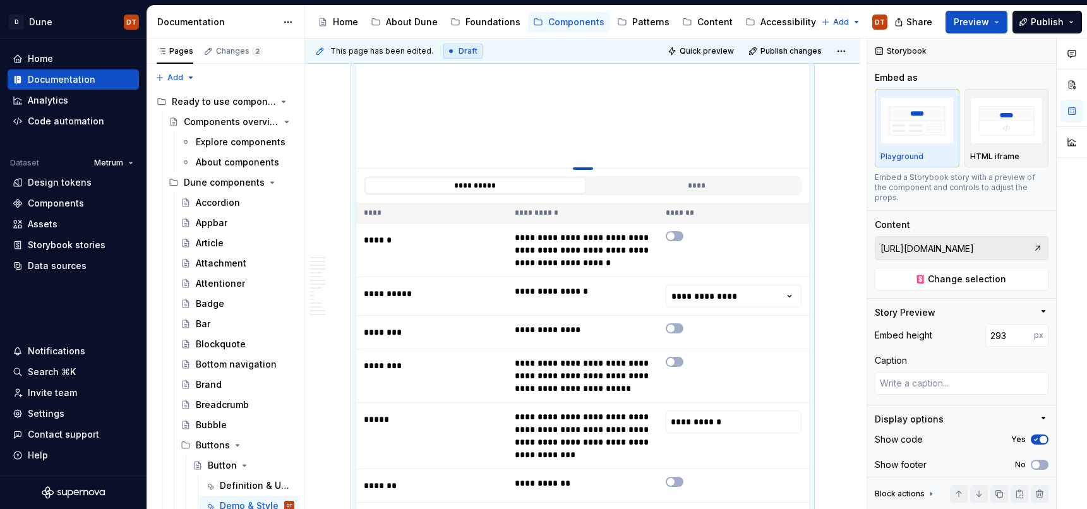
type textarea "*"
type input "292"
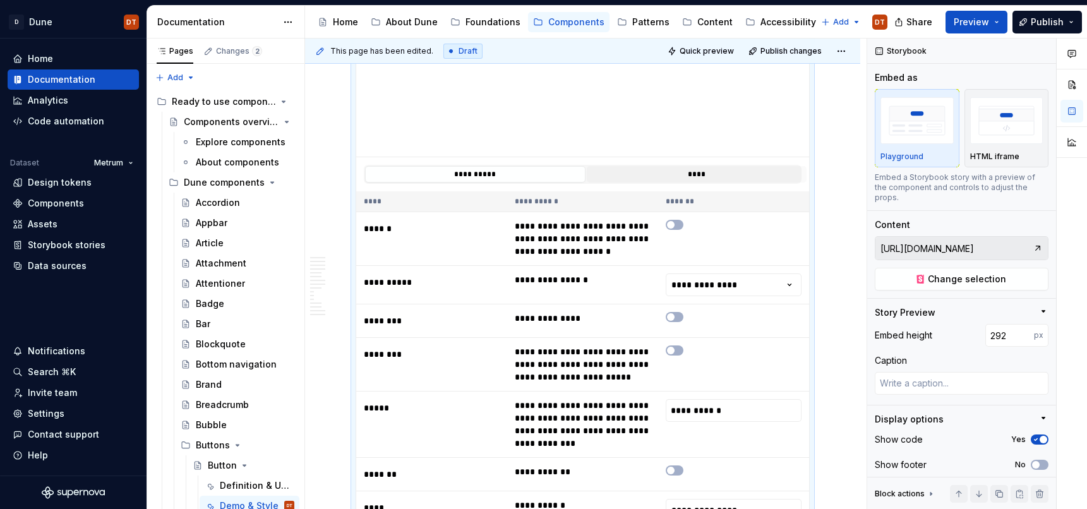
drag, startPoint x: 584, startPoint y: 226, endPoint x: 593, endPoint y: 172, distance: 54.3
click at [586, 157] on div at bounding box center [583, 157] width 20 height 3
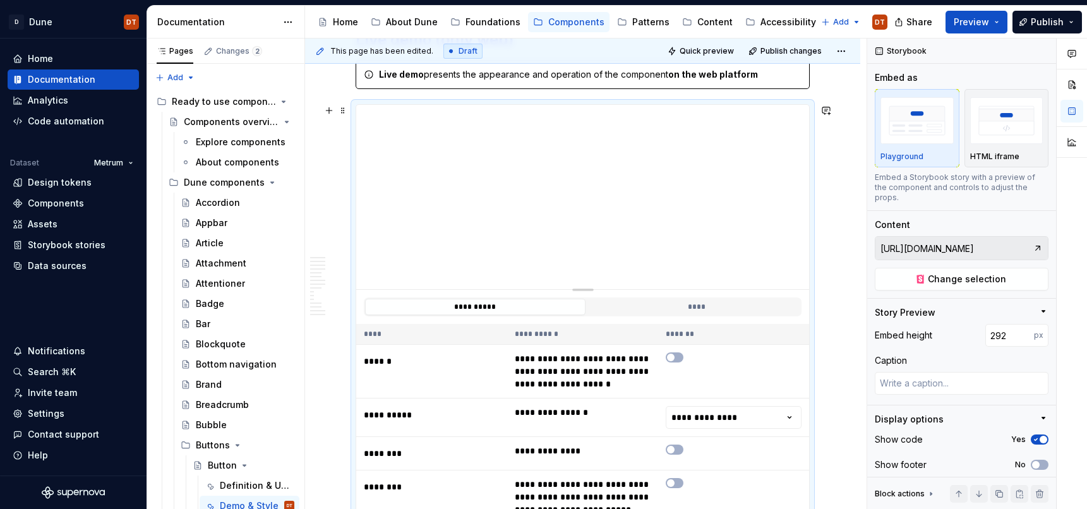
scroll to position [186, 0]
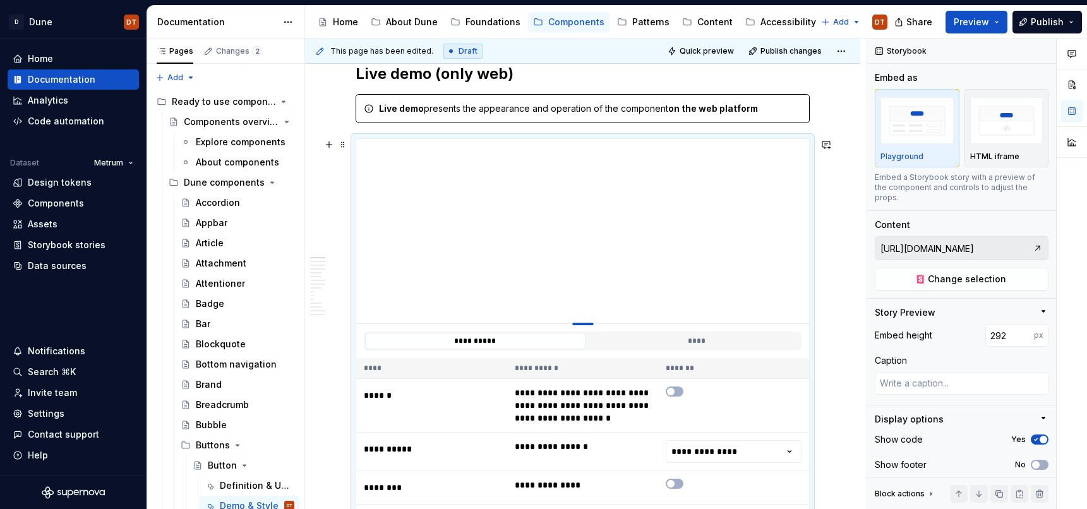
type textarea "*"
type input "291"
type textarea "*"
type input "289"
type textarea "*"
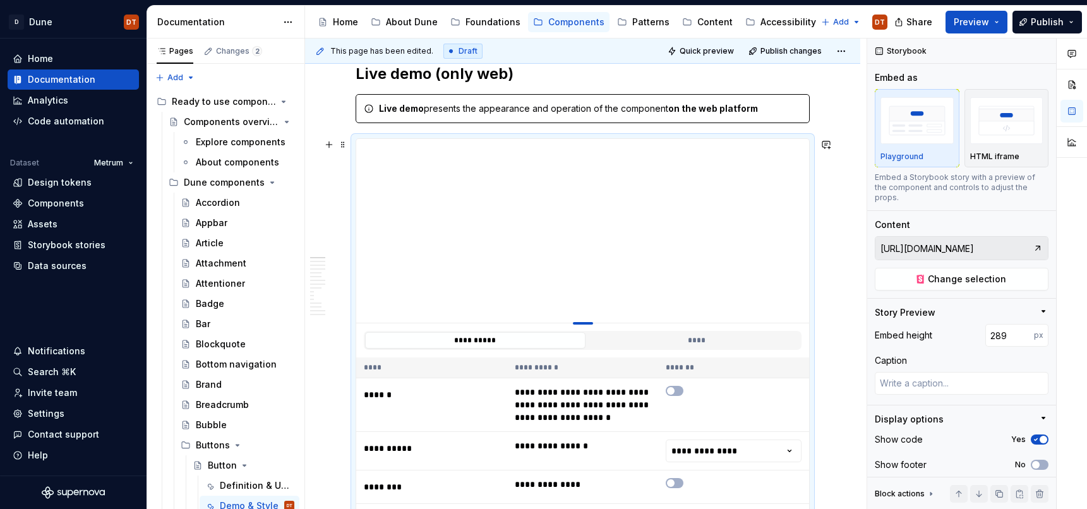
type input "284"
type textarea "*"
type input "276"
type textarea "*"
type input "268"
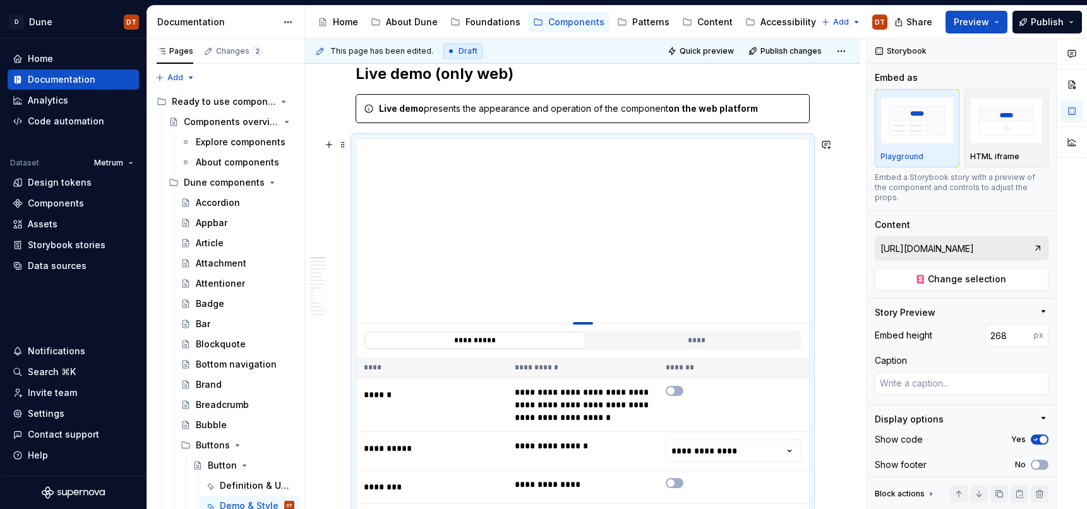
type textarea "*"
type input "263"
type textarea "*"
type input "254"
type textarea "*"
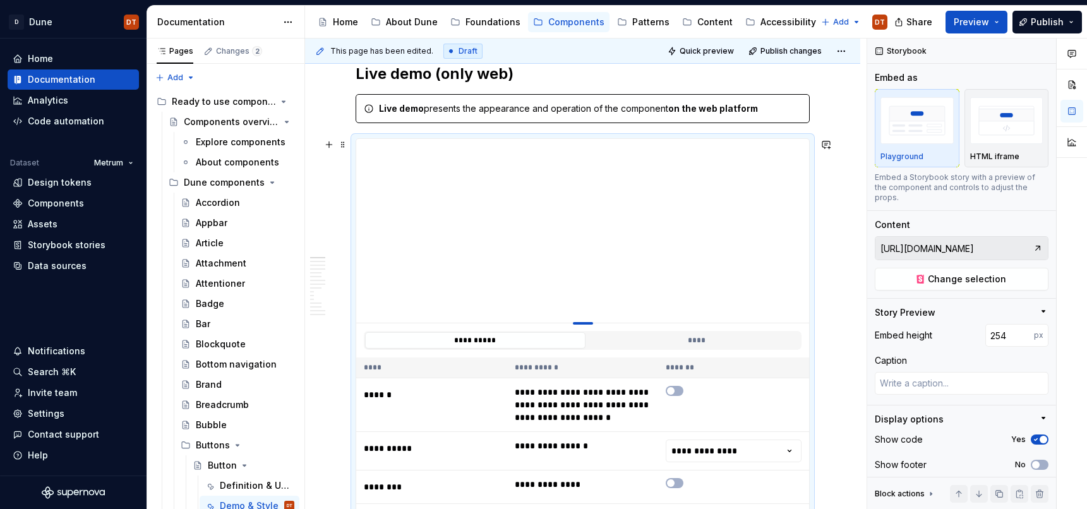
type input "247"
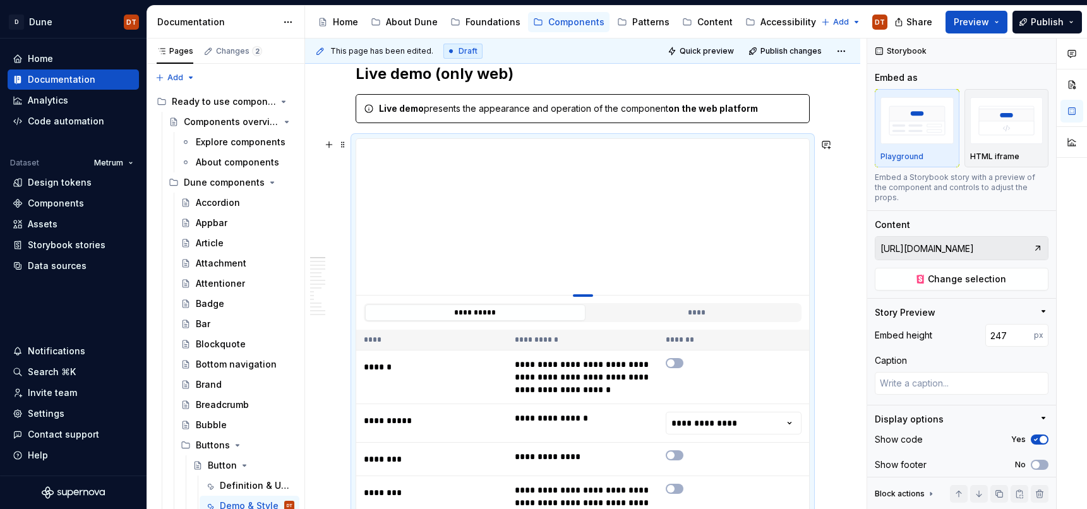
type textarea "*"
type input "240"
type textarea "*"
type input "233"
type textarea "*"
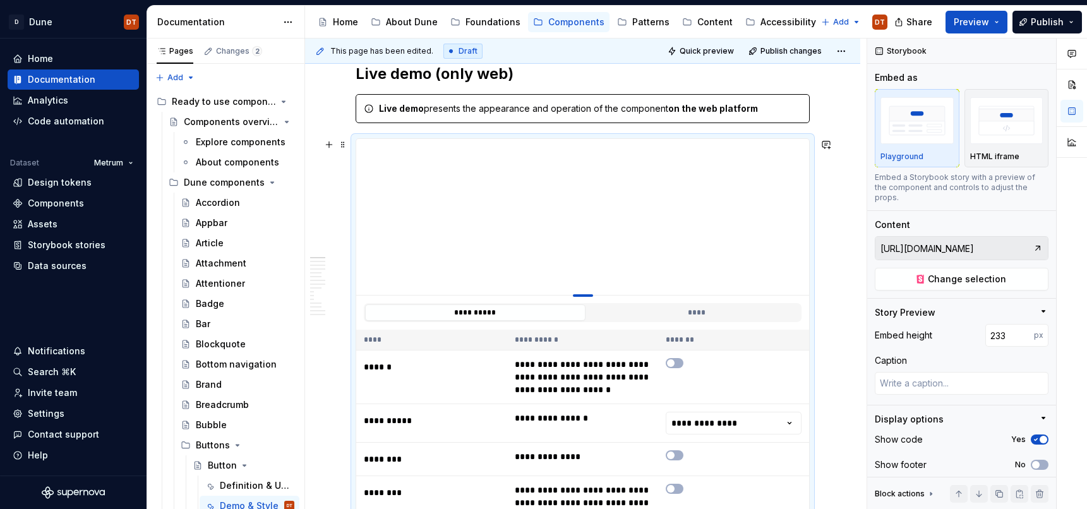
type input "225"
type textarea "*"
type input "220"
type textarea "*"
type input "209"
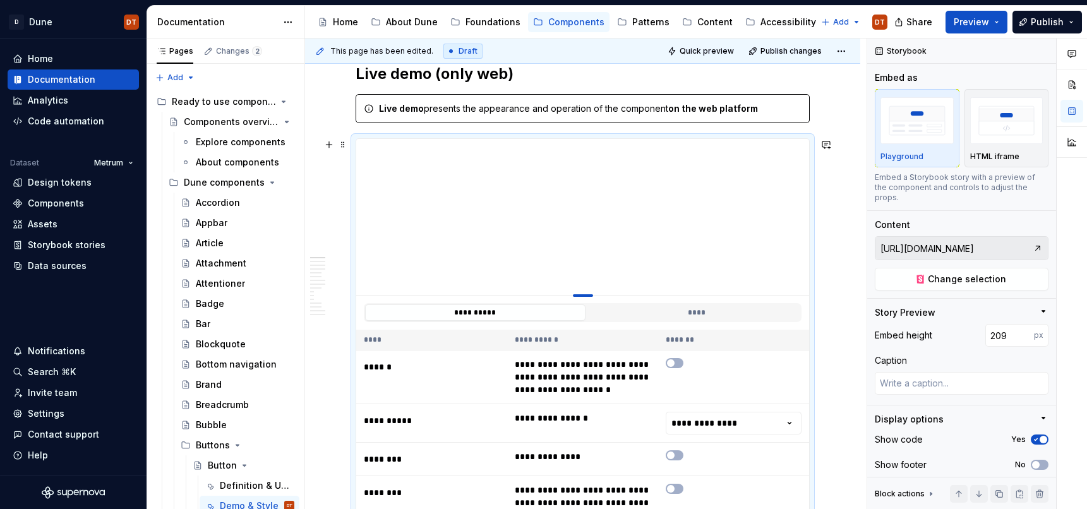
type textarea "*"
type input "202"
type textarea "*"
type input "201"
type textarea "*"
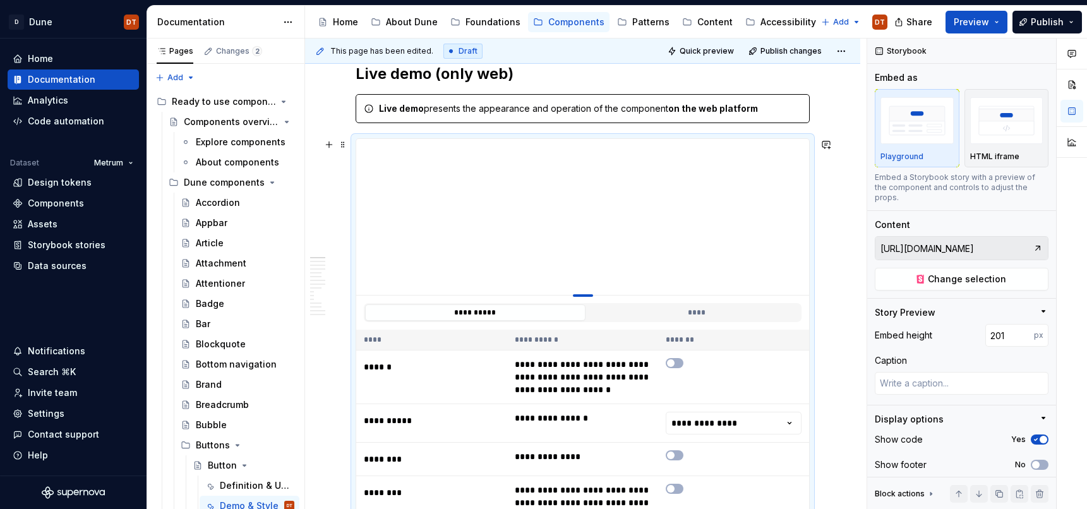
type input "197"
type textarea "*"
type input "194"
type textarea "*"
type input "193"
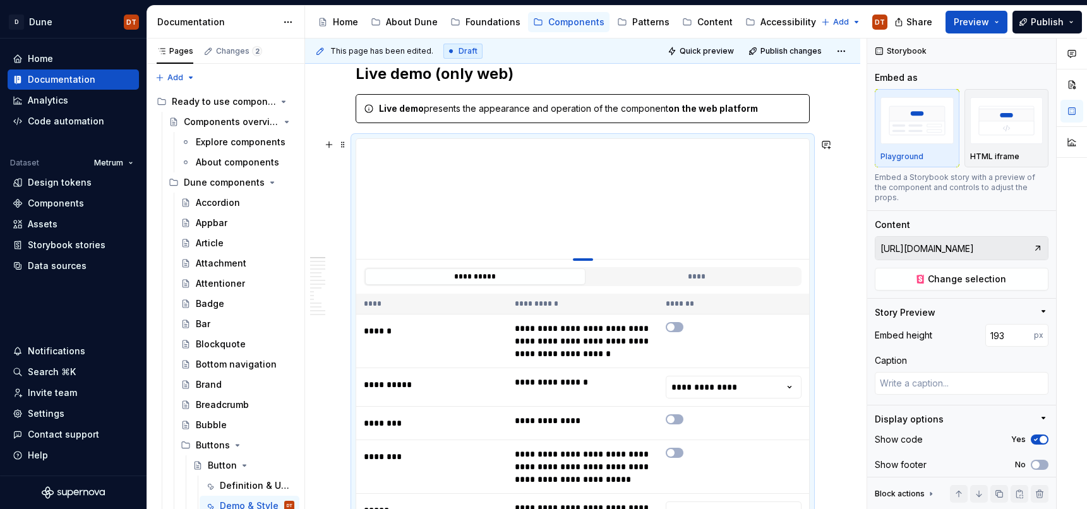
type textarea "*"
type input "190"
type textarea "*"
type input "188"
type textarea "*"
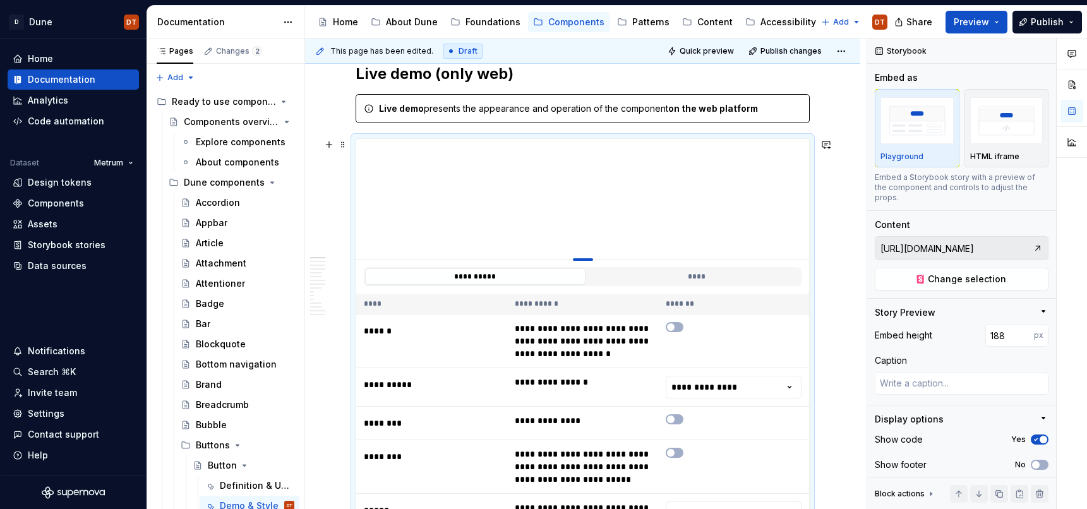
type input "187"
type textarea "*"
type input "186"
type textarea "*"
type input "185"
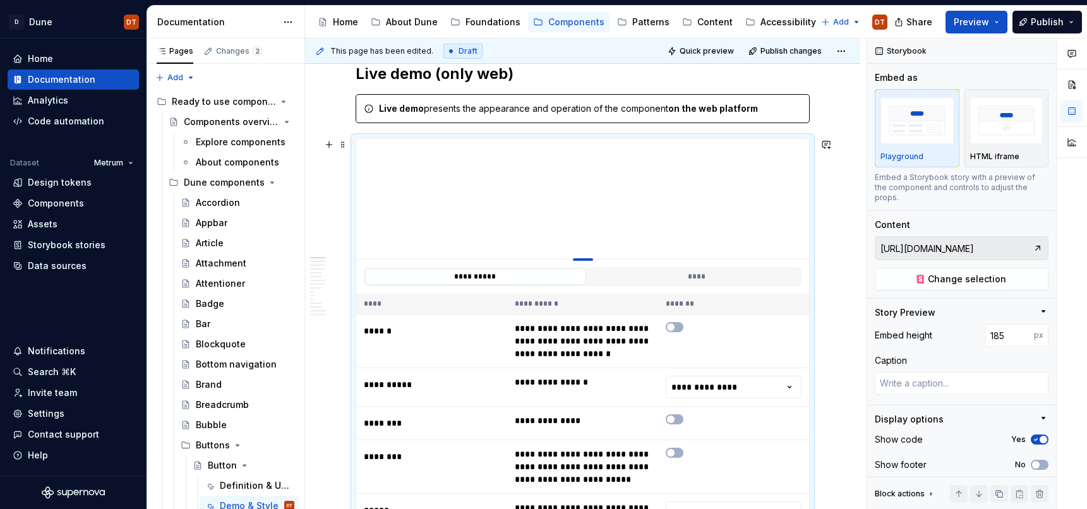
type textarea "*"
type input "184"
type textarea "*"
type input "183"
type textarea "*"
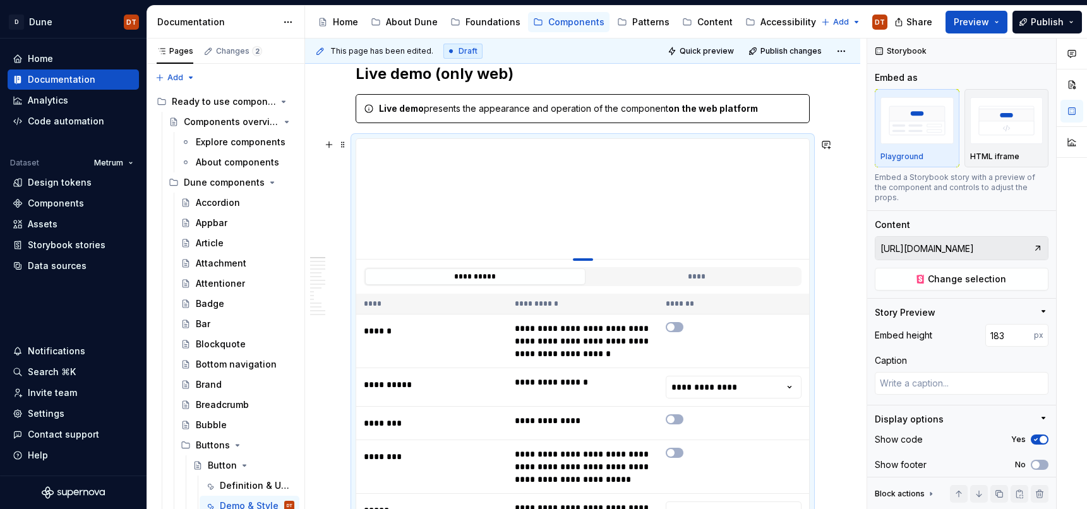
type input "182"
type textarea "*"
type input "181"
type textarea "*"
type input "180"
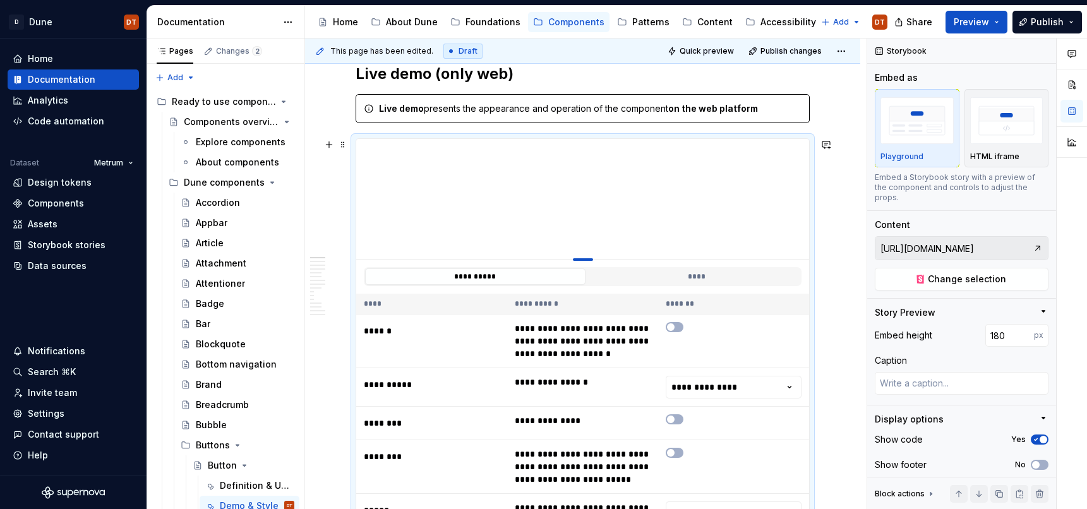
type textarea "*"
type input "179"
type textarea "*"
type input "178"
type textarea "*"
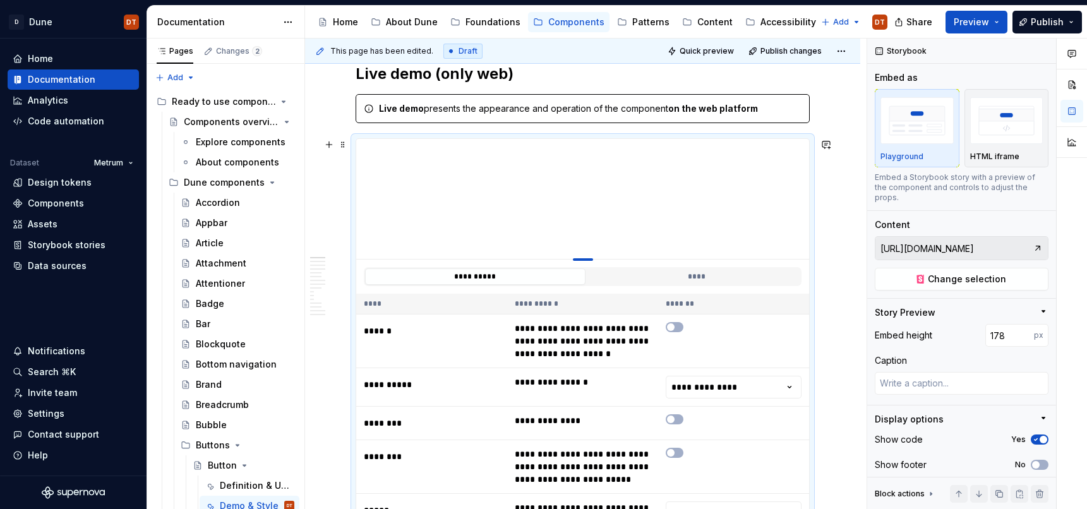
type input "176"
type textarea "*"
type input "175"
type textarea "*"
type input "174"
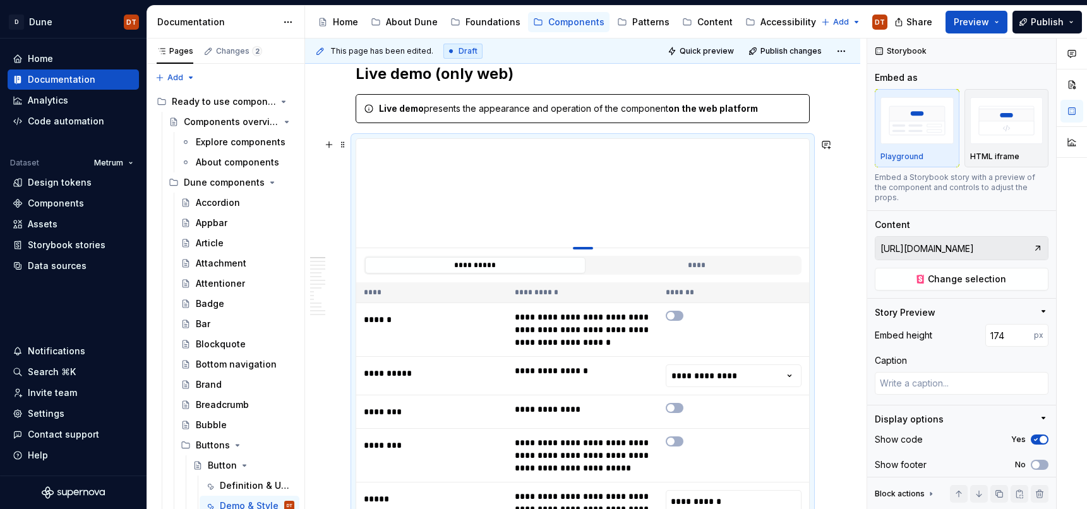
type textarea "*"
type input "172"
type textarea "*"
type input "171"
type textarea "*"
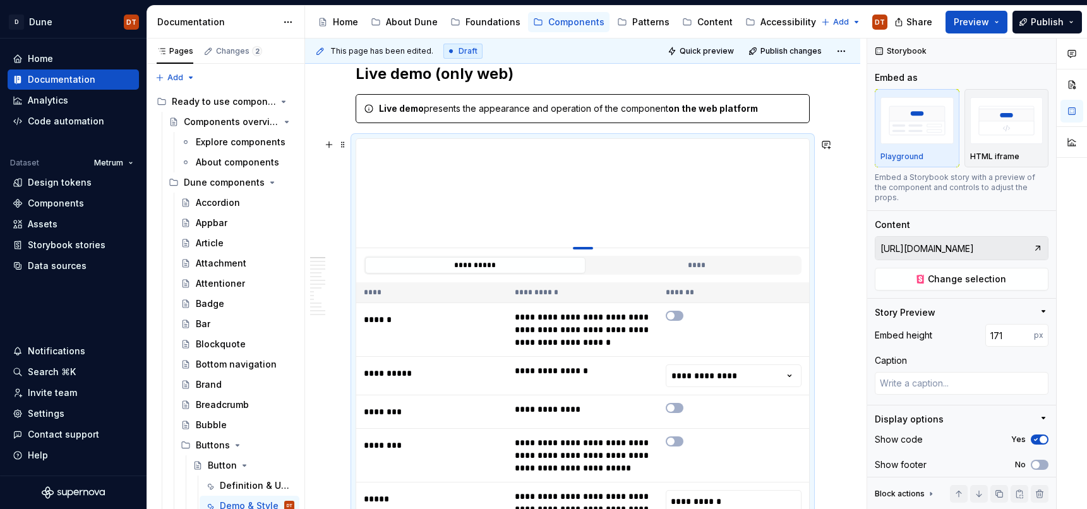
type input "170"
type textarea "*"
type input "169"
type textarea "*"
type input "168"
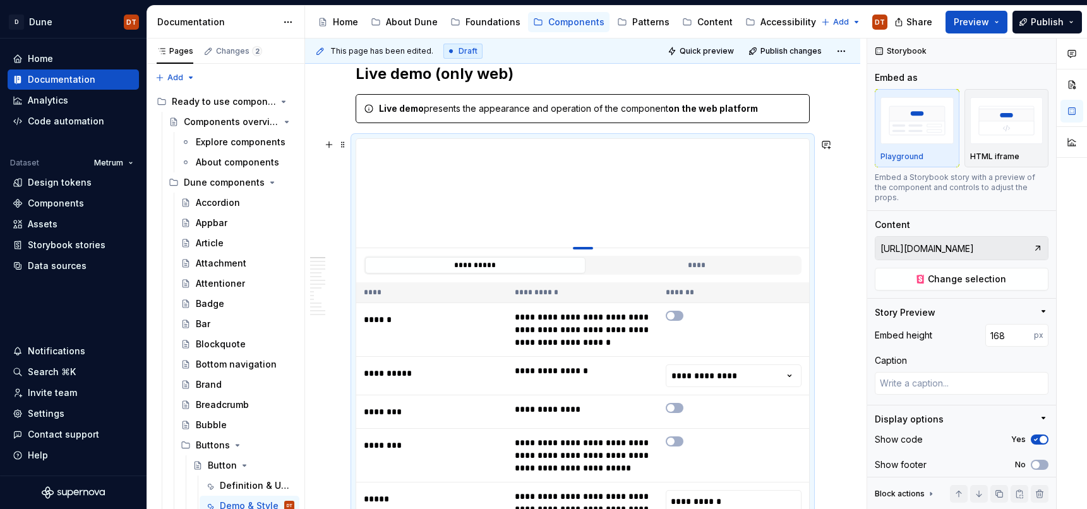
type textarea "*"
type input "166"
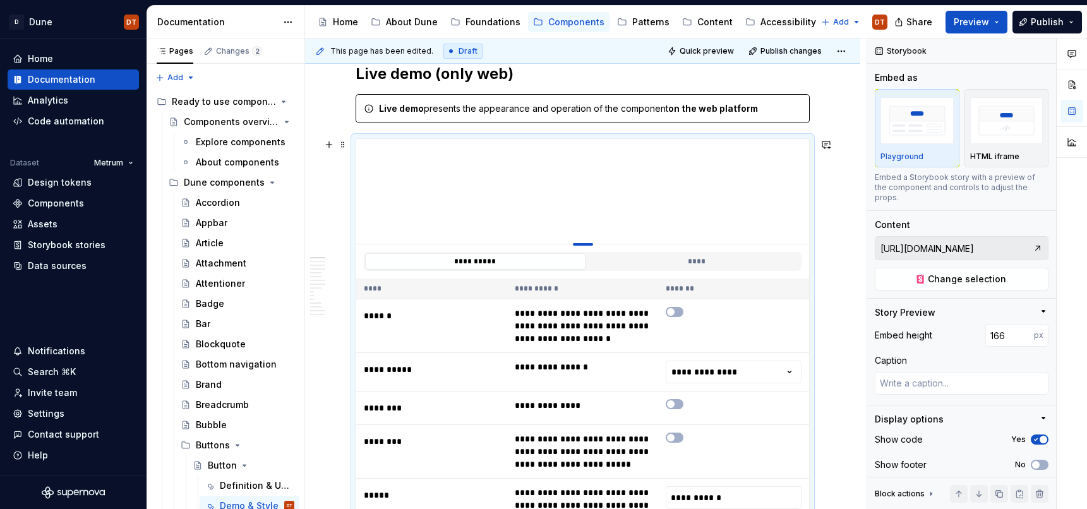
type textarea "*"
type input "165"
type textarea "*"
type input "164"
drag, startPoint x: 584, startPoint y: 323, endPoint x: 589, endPoint y: 243, distance: 80.4
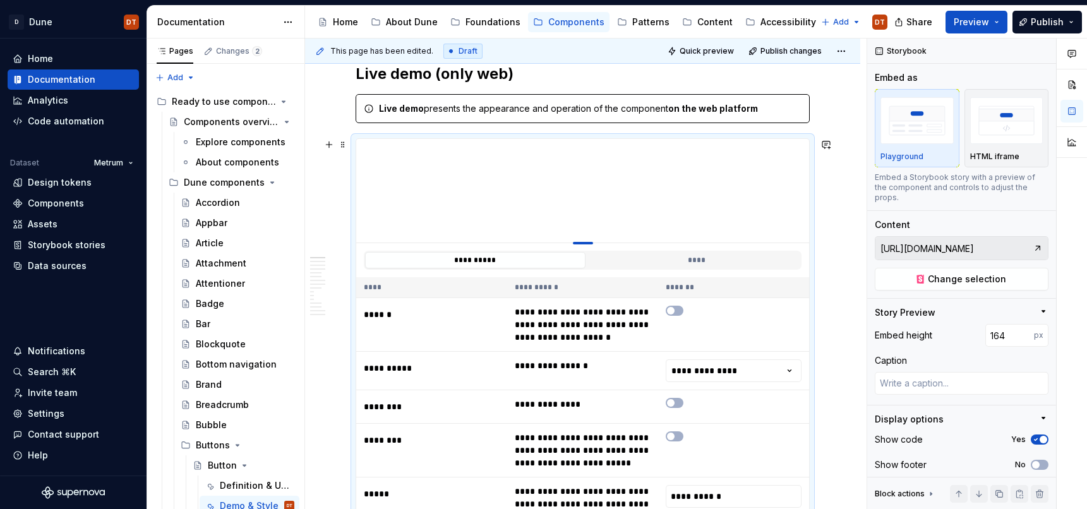
click at [589, 243] on div at bounding box center [583, 243] width 20 height 3
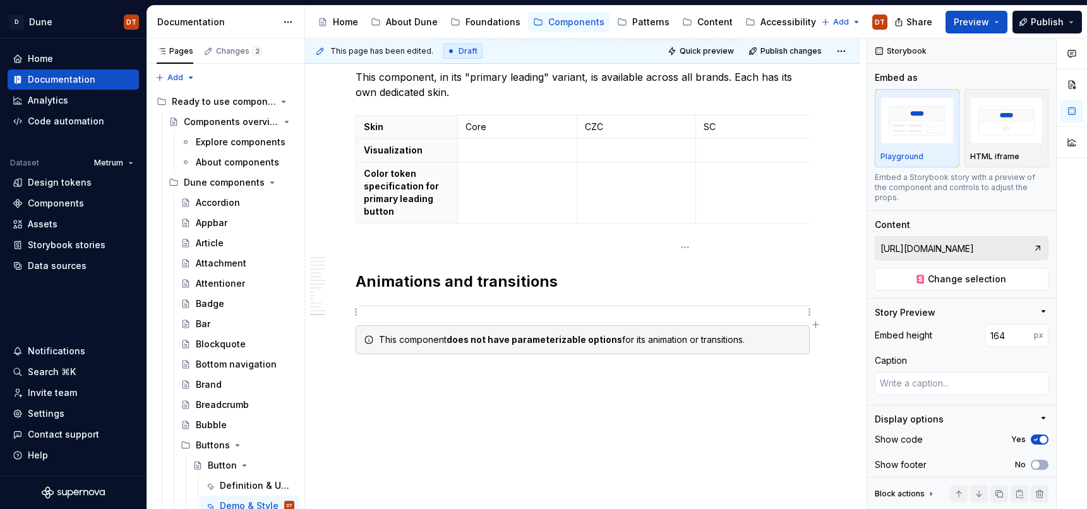
scroll to position [3512, 0]
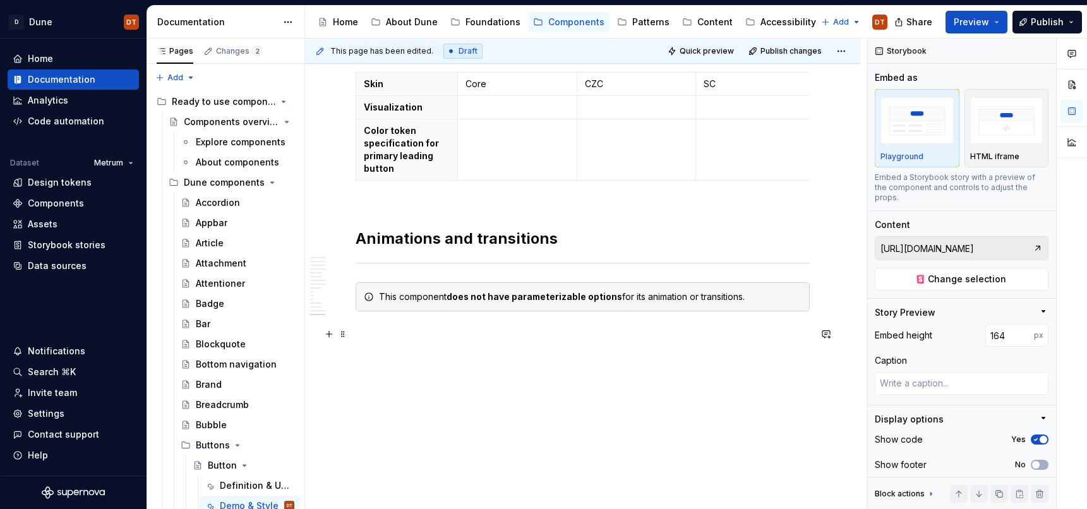
click at [609, 339] on p at bounding box center [583, 334] width 454 height 15
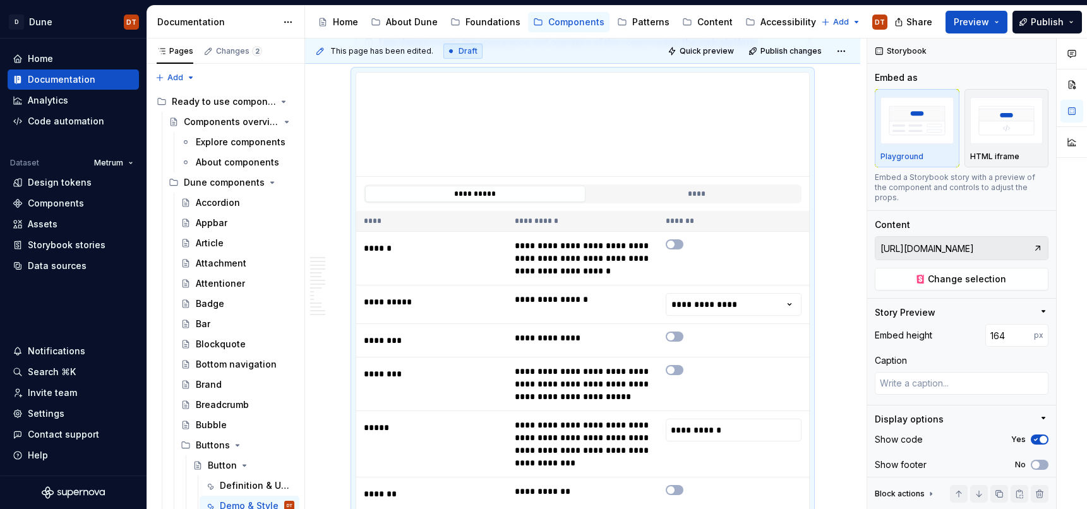
scroll to position [0, 0]
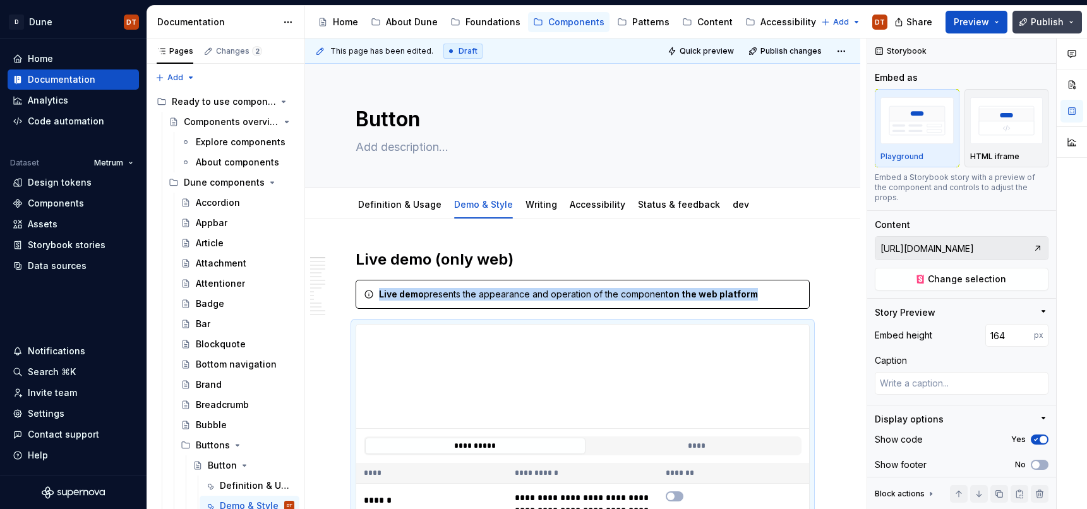
click at [1050, 21] on span "Publish" at bounding box center [1047, 22] width 33 height 13
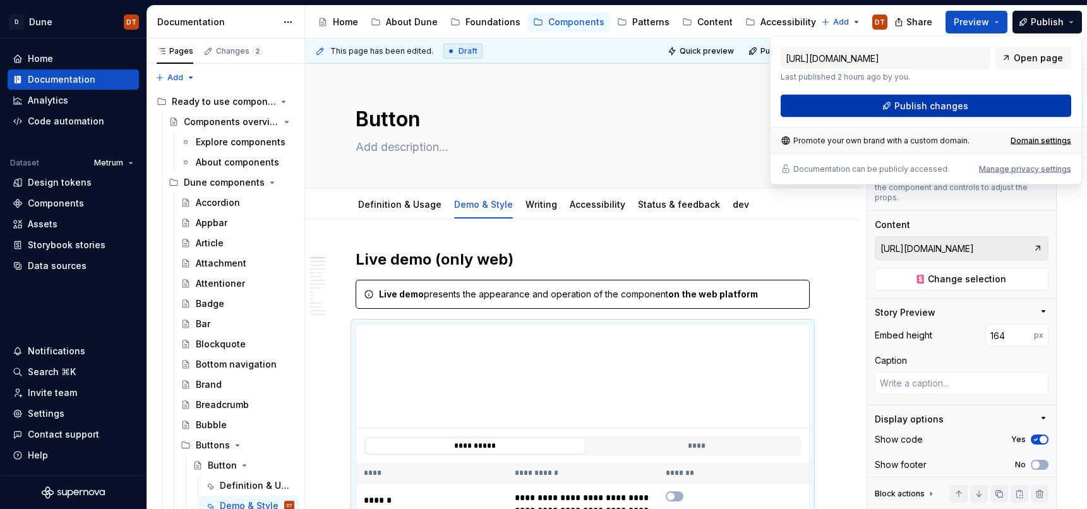
click at [903, 110] on span "Publish changes" at bounding box center [932, 106] width 74 height 13
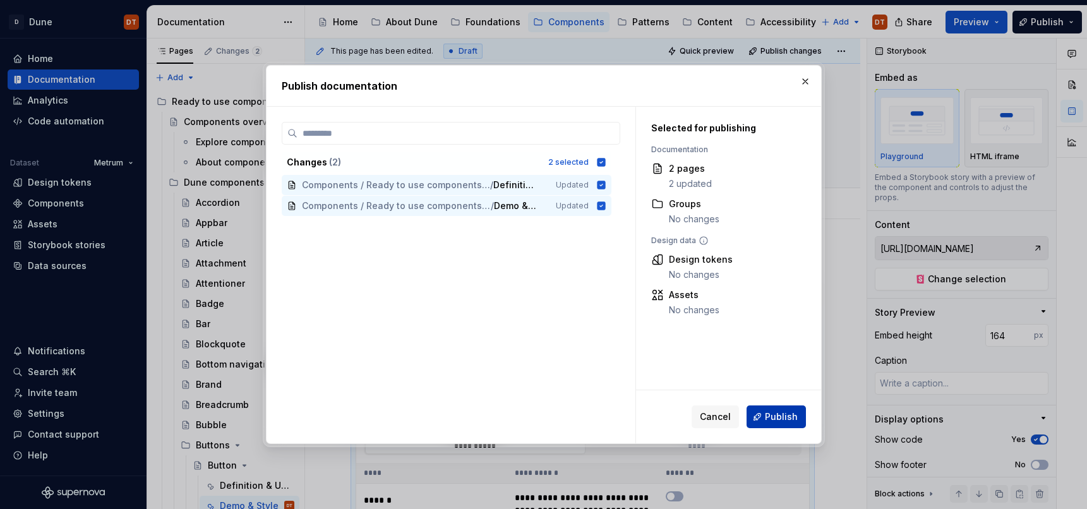
click at [773, 416] on span "Publish" at bounding box center [781, 417] width 33 height 13
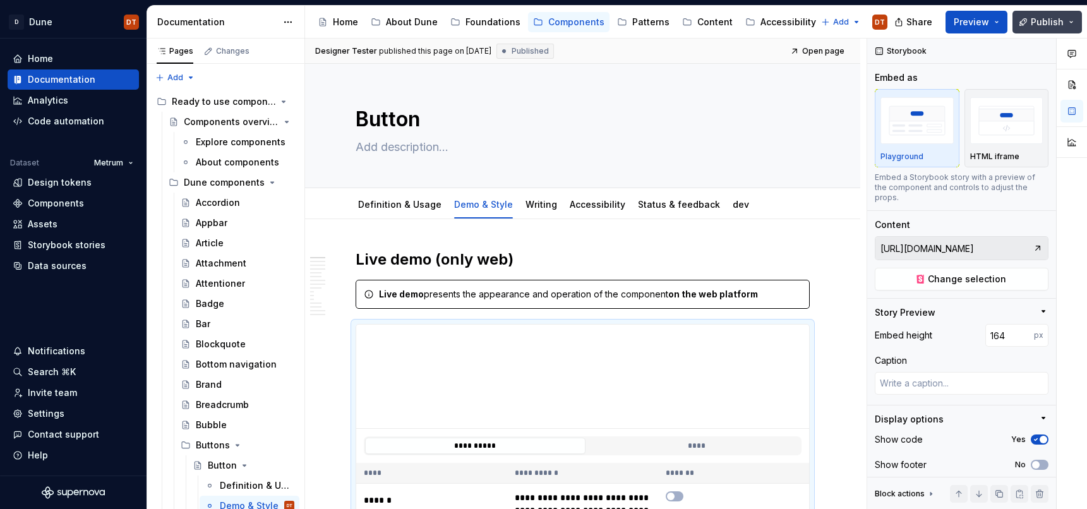
click at [1073, 20] on button "Publish" at bounding box center [1047, 22] width 69 height 23
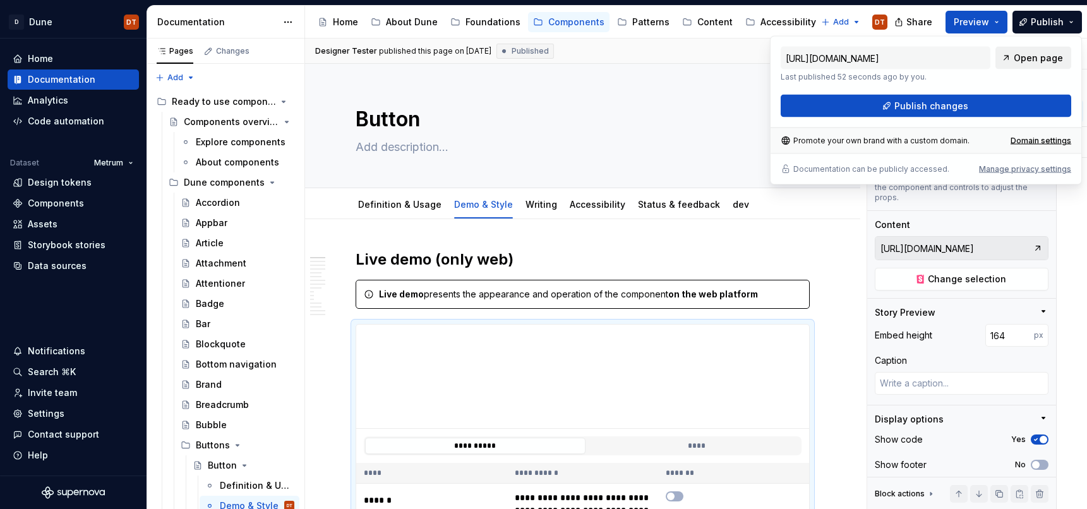
click at [1033, 55] on span "Open page" at bounding box center [1038, 58] width 49 height 13
type textarea "*"
